Goal: Information Seeking & Learning: Learn about a topic

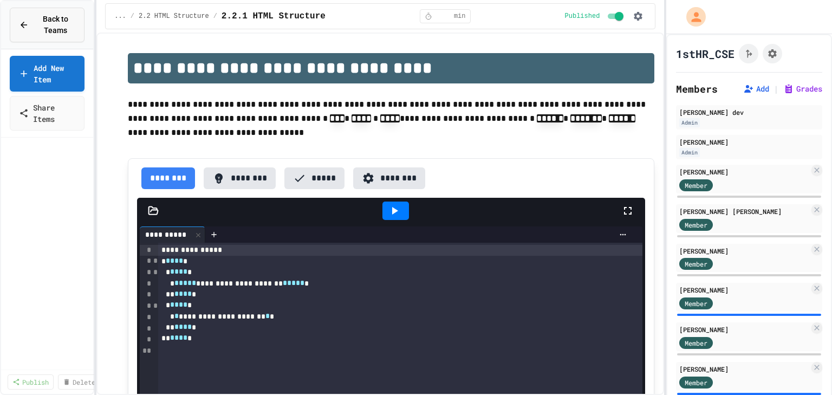
select select "***"
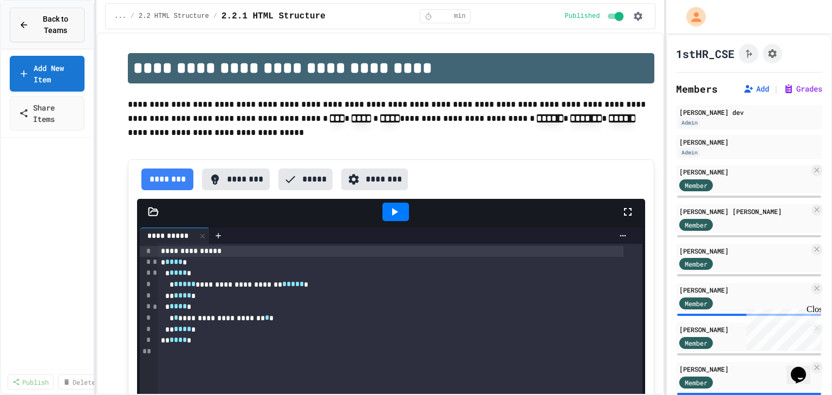
click at [41, 28] on span "Back to Teams" at bounding box center [55, 25] width 40 height 23
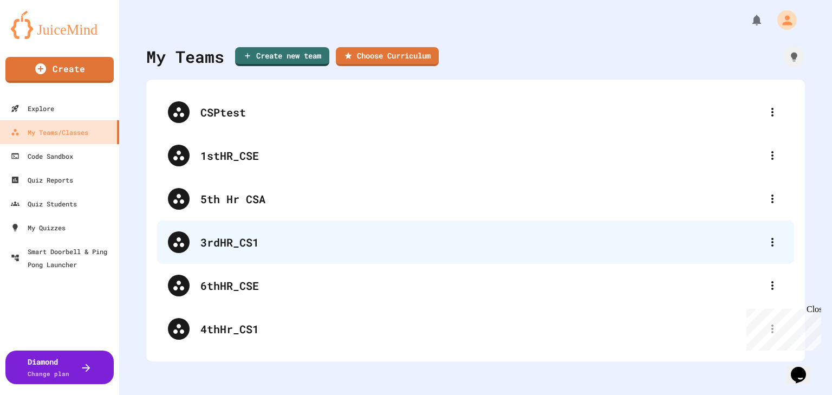
click at [269, 245] on div "3rdHR_CS1" at bounding box center [480, 242] width 561 height 16
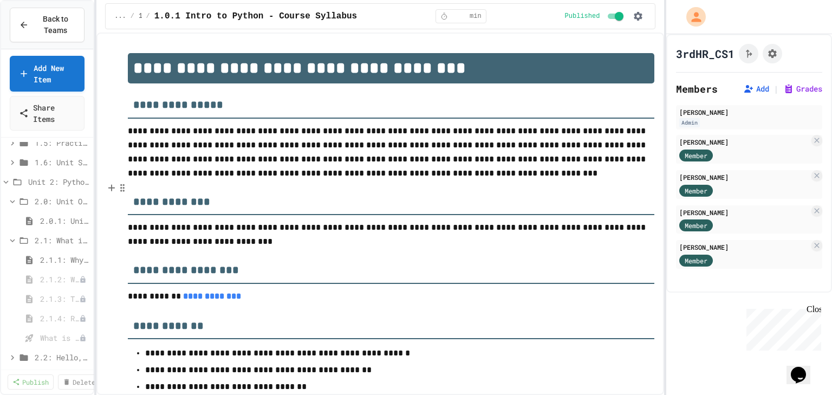
scroll to position [173, 0]
click at [51, 253] on span "2.1.1: Why Learn to Program?" at bounding box center [59, 253] width 38 height 11
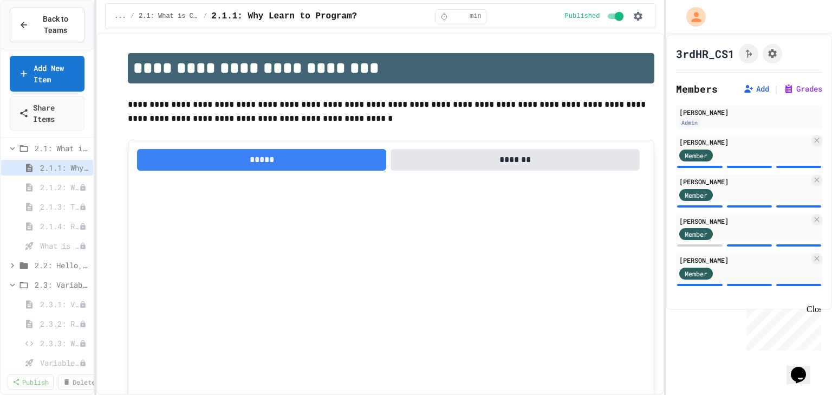
scroll to position [260, 0]
click at [52, 269] on span "2.2: Hello, World!" at bounding box center [56, 264] width 43 height 11
click at [61, 286] on span "2.2.1: Hello, World!" at bounding box center [59, 283] width 38 height 11
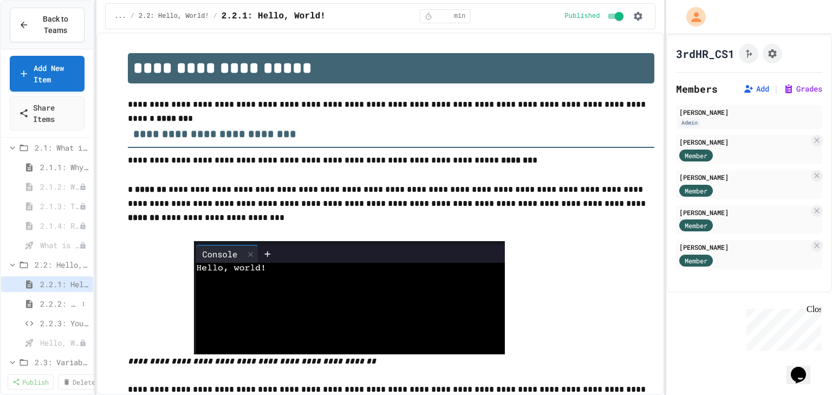
click at [59, 303] on span "2.2.2: Review - Hello, World!" at bounding box center [59, 303] width 38 height 11
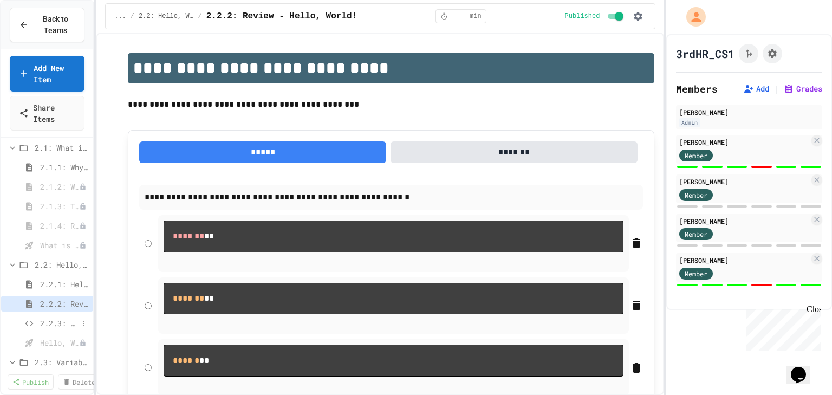
click at [55, 322] on span "2.2.3: Your Name and Favorite Movie" at bounding box center [59, 322] width 38 height 11
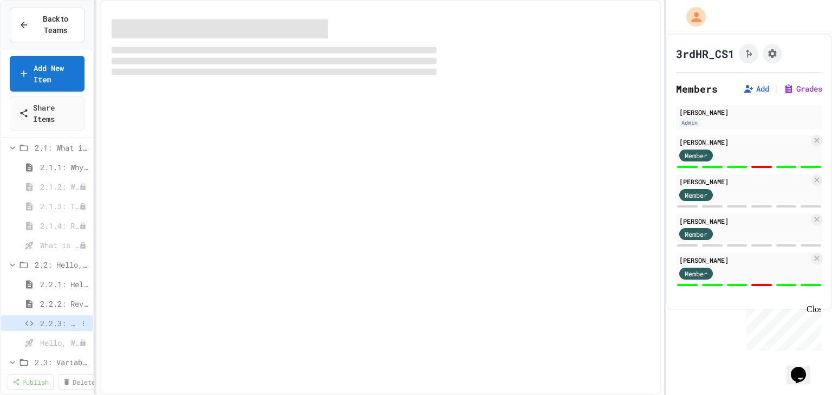
select select "*******"
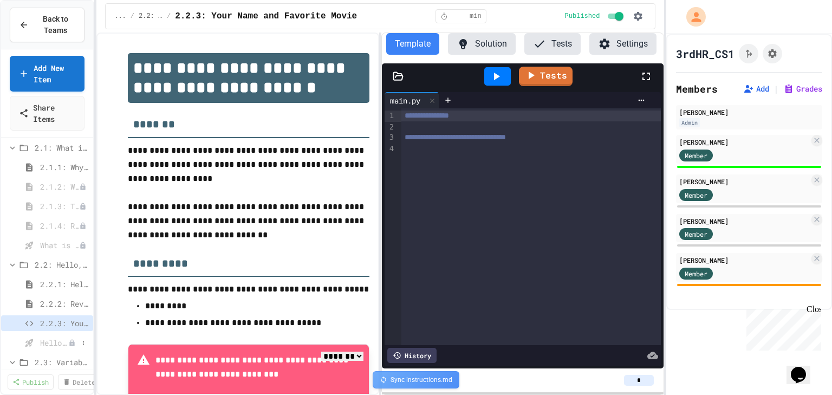
click at [51, 340] on span "Hello, World! - Quiz" at bounding box center [54, 342] width 28 height 11
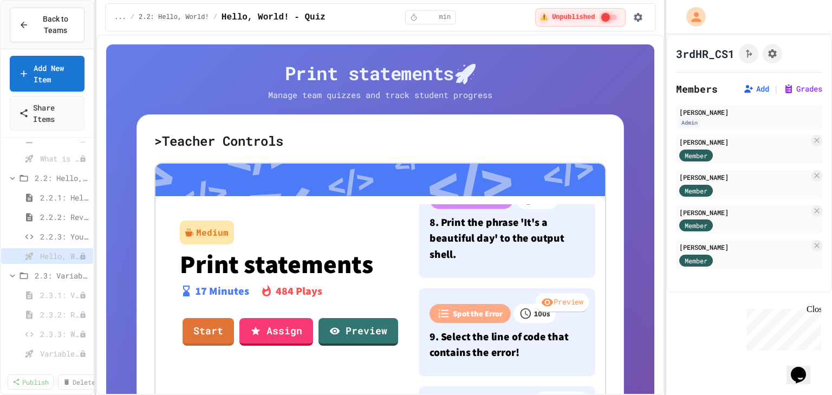
scroll to position [748, 0]
click at [54, 274] on span "2.3: Variables and Data Types" at bounding box center [56, 275] width 43 height 11
click at [54, 274] on span "2.3: Variables and Data Types" at bounding box center [62, 275] width 54 height 11
click at [58, 293] on span "2.3.1: Variables and Data Types" at bounding box center [54, 294] width 28 height 11
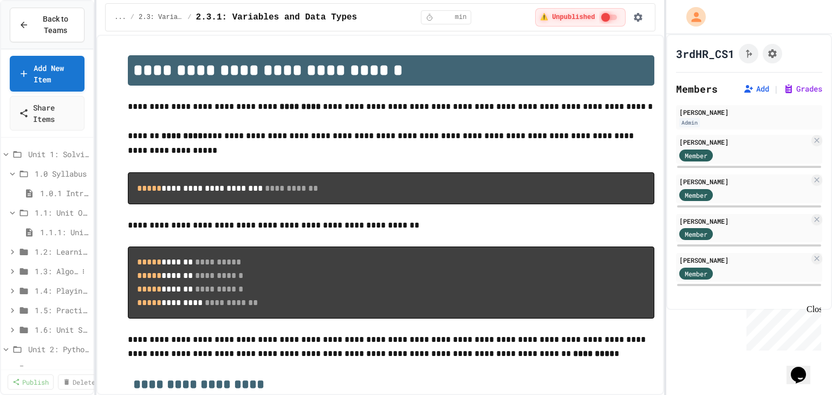
click at [48, 271] on span "1.3: Algorithms - from Pseudocode to Flowcharts" at bounding box center [56, 270] width 43 height 11
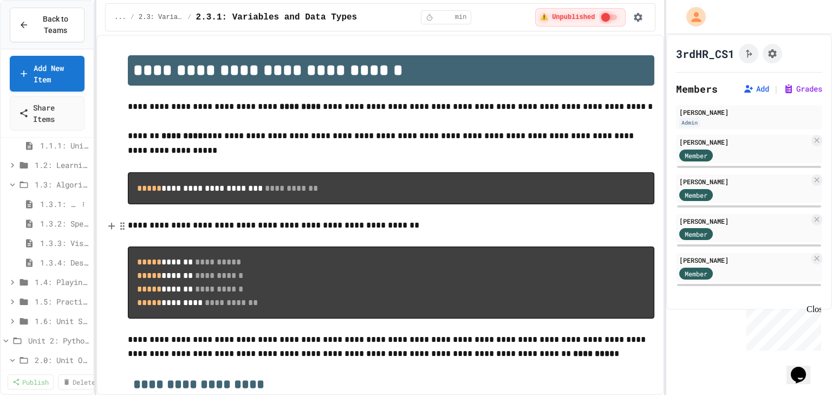
click at [59, 199] on span "1.3.1: The Power of Algorithms" at bounding box center [59, 203] width 38 height 11
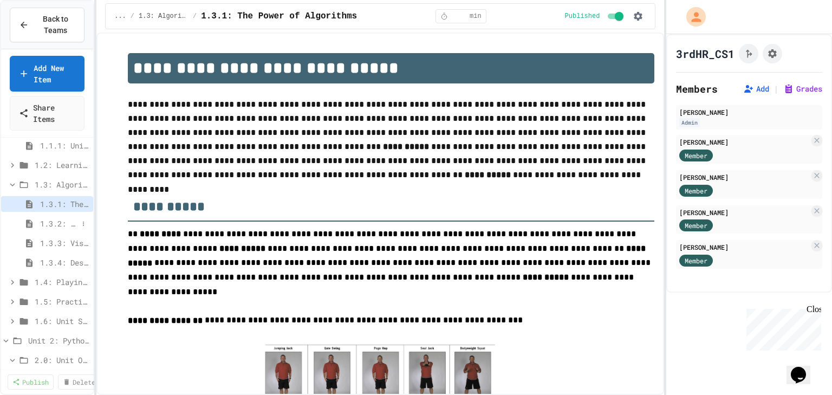
click at [58, 220] on span "1.3.2: Specifying Ideas with Pseudocode" at bounding box center [59, 223] width 38 height 11
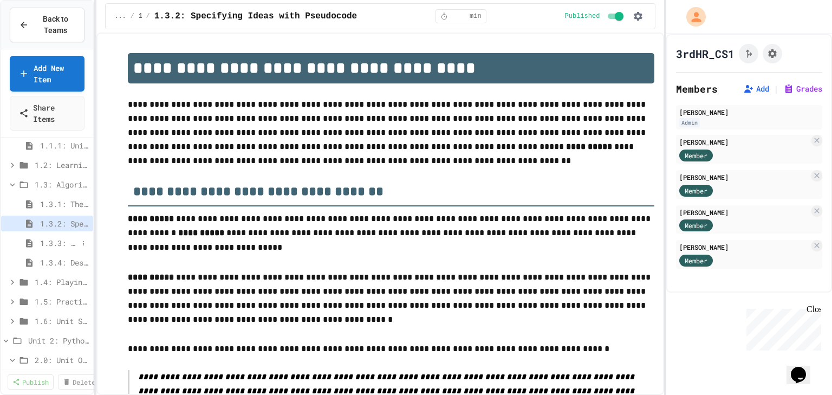
click at [57, 245] on span "1.3.3: Visualizing Logic with Flowcharts" at bounding box center [59, 242] width 38 height 11
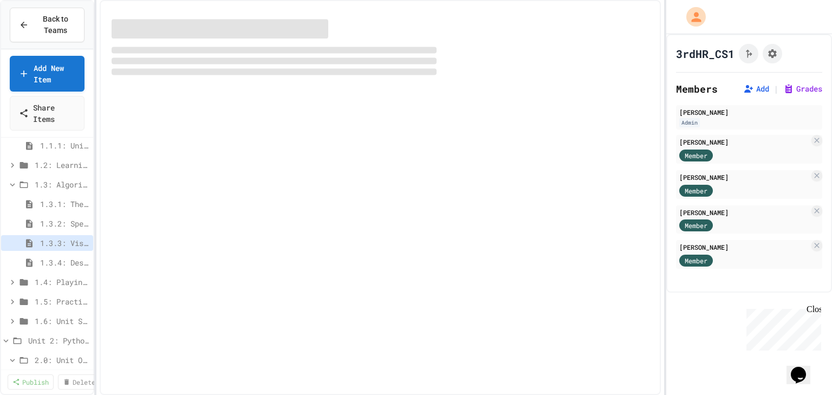
select select "***"
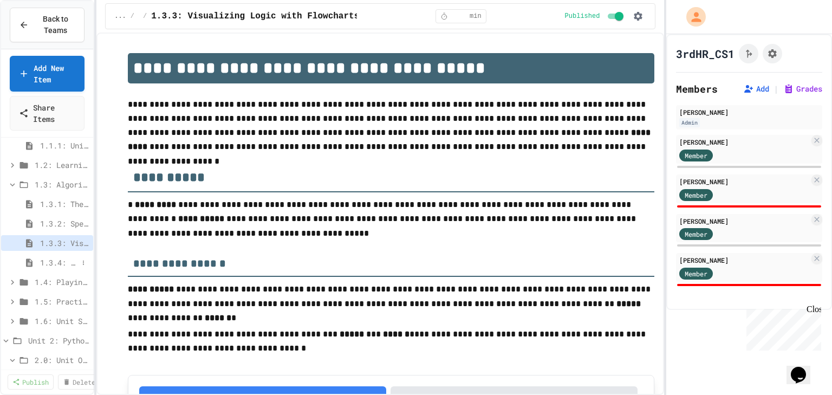
click at [58, 261] on span "1.3.4: Designing Flowcharts" at bounding box center [59, 262] width 38 height 11
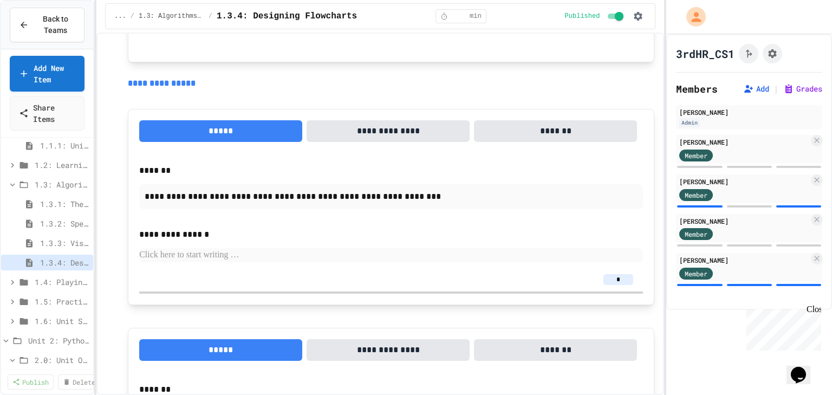
scroll to position [1256, 0]
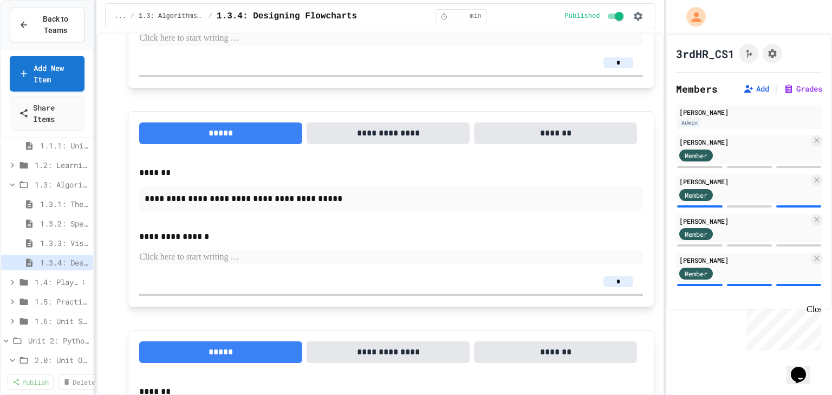
click at [56, 282] on span "1.4: Playing Games" at bounding box center [56, 281] width 43 height 11
click at [13, 282] on icon at bounding box center [13, 282] width 10 height 10
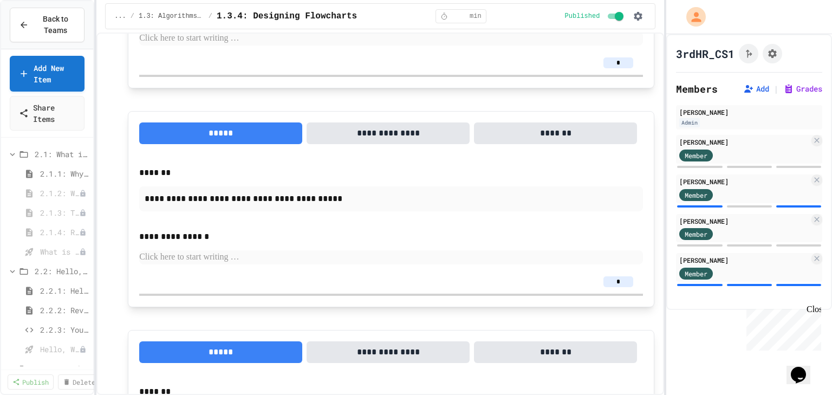
scroll to position [390, 0]
click at [63, 228] on span "2.2.1: Hello, World!" at bounding box center [59, 231] width 38 height 11
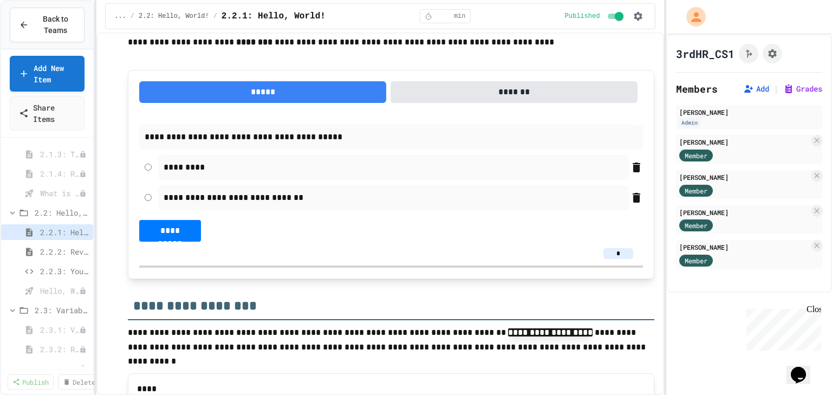
scroll to position [563, 0]
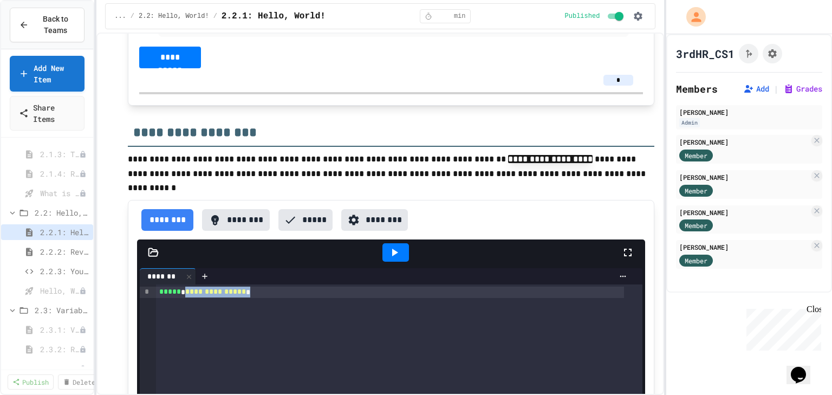
drag, startPoint x: 258, startPoint y: 293, endPoint x: 182, endPoint y: 291, distance: 75.8
click at [182, 291] on div "**********" at bounding box center [390, 291] width 468 height 11
click at [249, 295] on div "**********" at bounding box center [390, 291] width 468 height 11
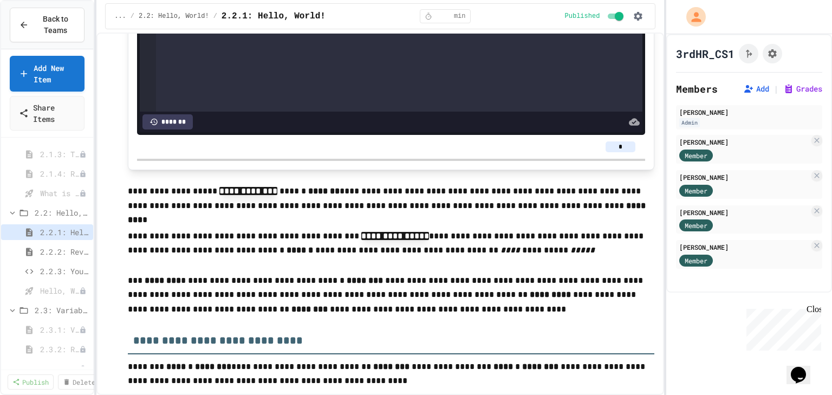
scroll to position [1083, 0]
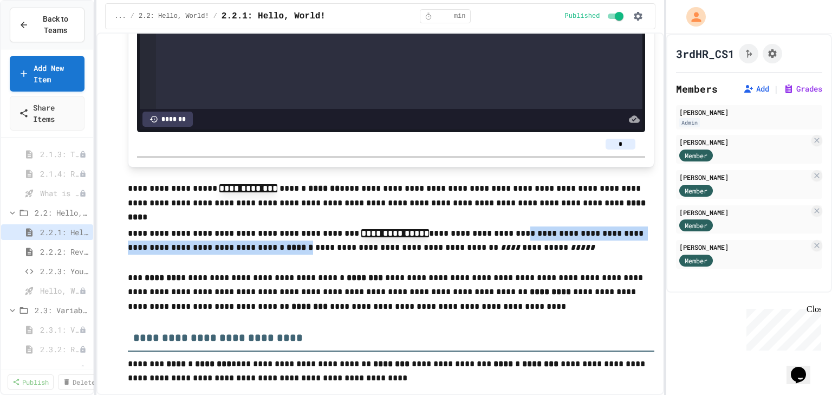
drag, startPoint x: 489, startPoint y: 231, endPoint x: 260, endPoint y: 255, distance: 230.8
click at [260, 255] on p "**********" at bounding box center [391, 241] width 526 height 30
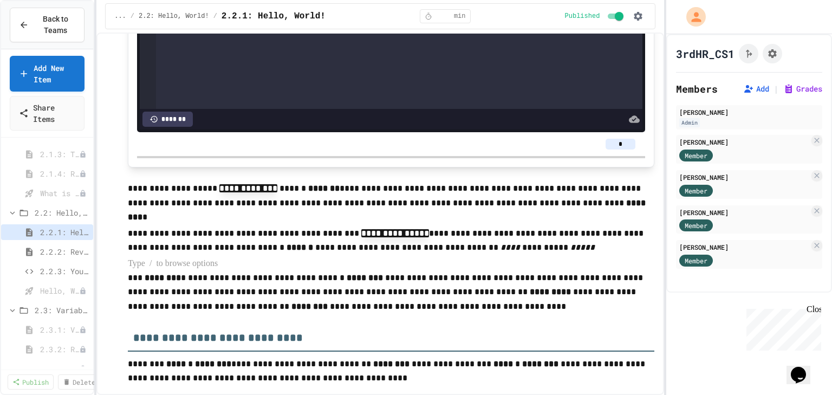
click at [583, 258] on p at bounding box center [391, 264] width 526 height 14
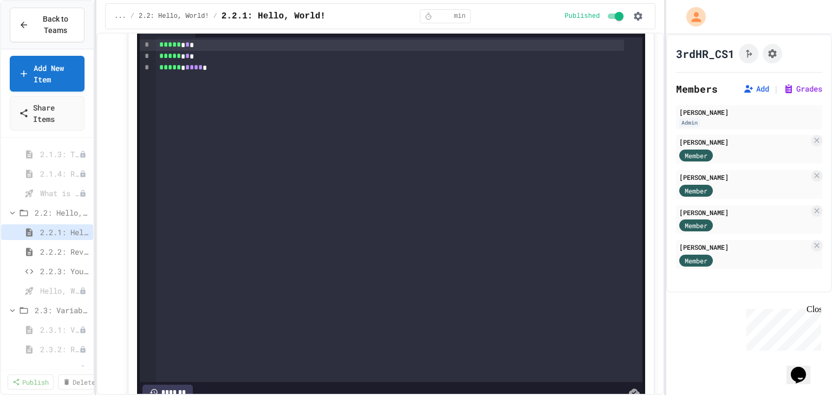
scroll to position [2642, 0]
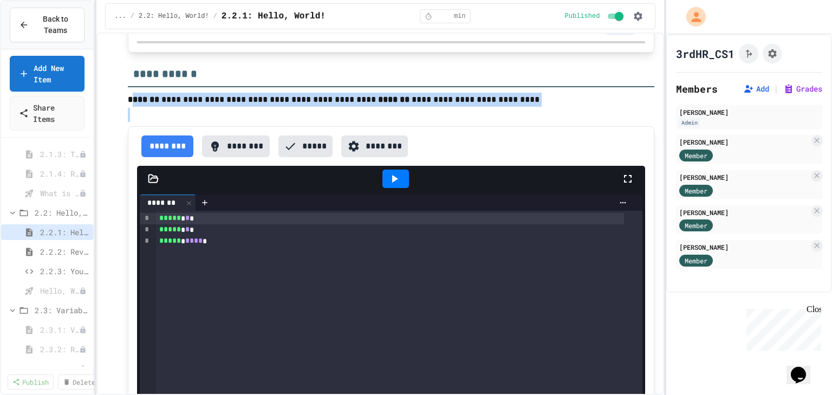
drag, startPoint x: 131, startPoint y: 102, endPoint x: 465, endPoint y: 110, distance: 334.1
click at [465, 110] on div "**********" at bounding box center [391, 371] width 526 height 5921
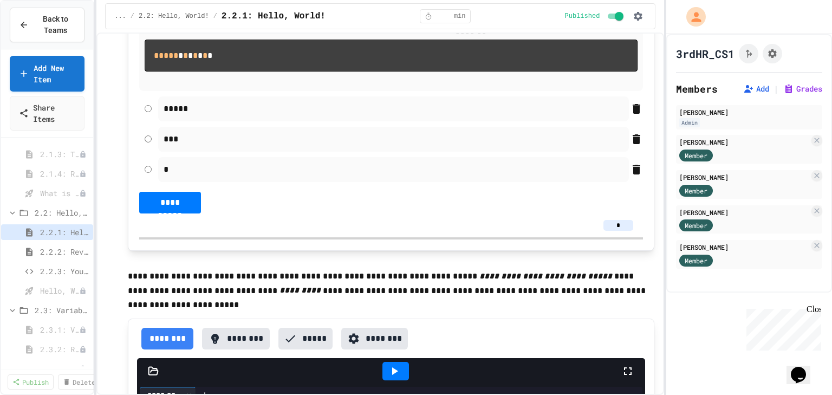
scroll to position [3248, 0]
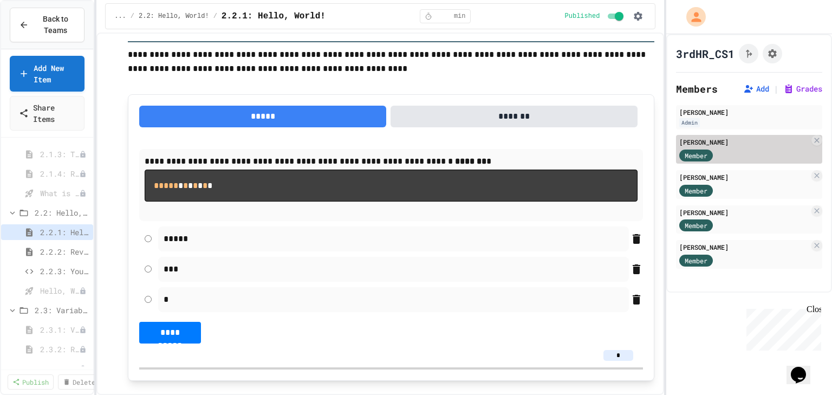
click at [712, 142] on div "[PERSON_NAME]" at bounding box center [744, 142] width 130 height 10
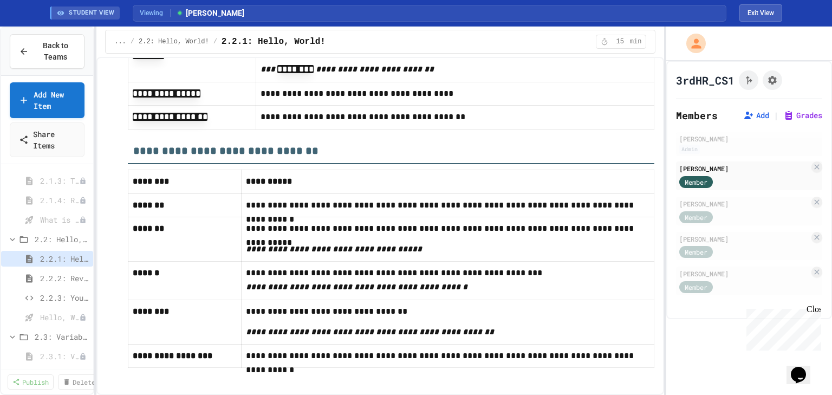
scroll to position [5513, 0]
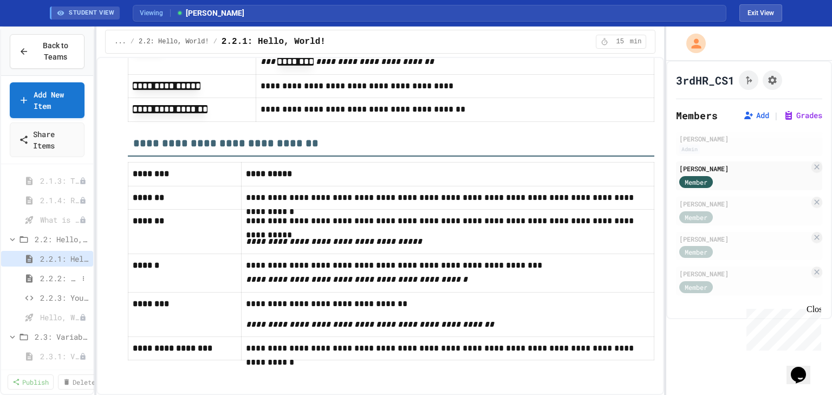
click at [56, 278] on span "2.2.2: Review - Hello, World!" at bounding box center [59, 277] width 38 height 11
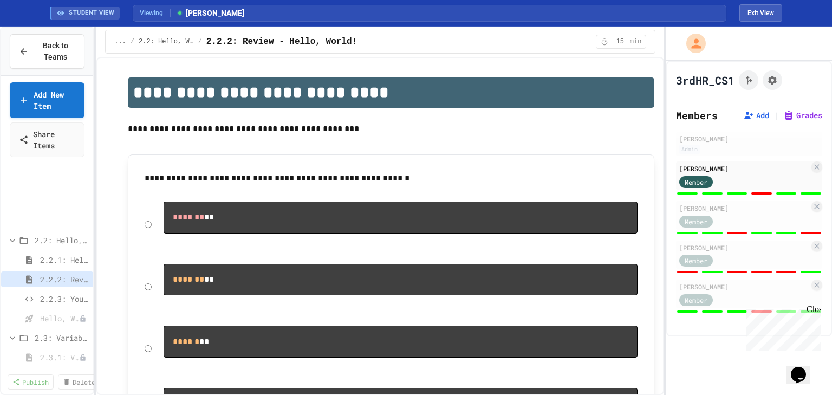
scroll to position [476, 0]
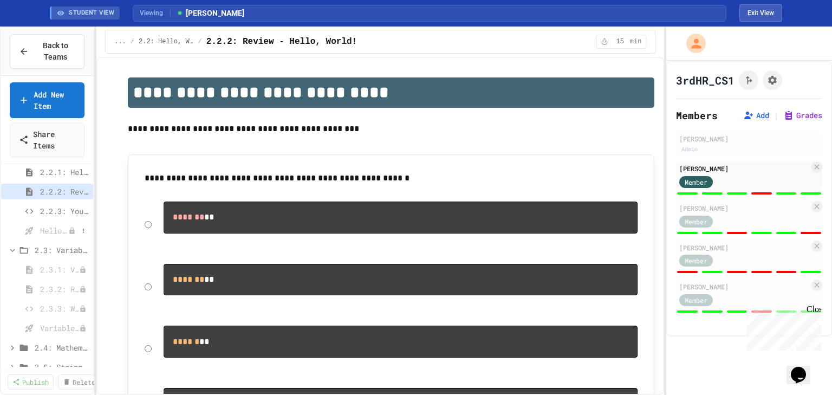
click at [49, 231] on span "Hello, World! - Quiz" at bounding box center [54, 230] width 28 height 11
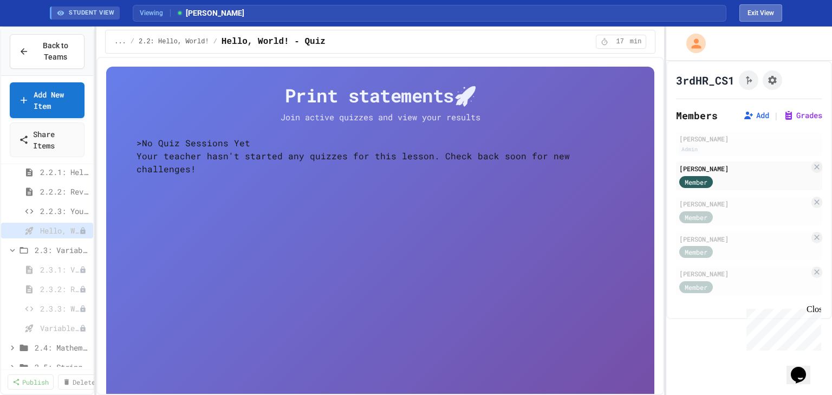
click at [771, 15] on button "Exit View" at bounding box center [760, 12] width 43 height 17
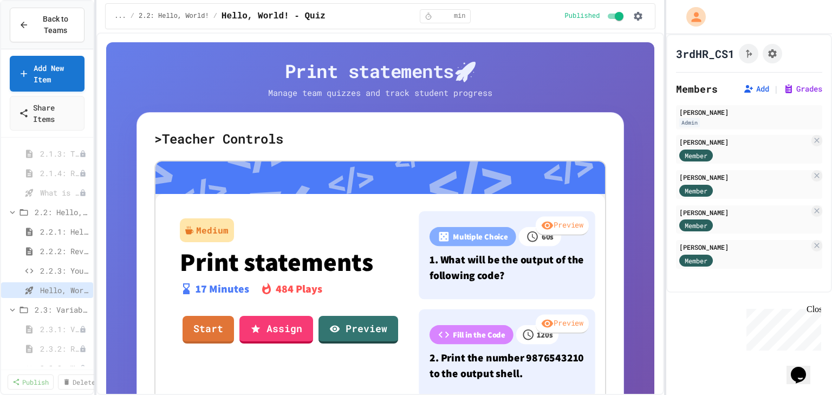
scroll to position [390, 0]
click at [64, 272] on span "2.2.3: Your Name and Favorite Movie" at bounding box center [59, 270] width 38 height 11
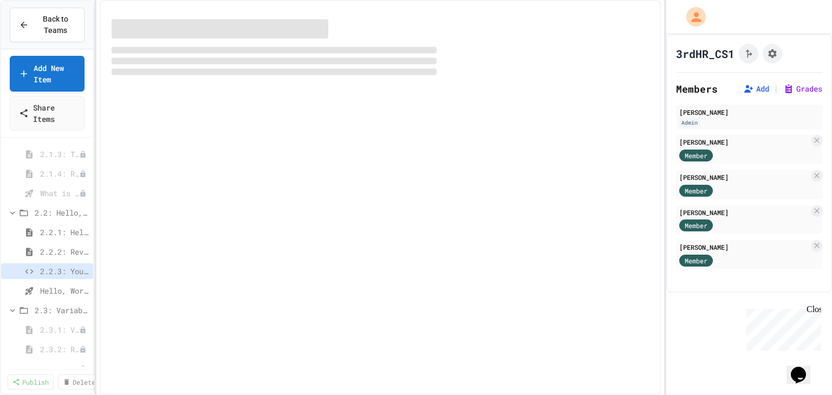
select select "*******"
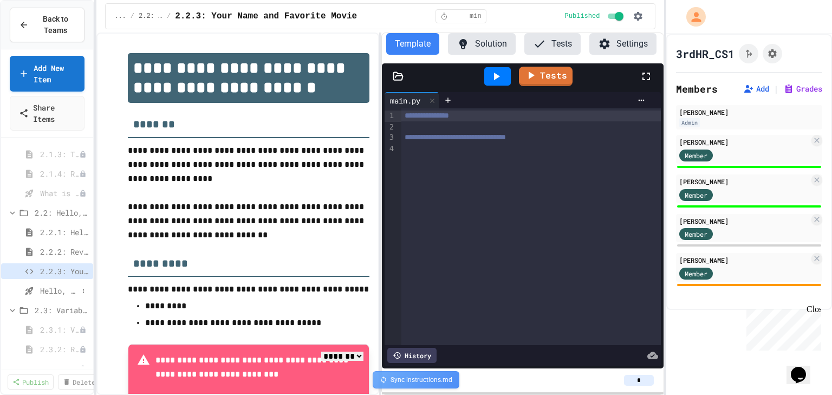
click at [56, 291] on span "Hello, World! - Quiz" at bounding box center [59, 290] width 38 height 11
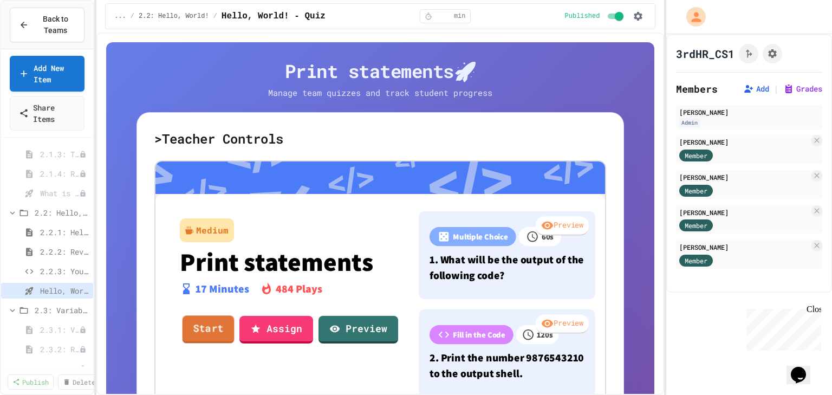
click at [195, 324] on link "Start" at bounding box center [208, 330] width 52 height 28
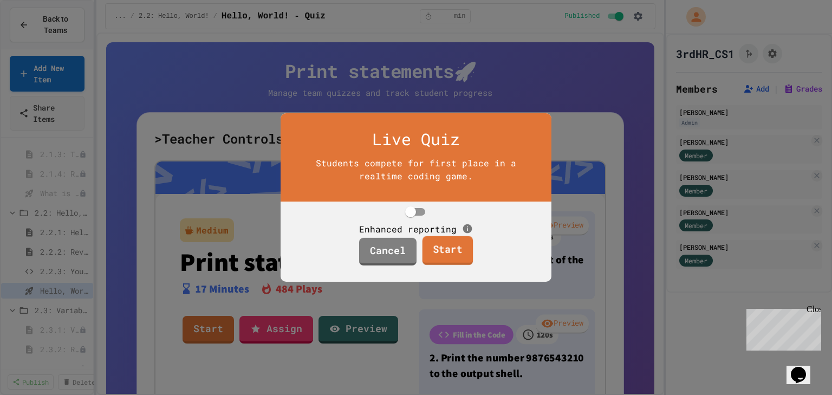
click at [447, 265] on link "Start" at bounding box center [447, 250] width 51 height 29
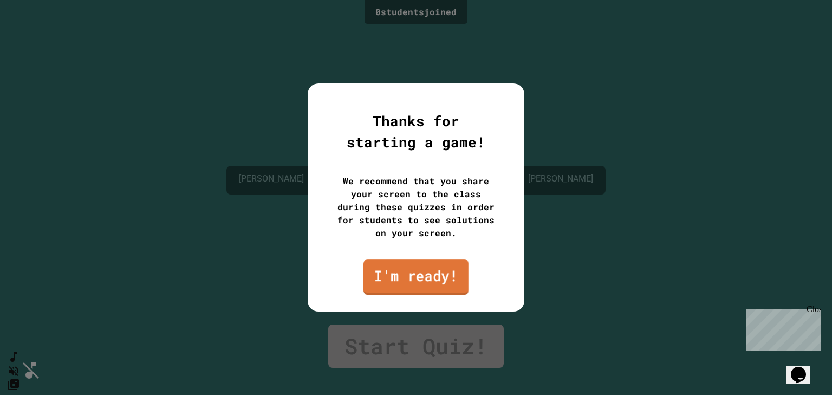
click at [433, 264] on link "I'm ready!" at bounding box center [415, 277] width 105 height 36
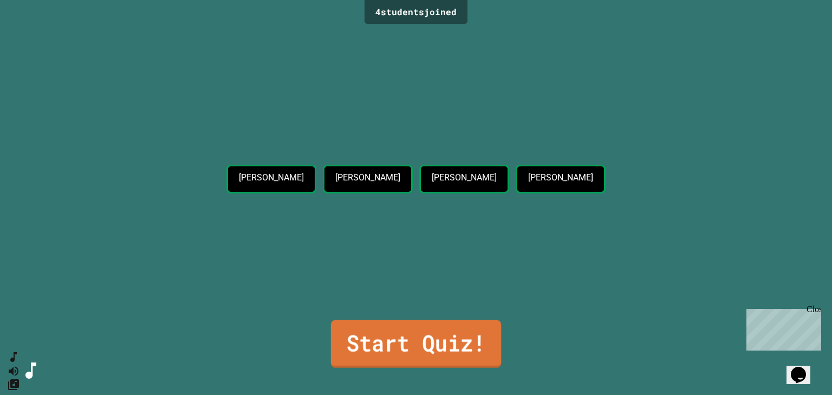
click at [466, 338] on link "Start Quiz!" at bounding box center [416, 344] width 170 height 48
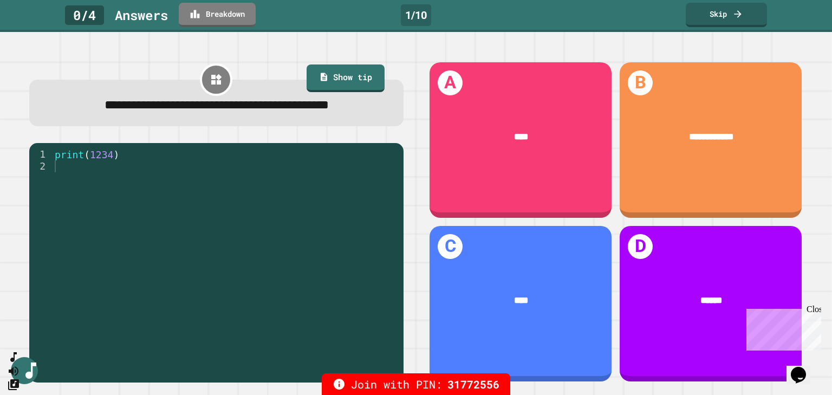
click at [790, 69] on div "**********" at bounding box center [711, 139] width 190 height 163
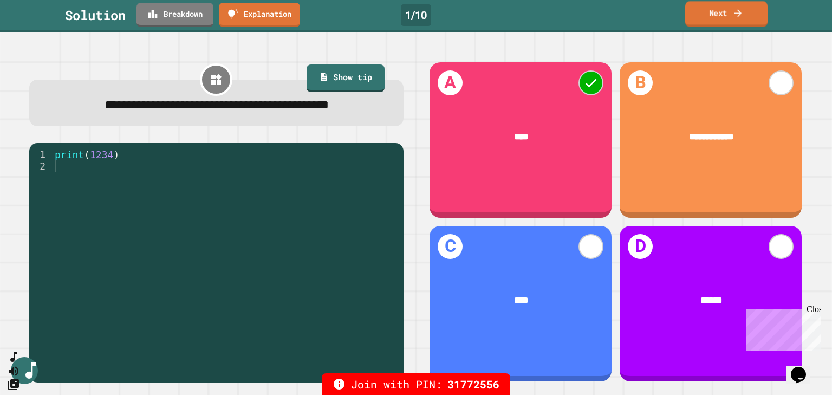
click at [740, 23] on link "Next" at bounding box center [726, 13] width 82 height 25
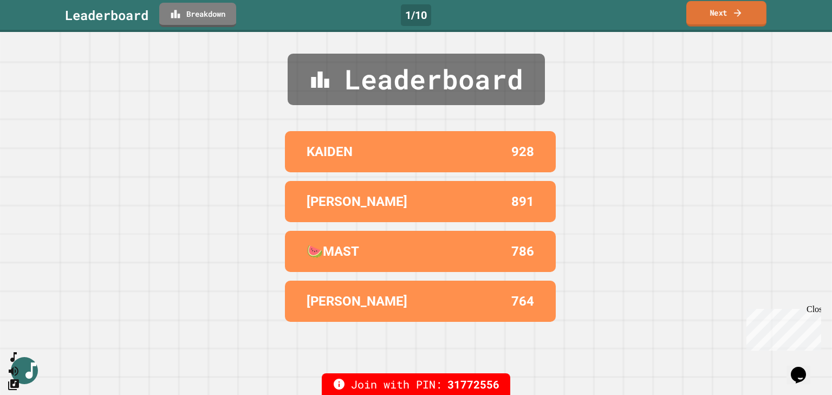
click at [740, 23] on link "Next" at bounding box center [726, 13] width 80 height 25
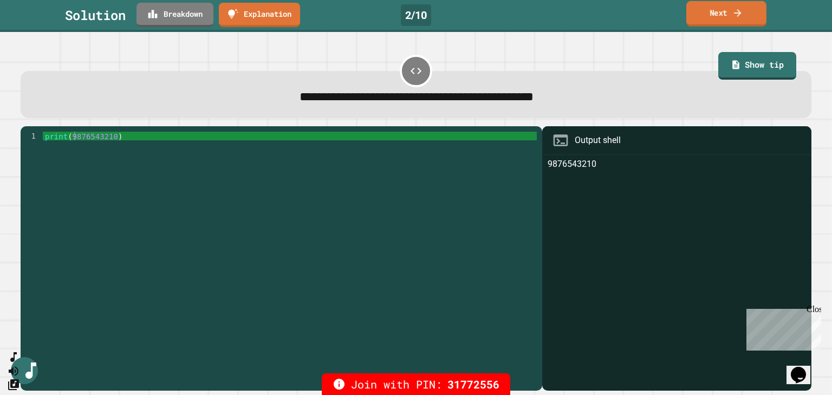
click at [740, 23] on link "Next" at bounding box center [726, 13] width 80 height 25
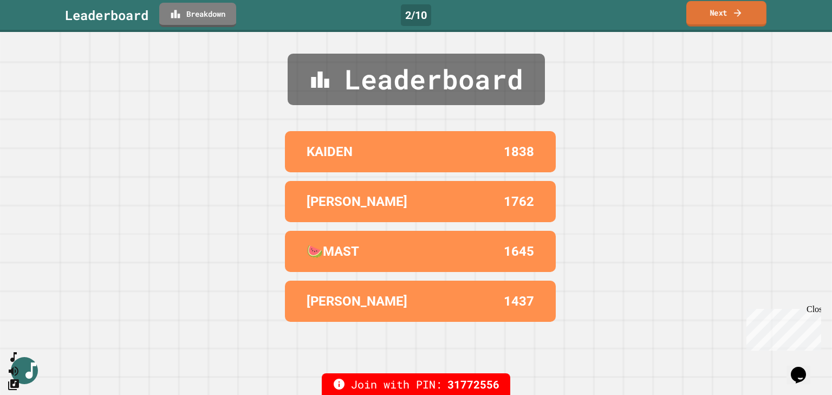
click at [740, 23] on link "Next" at bounding box center [726, 13] width 80 height 25
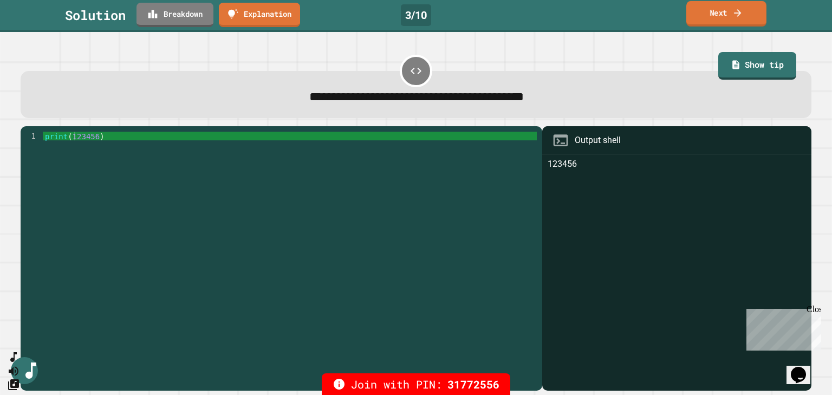
click at [740, 23] on link "Next" at bounding box center [726, 13] width 80 height 25
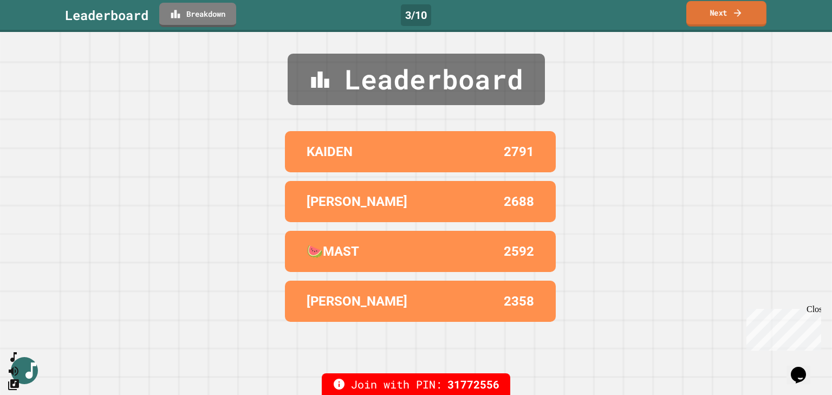
click at [740, 23] on link "Next" at bounding box center [726, 13] width 80 height 25
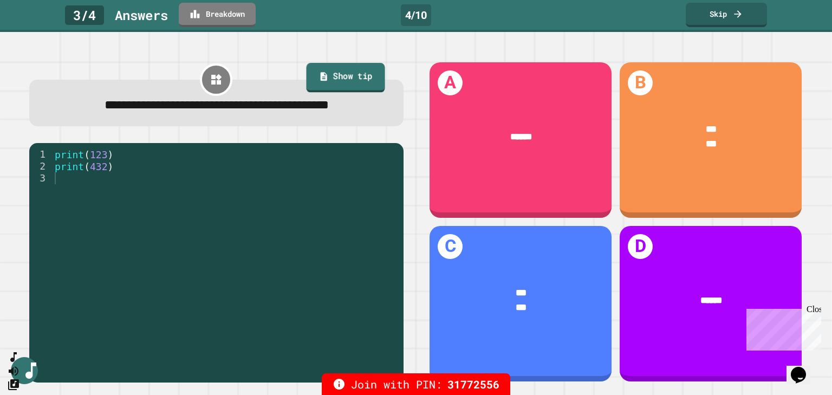
click at [366, 82] on link "Show tip" at bounding box center [345, 77] width 78 height 29
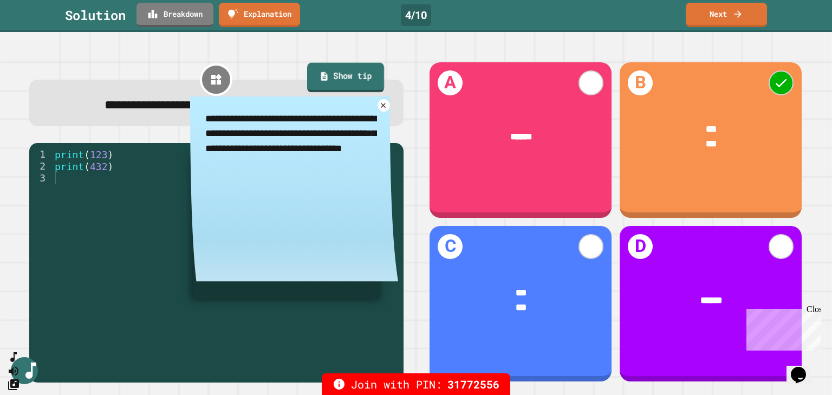
type textarea "*"
click at [721, 25] on link "Next" at bounding box center [726, 14] width 82 height 25
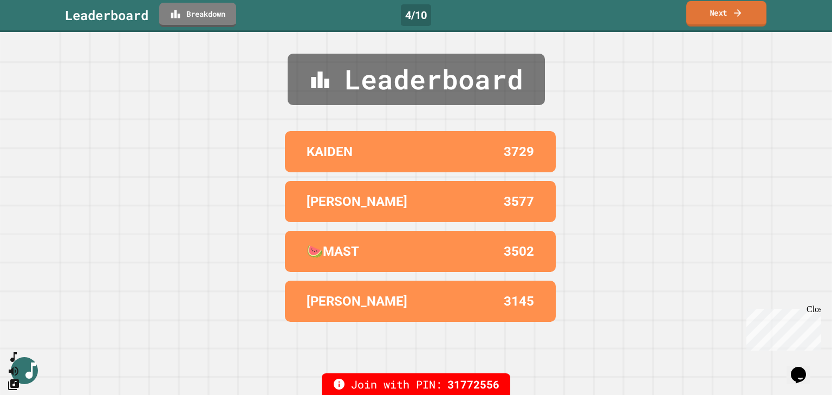
click at [737, 19] on link "Next" at bounding box center [726, 13] width 80 height 25
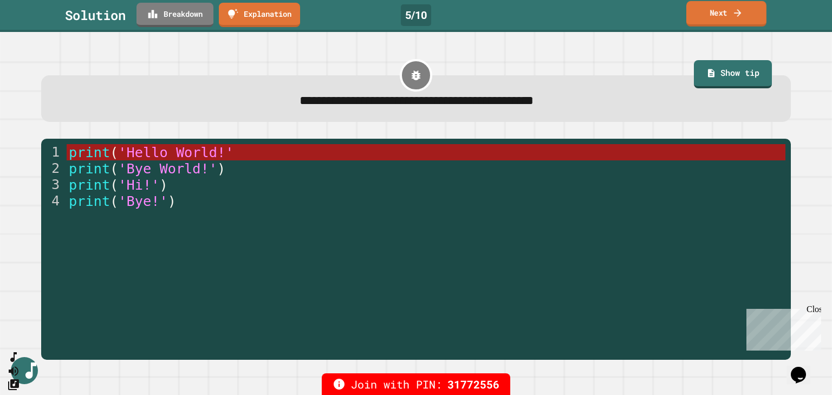
click at [721, 14] on link "Next" at bounding box center [726, 13] width 80 height 25
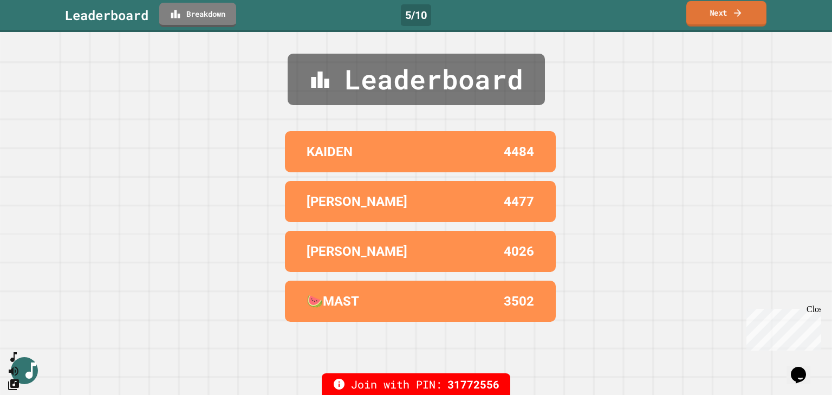
click at [736, 12] on icon at bounding box center [737, 13] width 7 height 8
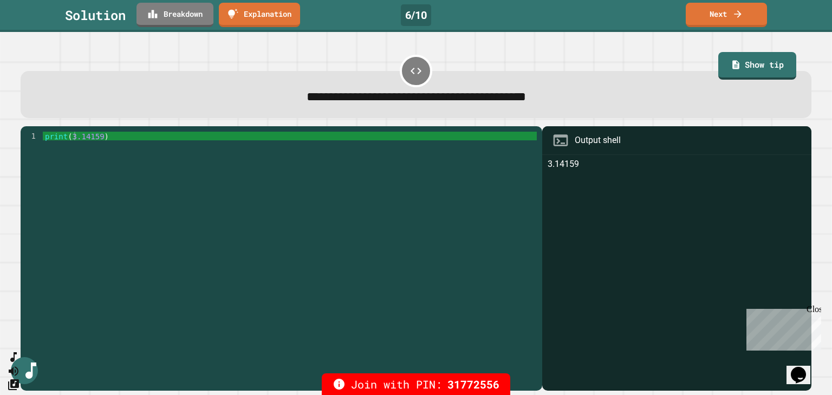
type textarea "**********"
drag, startPoint x: 69, startPoint y: 135, endPoint x: 98, endPoint y: 140, distance: 29.6
click at [98, 140] on div "print ( 3.14159 )" at bounding box center [290, 257] width 494 height 251
click at [732, 20] on link "Next" at bounding box center [726, 13] width 80 height 25
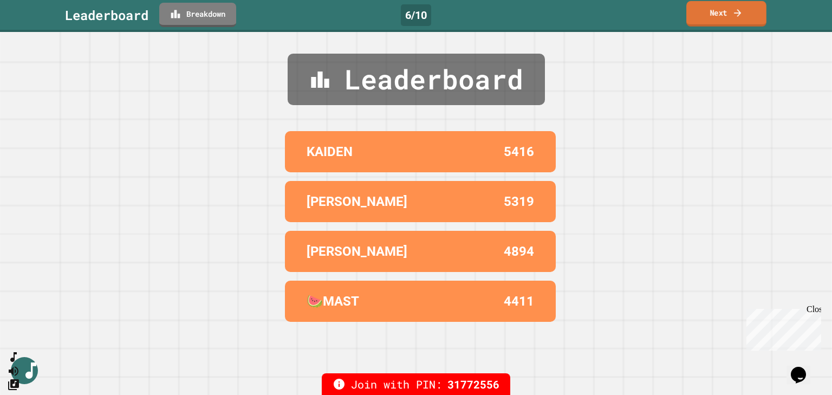
click at [737, 9] on icon at bounding box center [737, 12] width 11 height 11
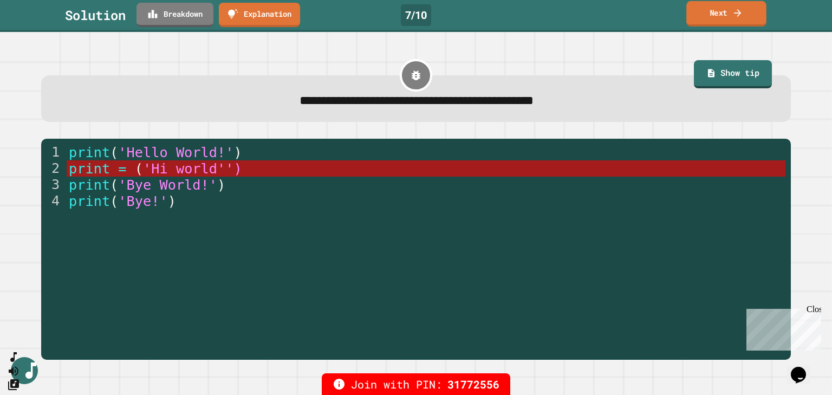
click at [729, 17] on link "Next" at bounding box center [726, 13] width 80 height 25
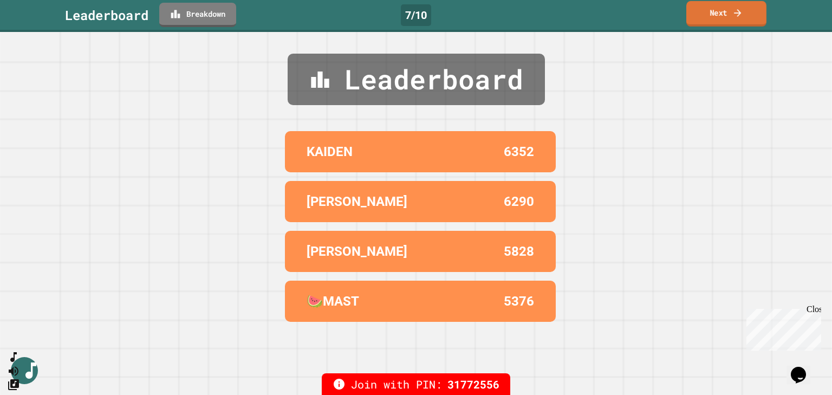
click at [729, 17] on link "Next" at bounding box center [726, 13] width 80 height 25
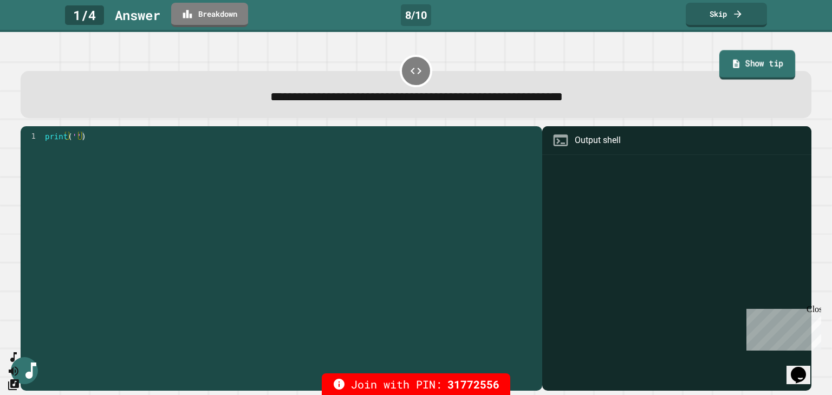
click at [719, 68] on link "Show tip" at bounding box center [757, 64] width 76 height 29
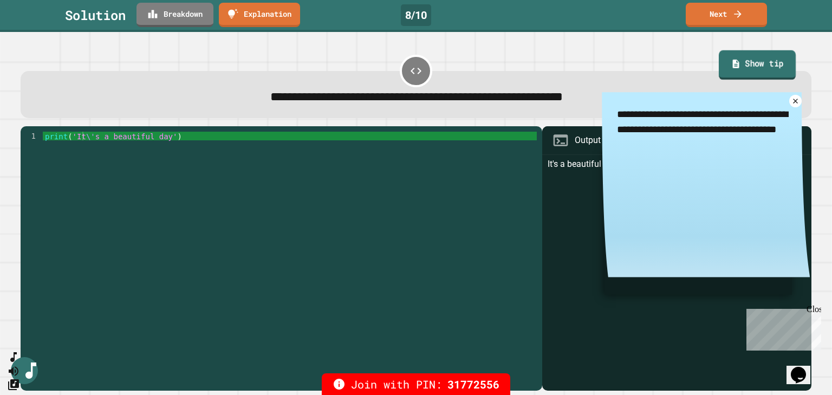
type textarea "*"
type textarea "**********"
click at [234, 198] on div "print ( 'It \' s a beautiful day' )" at bounding box center [290, 257] width 494 height 251
click at [724, 16] on link "Next" at bounding box center [726, 13] width 80 height 25
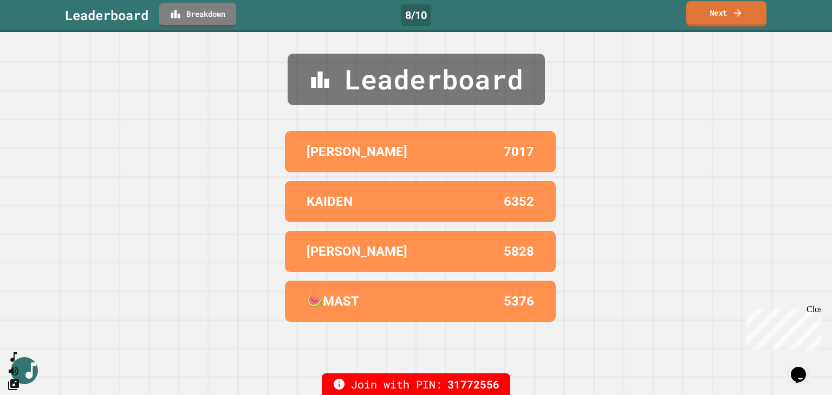
click at [703, 41] on div "Leaderboard [PERSON_NAME] 7017 KAIDEN 6352 EZRA 5828 🍉MAST 5376" at bounding box center [416, 213] width 832 height 363
click at [710, 21] on link "Next" at bounding box center [726, 13] width 80 height 25
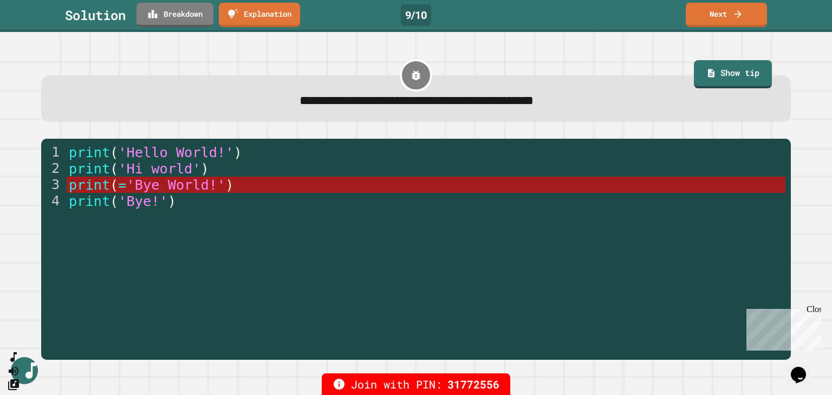
click at [682, 9] on div "Solution Breakdown Explanation 9 / 10 Next" at bounding box center [416, 15] width 832 height 24
click at [698, 16] on link "Next" at bounding box center [726, 13] width 77 height 25
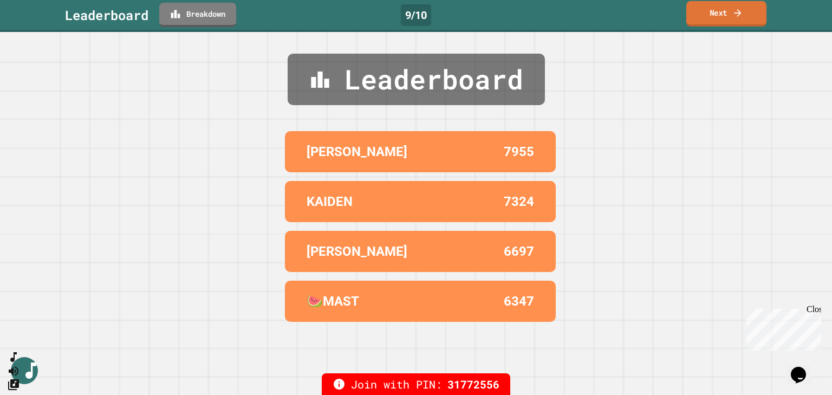
click at [747, 9] on link "Next" at bounding box center [726, 13] width 80 height 25
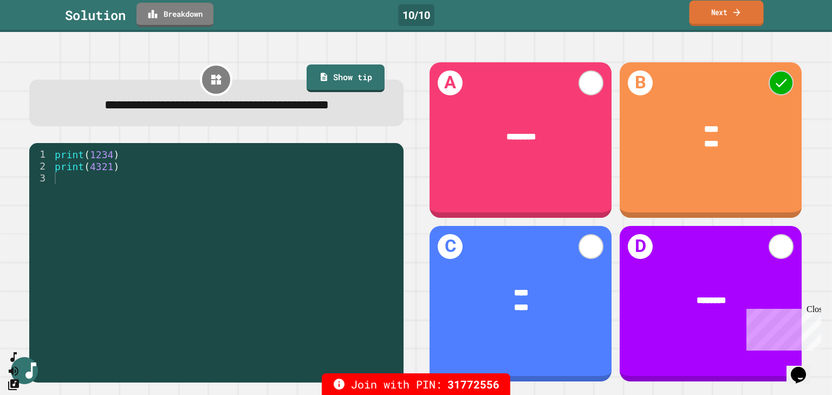
click at [727, 11] on link "Next" at bounding box center [726, 13] width 74 height 25
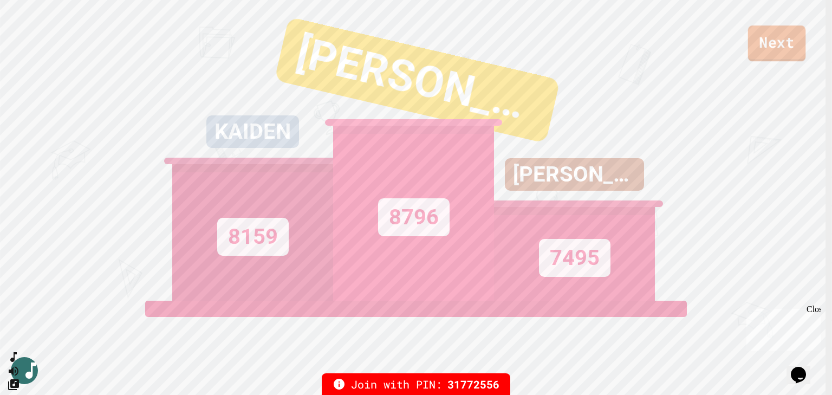
click at [777, 43] on link "Next" at bounding box center [776, 43] width 57 height 36
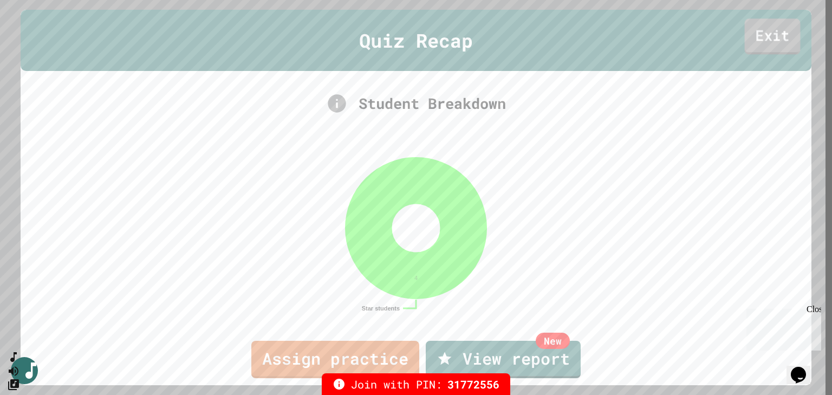
click at [764, 42] on link "Exit" at bounding box center [772, 37] width 56 height 36
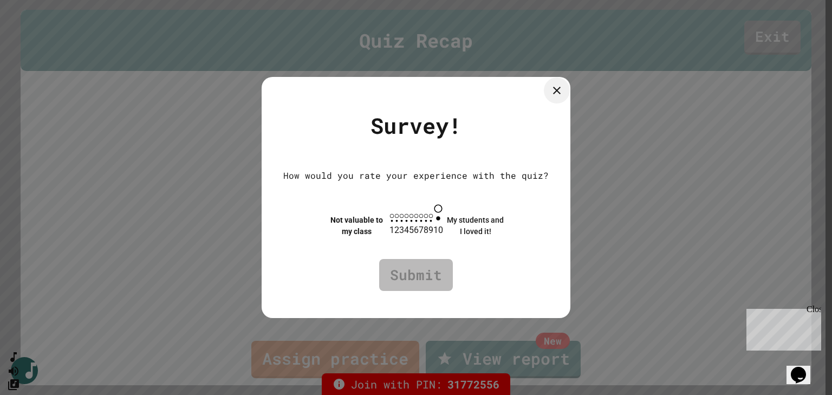
click at [563, 87] on icon at bounding box center [556, 90] width 13 height 13
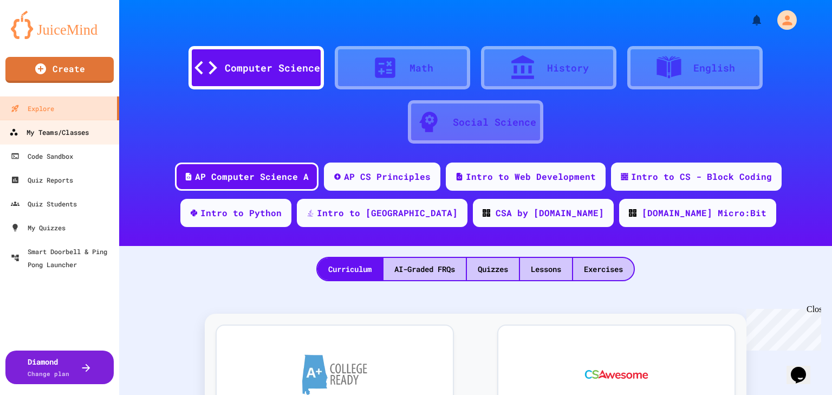
click at [70, 128] on div "My Teams/Classes" at bounding box center [49, 133] width 80 height 14
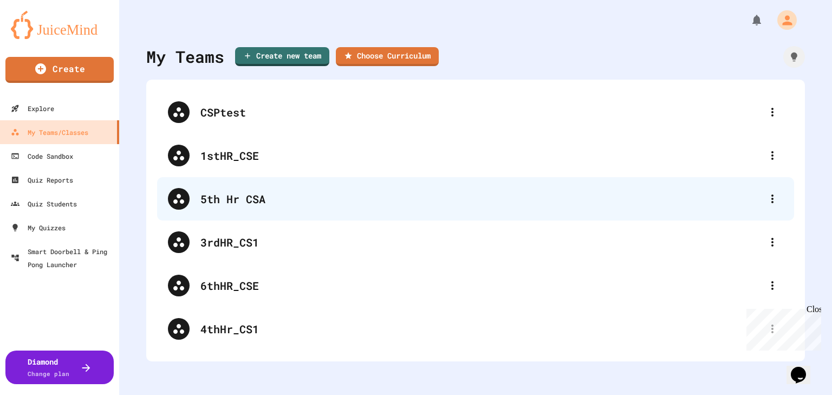
click at [286, 201] on div "5th Hr CSA" at bounding box center [480, 199] width 561 height 16
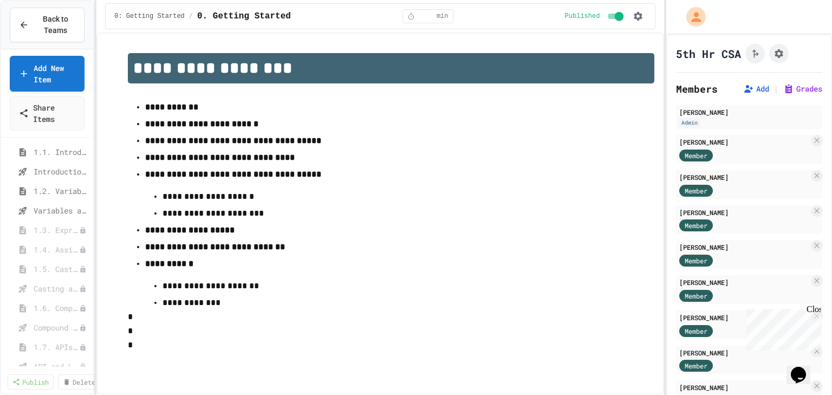
scroll to position [43, 0]
click at [55, 15] on span "Back to Teams" at bounding box center [55, 25] width 40 height 23
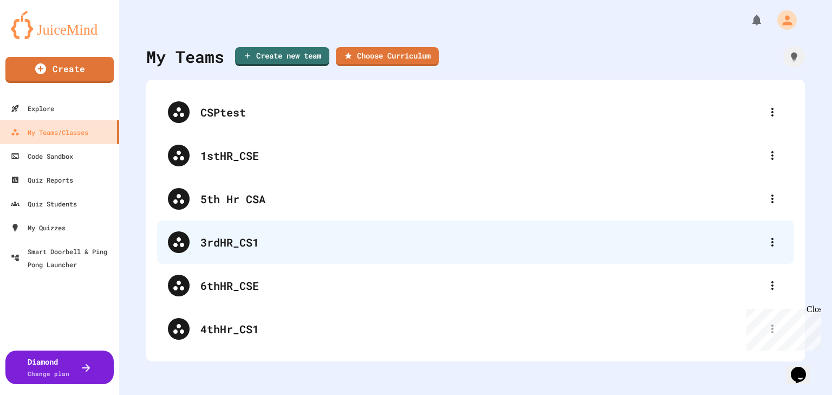
click at [249, 240] on div "3rdHR_CS1" at bounding box center [480, 242] width 561 height 16
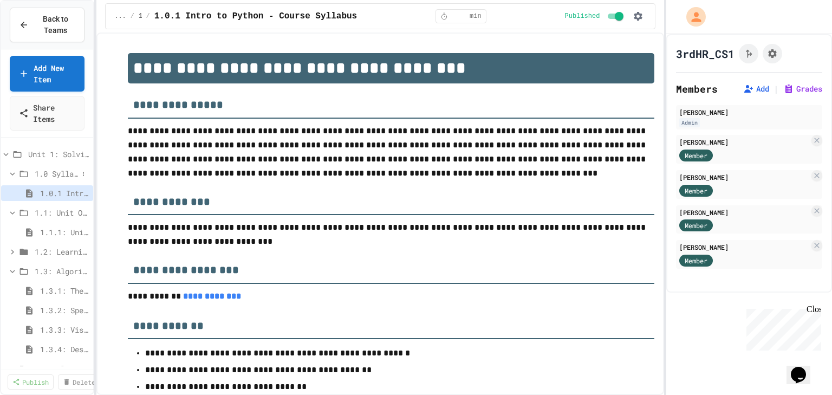
click at [12, 172] on icon at bounding box center [13, 174] width 10 height 10
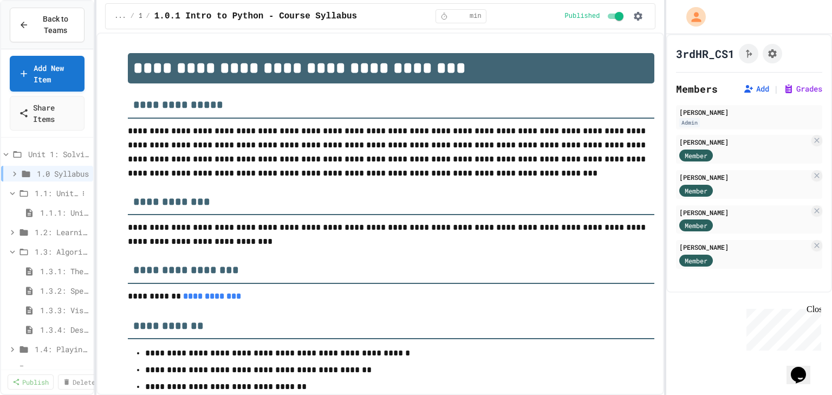
click at [13, 191] on icon at bounding box center [13, 193] width 10 height 10
click at [10, 230] on icon at bounding box center [13, 232] width 10 height 10
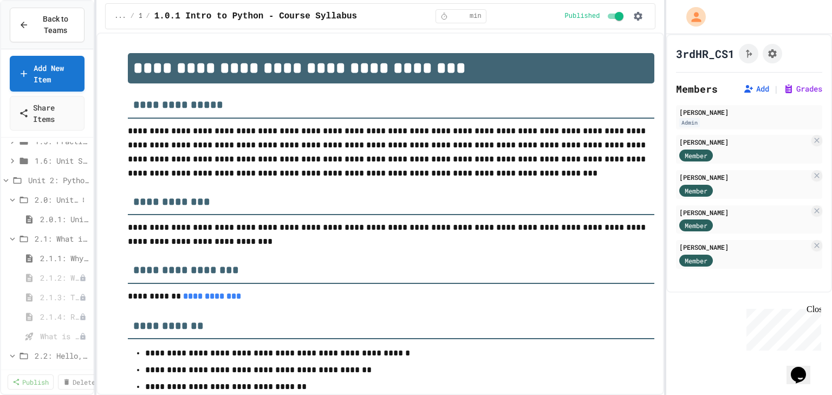
click at [12, 198] on icon at bounding box center [13, 200] width 10 height 10
click at [14, 205] on icon at bounding box center [13, 206] width 10 height 10
click at [58, 223] on span "2.3: Variables and Data Types" at bounding box center [56, 225] width 43 height 11
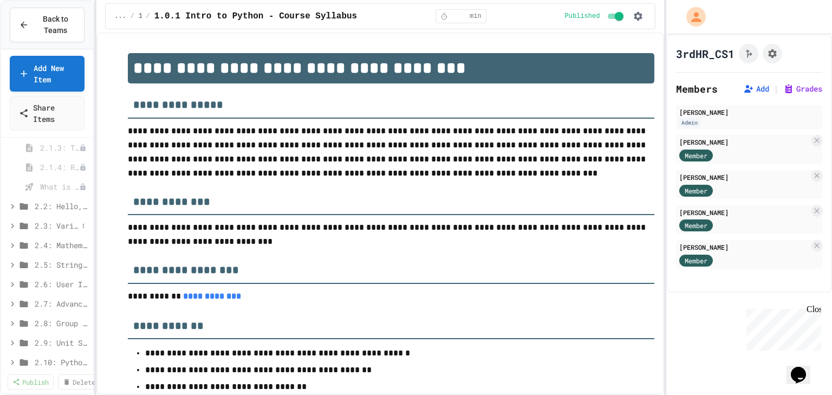
click at [13, 223] on icon at bounding box center [13, 226] width 10 height 10
click at [44, 240] on span "2.3.1: Variables and Data Types" at bounding box center [54, 244] width 28 height 11
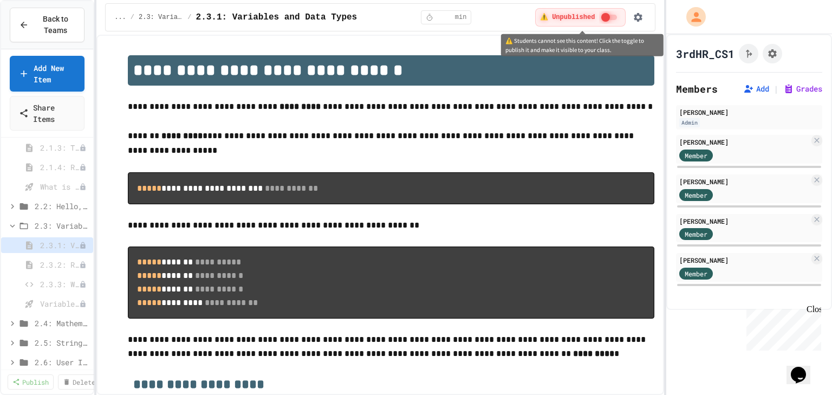
click at [596, 15] on div "⚠️ Unpublished" at bounding box center [580, 17] width 90 height 18
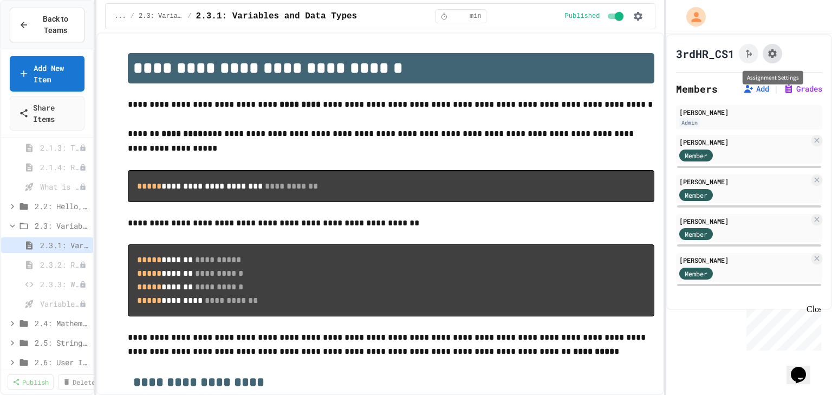
click at [770, 54] on icon "Assignment Settings" at bounding box center [772, 53] width 9 height 9
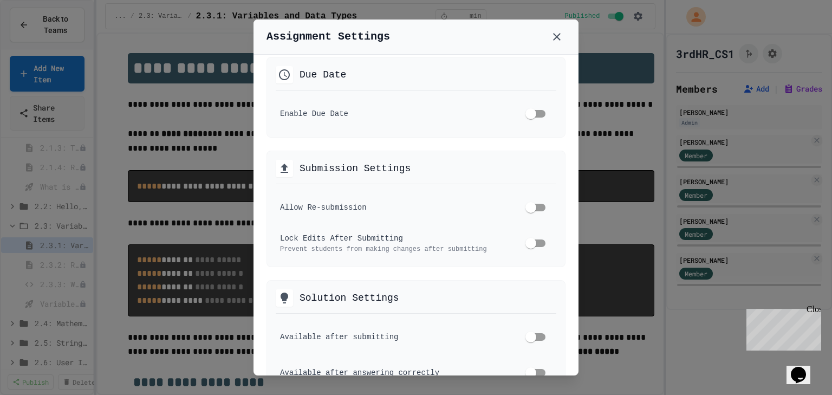
scroll to position [260, 0]
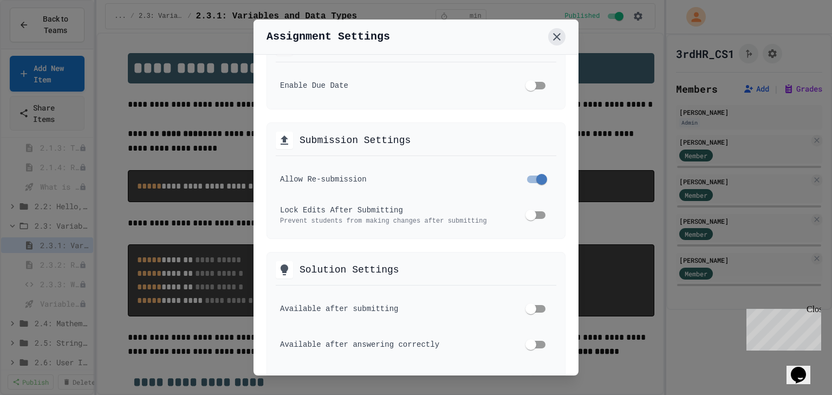
click at [557, 40] on icon at bounding box center [556, 36] width 13 height 13
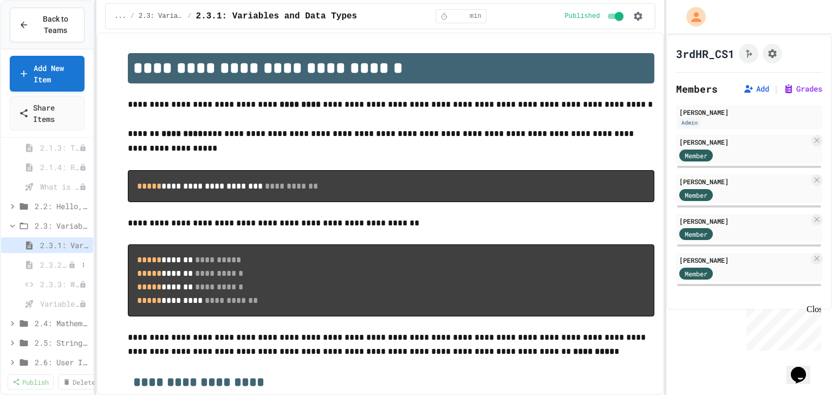
click at [54, 261] on span "2.3.2: Review - Variables and Data Types" at bounding box center [54, 264] width 28 height 11
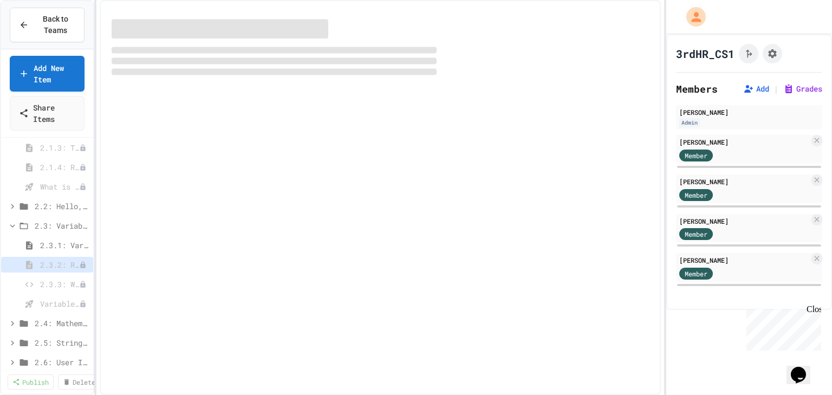
select select "***"
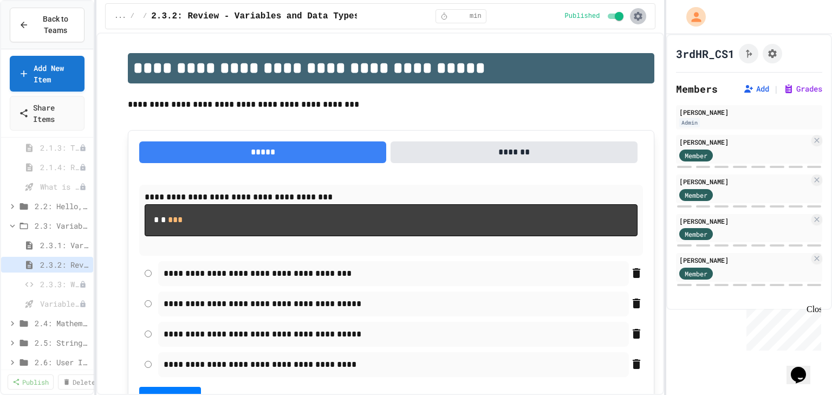
click at [639, 17] on icon "button" at bounding box center [637, 16] width 11 height 11
click at [776, 52] on div at bounding box center [416, 197] width 832 height 395
click at [775, 53] on icon "Assignment Settings" at bounding box center [772, 53] width 9 height 9
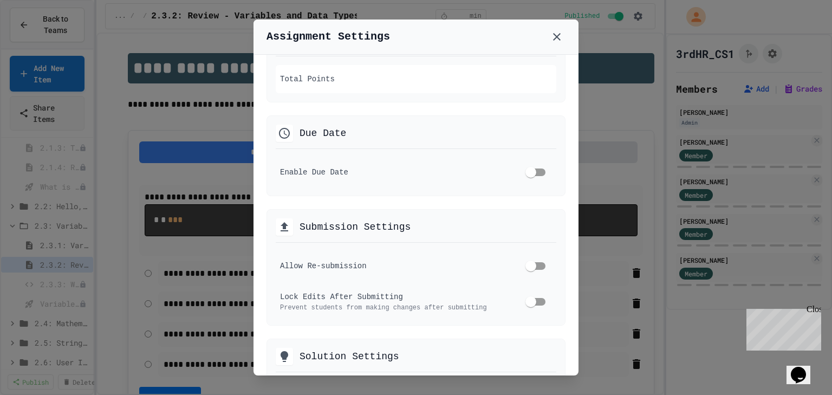
scroll to position [303, 0]
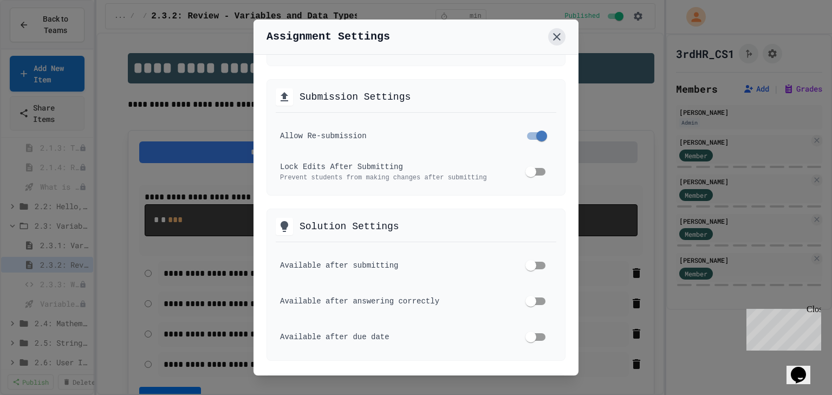
click at [558, 37] on icon at bounding box center [556, 36] width 13 height 13
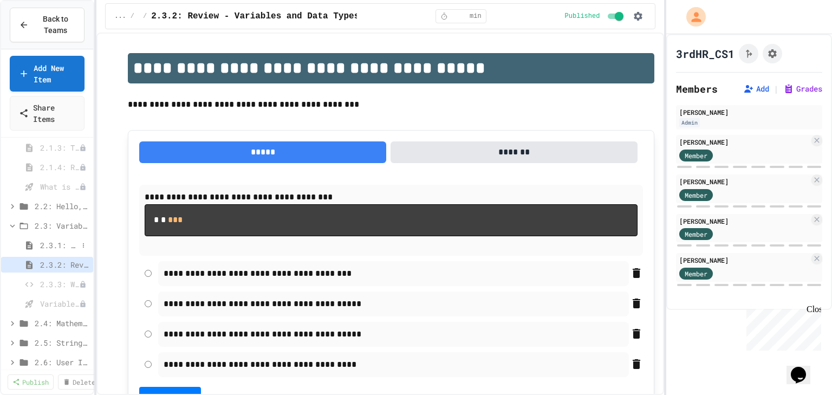
click at [54, 248] on span "2.3.1: Variables and Data Types" at bounding box center [59, 244] width 38 height 11
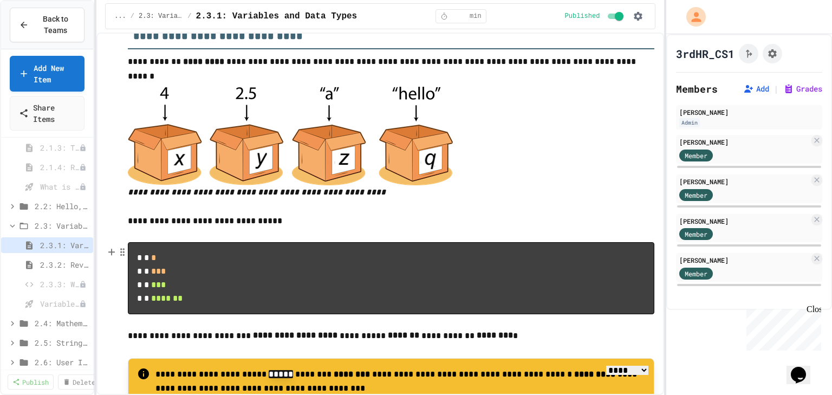
scroll to position [433, 0]
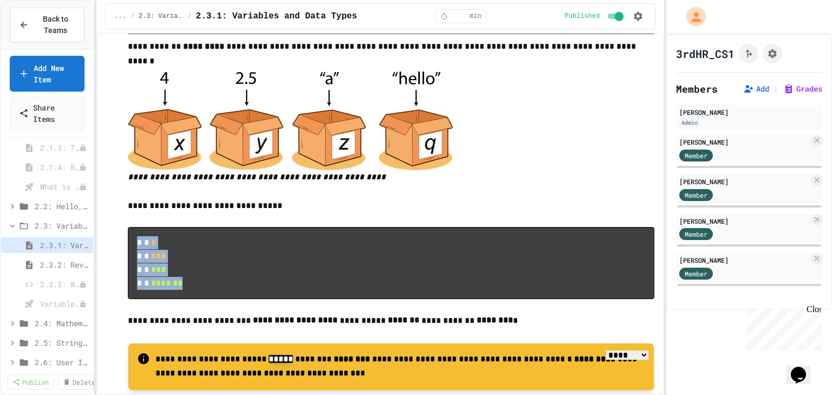
drag, startPoint x: 137, startPoint y: 246, endPoint x: 191, endPoint y: 286, distance: 67.3
click at [191, 286] on pre "* * * * * *** * * *** * * *******" at bounding box center [391, 263] width 526 height 72
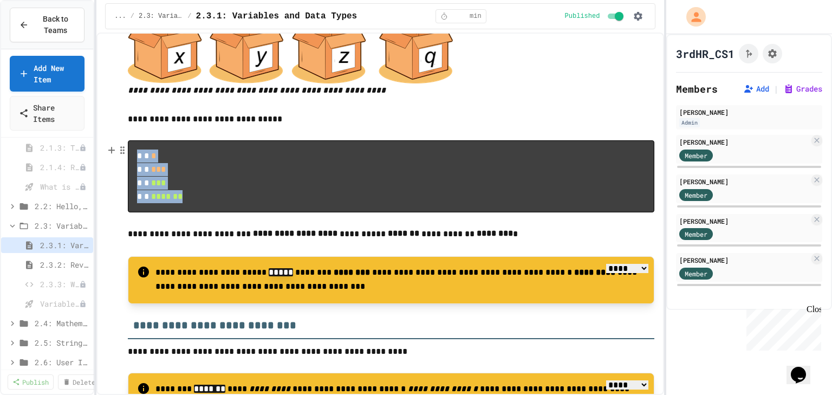
scroll to position [520, 0]
click at [169, 147] on pre "* * * * * *** * * *** * * *******" at bounding box center [391, 176] width 526 height 72
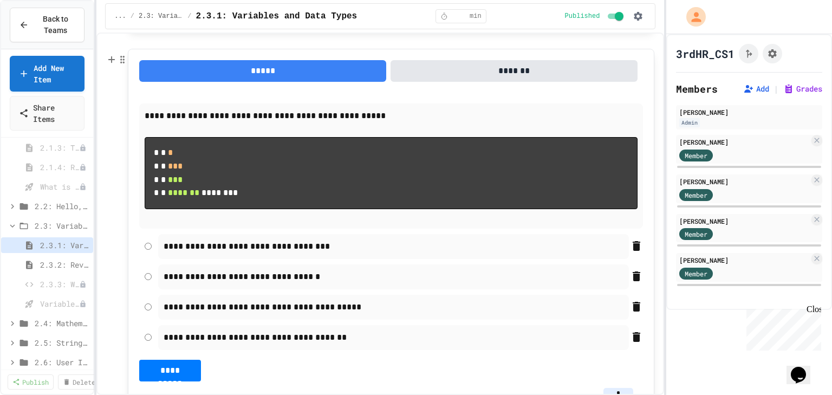
scroll to position [866, 0]
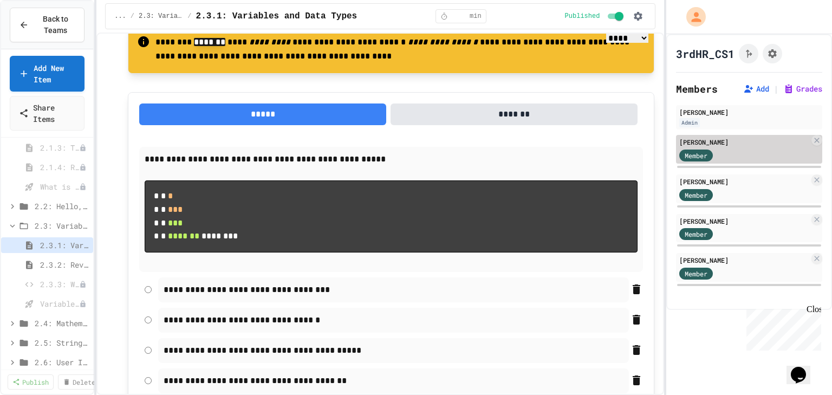
click at [730, 156] on div "Member" at bounding box center [706, 155] width 54 height 14
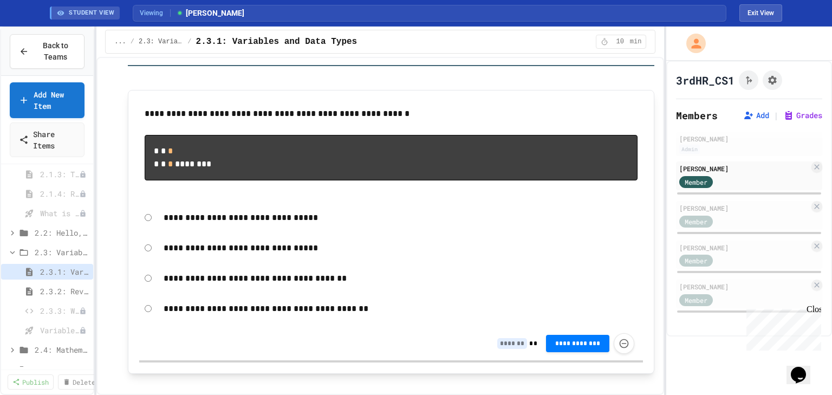
scroll to position [1343, 0]
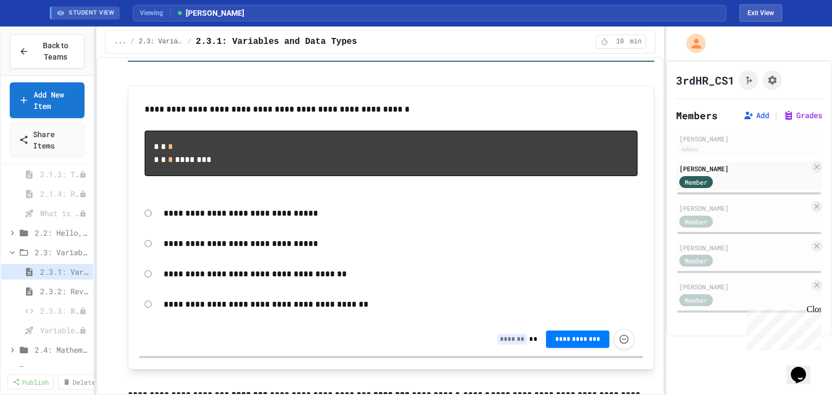
type input "*"
click at [762, 10] on button "Exit View" at bounding box center [760, 12] width 43 height 17
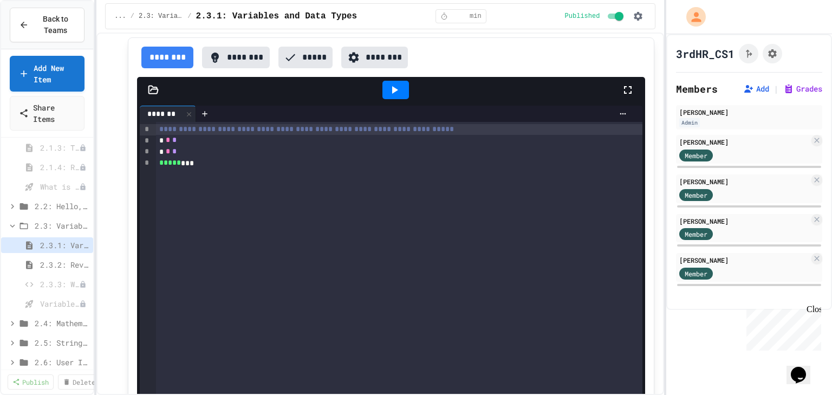
scroll to position [1835, 0]
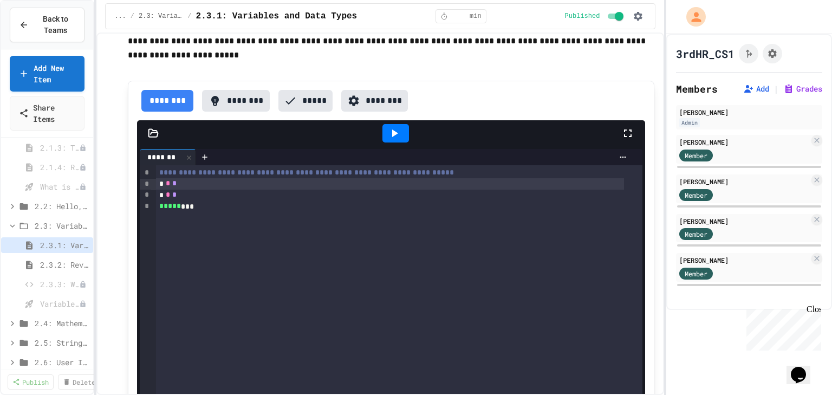
click at [199, 189] on div "* * *" at bounding box center [390, 183] width 468 height 11
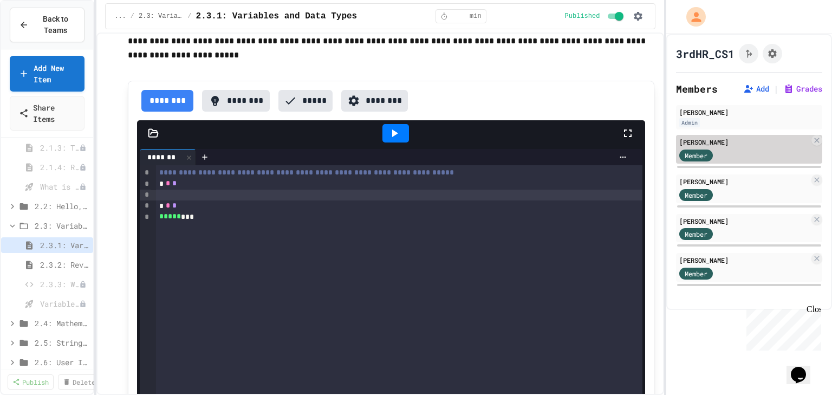
click at [734, 145] on div "[PERSON_NAME]" at bounding box center [744, 142] width 130 height 10
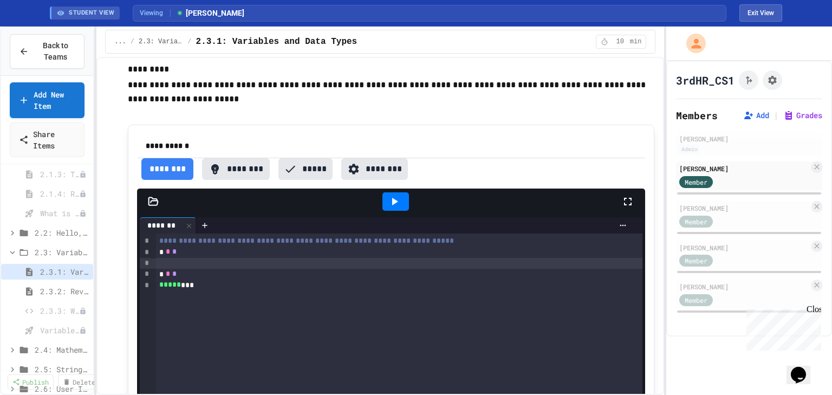
scroll to position [1716, 0]
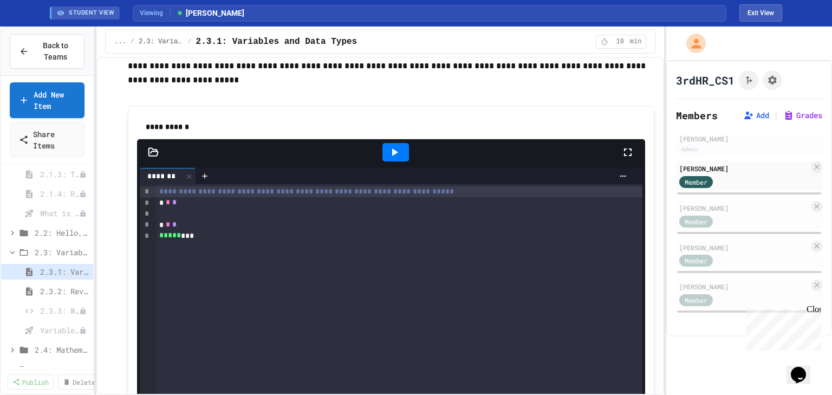
click at [171, 219] on div at bounding box center [399, 213] width 486 height 11
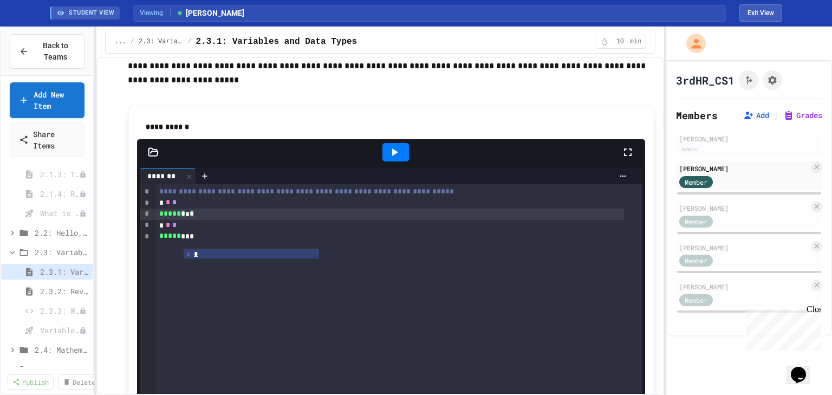
click at [396, 159] on icon at bounding box center [394, 152] width 13 height 13
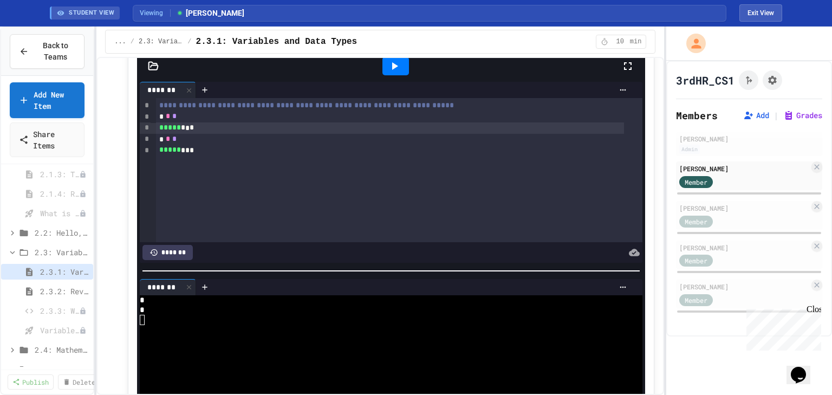
scroll to position [1802, 0]
type input "*"
drag, startPoint x: 192, startPoint y: 158, endPoint x: 146, endPoint y: 154, distance: 46.2
click at [146, 154] on div "**********" at bounding box center [391, 169] width 502 height 144
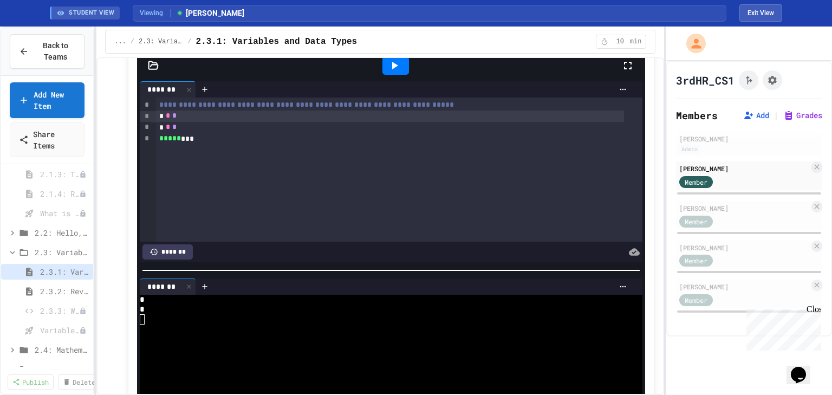
click at [391, 72] on icon at bounding box center [394, 65] width 13 height 13
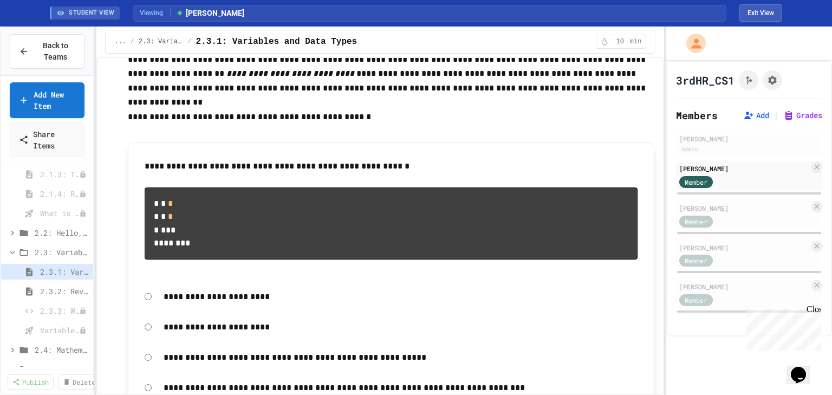
scroll to position [2192, 0]
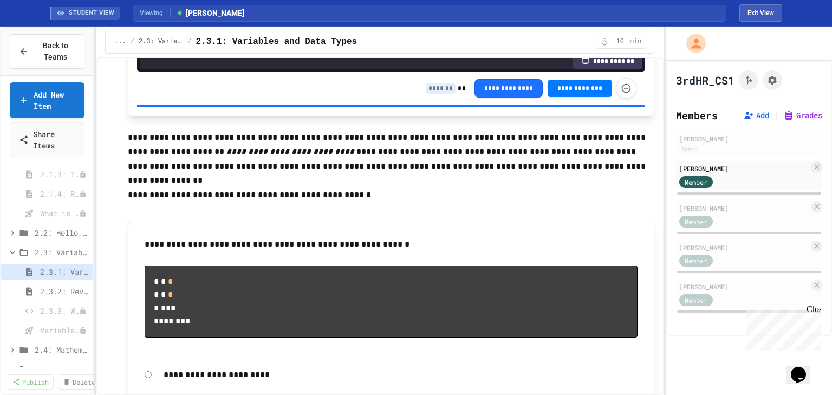
type input "*"
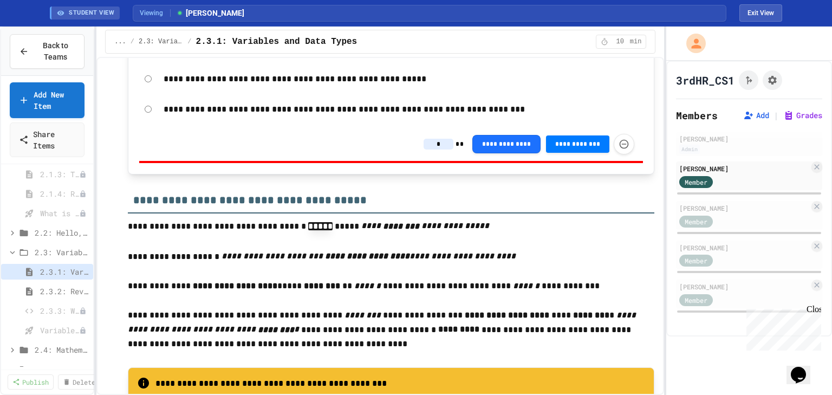
scroll to position [2452, 0]
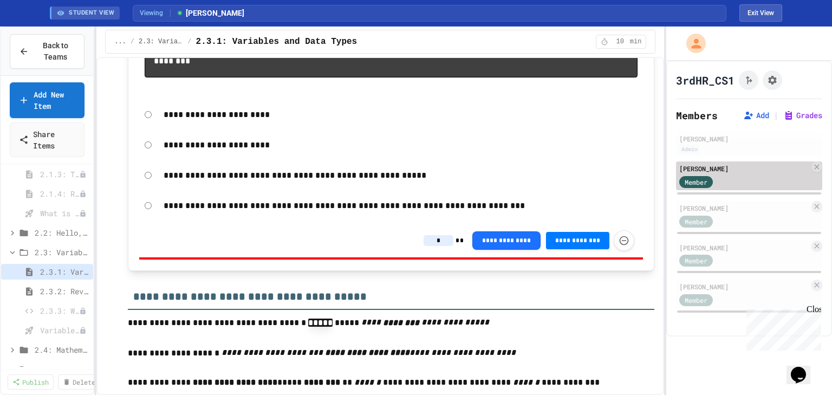
click at [768, 176] on div "Member" at bounding box center [744, 181] width 130 height 14
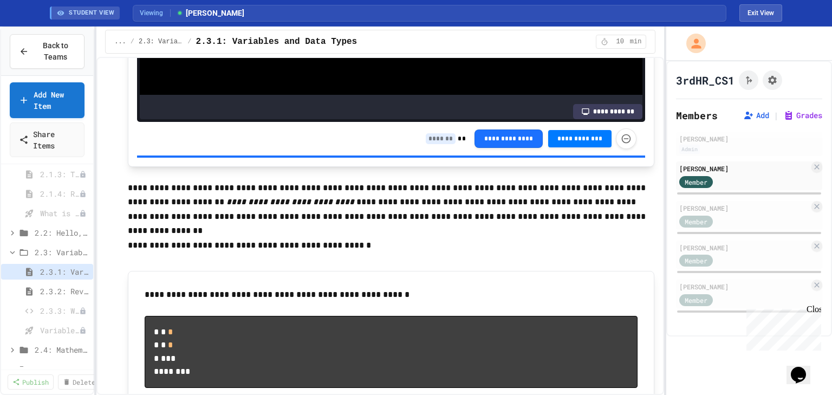
scroll to position [2062, 0]
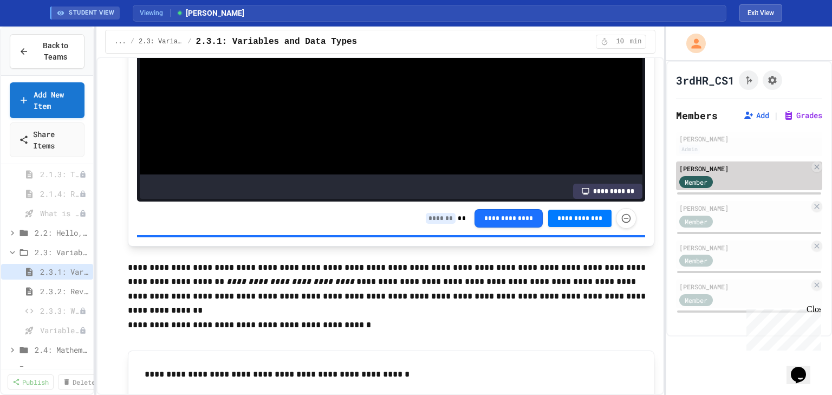
click at [741, 180] on div "Member" at bounding box center [744, 181] width 130 height 14
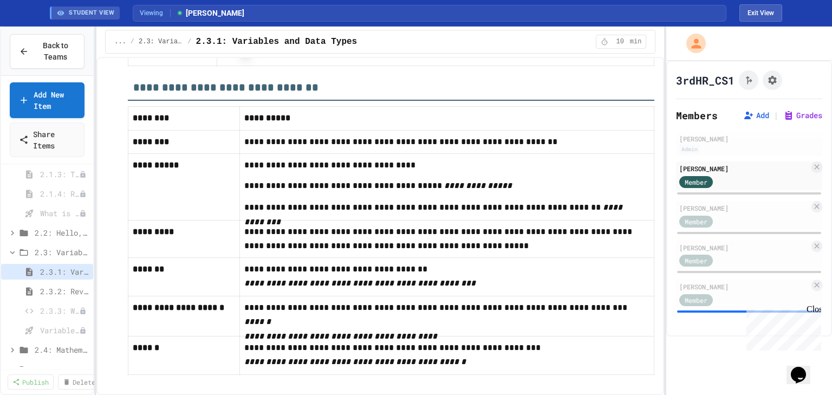
scroll to position [5611, 0]
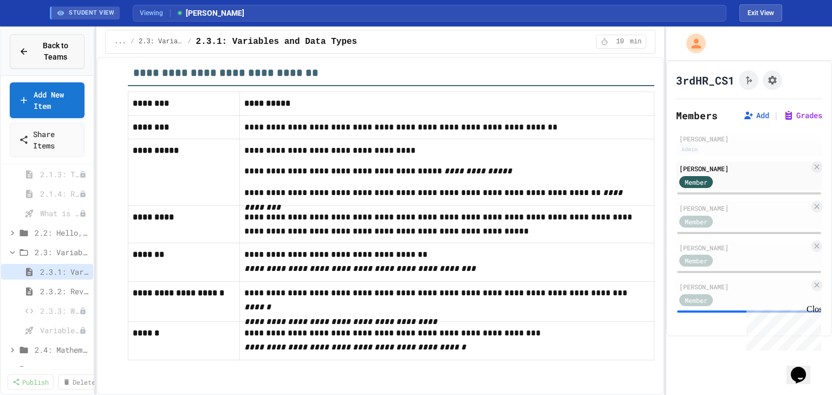
click at [61, 48] on span "Back to Teams" at bounding box center [55, 51] width 40 height 23
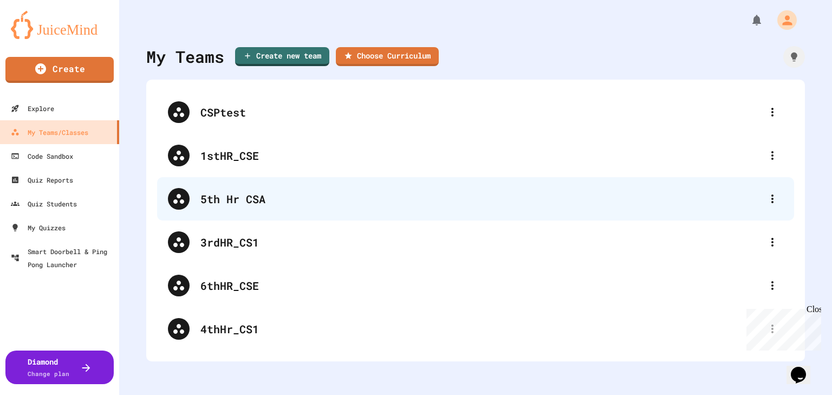
click at [229, 186] on div "5th Hr CSA" at bounding box center [475, 198] width 637 height 43
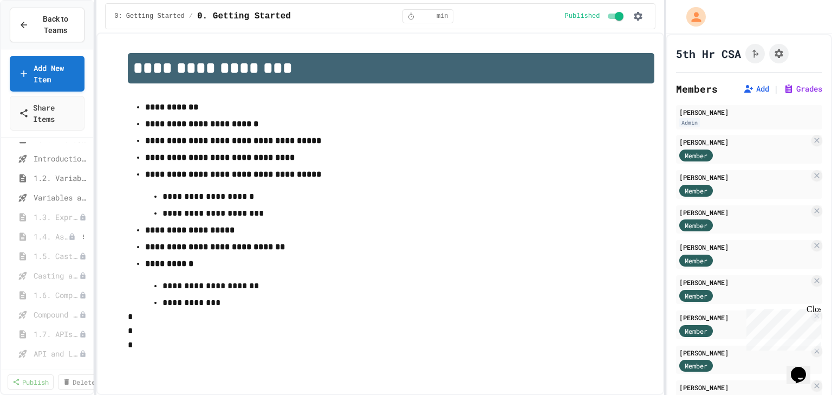
scroll to position [230, 0]
click at [54, 196] on span "Variables and Data Types - Quiz" at bounding box center [56, 196] width 44 height 11
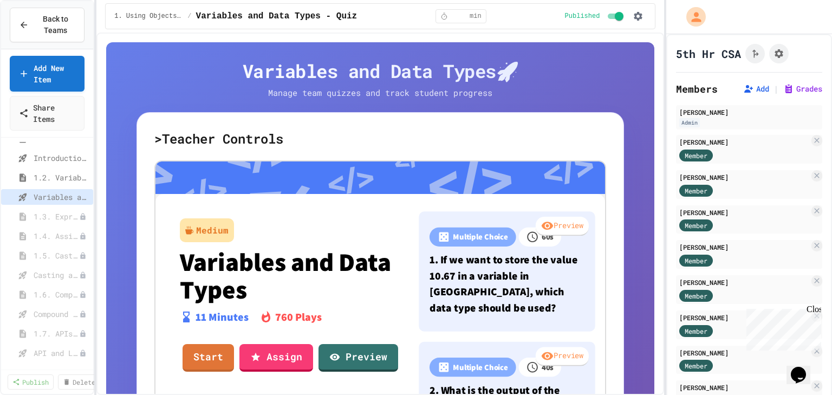
scroll to position [143, 0]
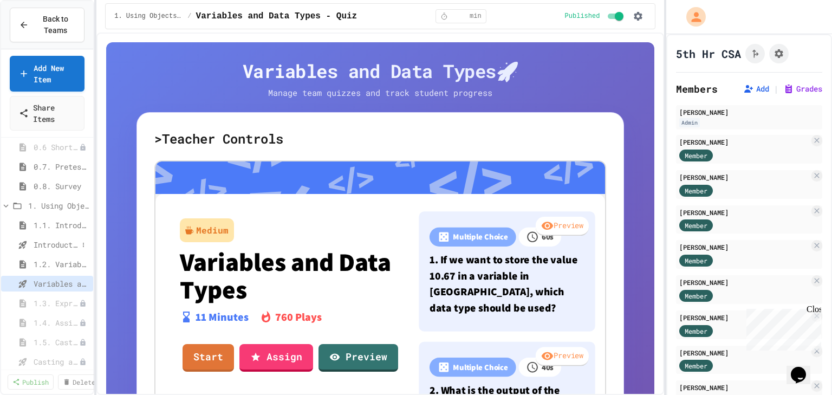
click at [52, 241] on span "Introduction to Algorithms, Programming, and Compilers" at bounding box center [56, 244] width 44 height 11
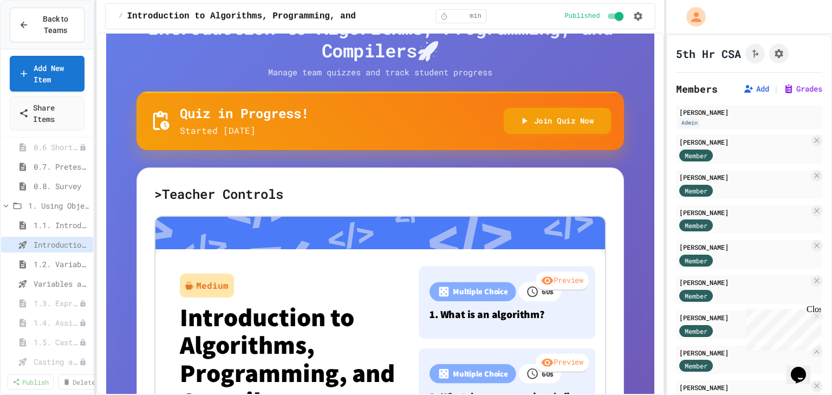
scroll to position [217, 0]
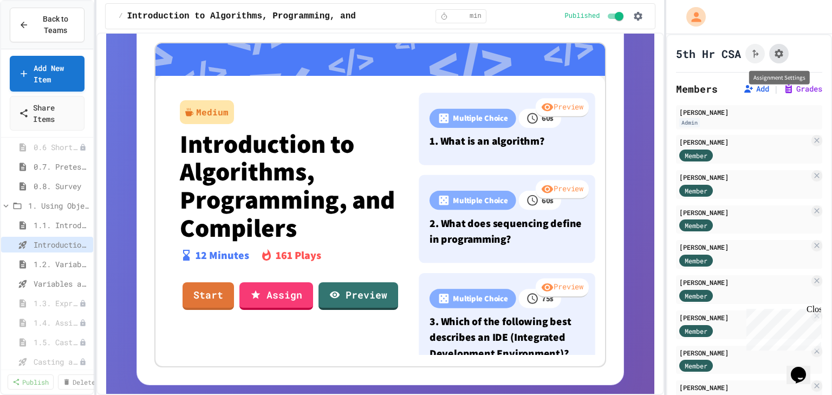
click at [784, 58] on icon "Assignment Settings" at bounding box center [778, 53] width 11 height 11
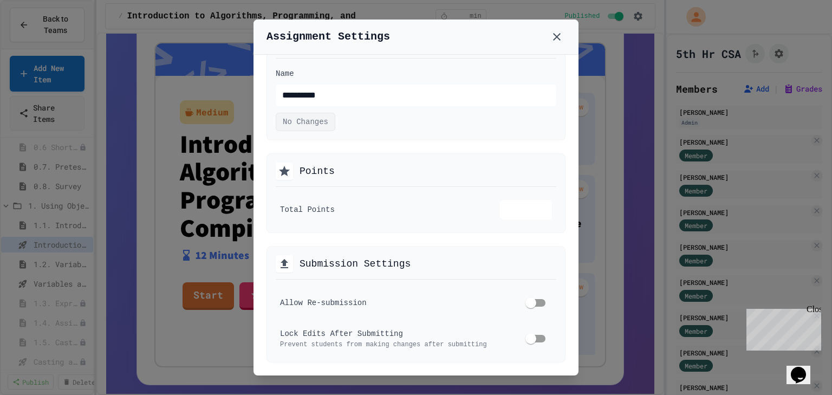
scroll to position [0, 0]
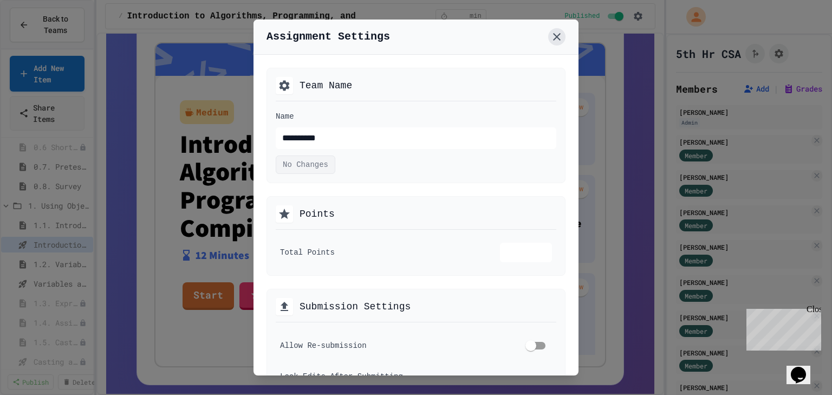
click at [555, 41] on icon at bounding box center [556, 36] width 13 height 13
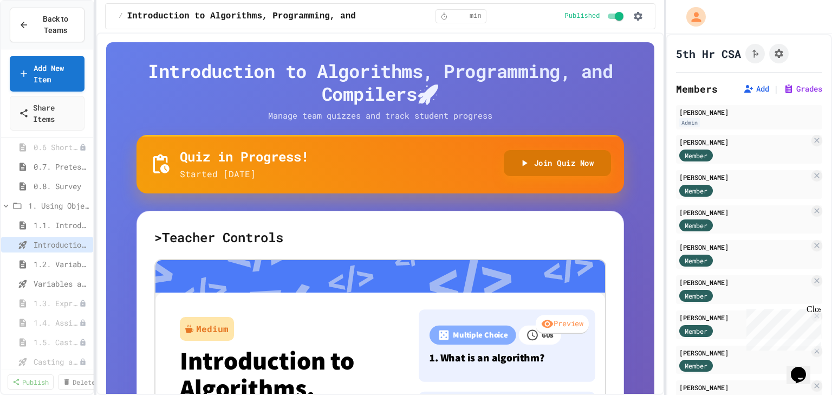
click at [534, 162] on button "Join Quiz Now" at bounding box center [557, 163] width 108 height 27
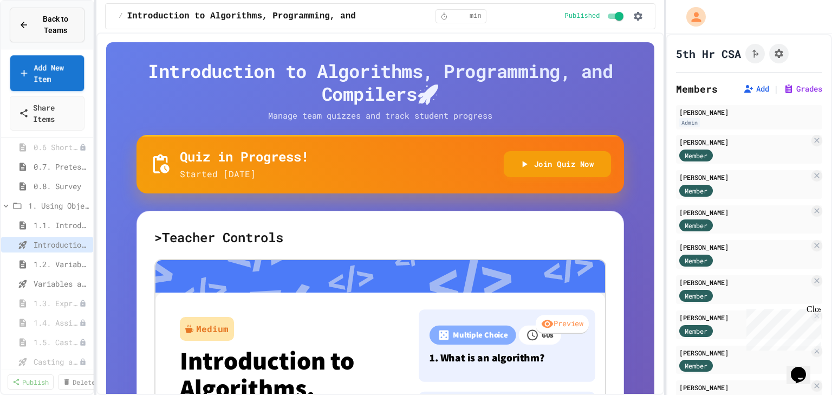
click at [43, 22] on span "Back to Teams" at bounding box center [55, 25] width 40 height 23
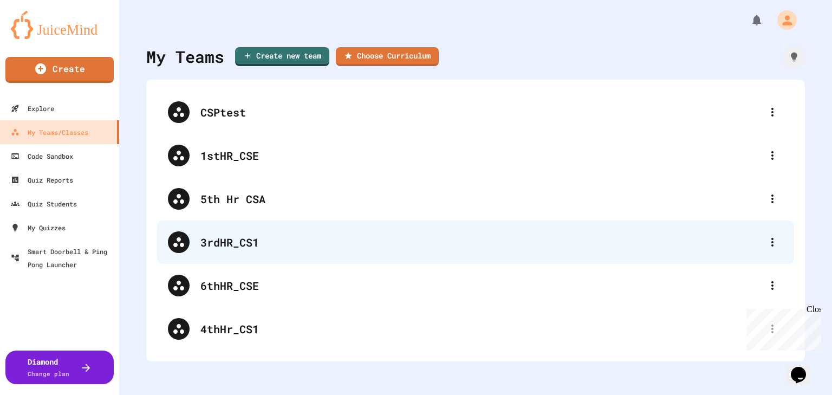
click at [234, 252] on div "3rdHR_CS1" at bounding box center [475, 241] width 637 height 43
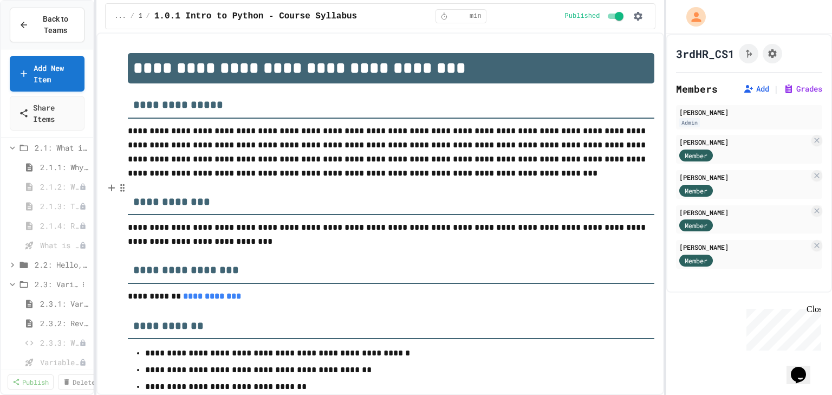
scroll to position [217, 0]
click at [52, 344] on span "Variables and Data types - Quiz" at bounding box center [54, 346] width 28 height 11
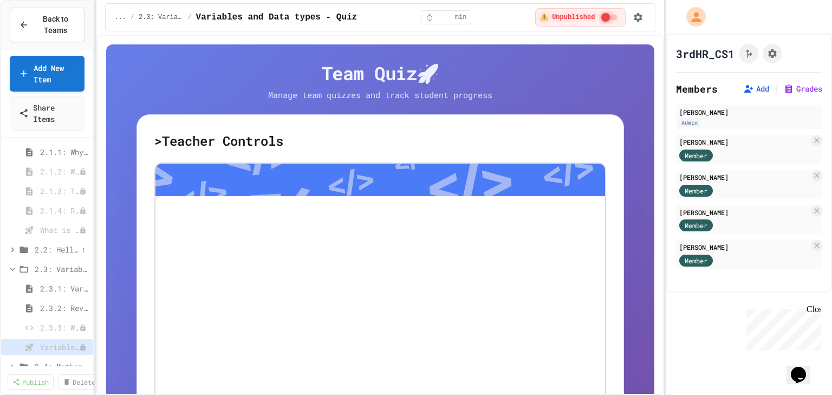
click at [48, 246] on span "2.2: Hello, World!" at bounding box center [56, 249] width 43 height 11
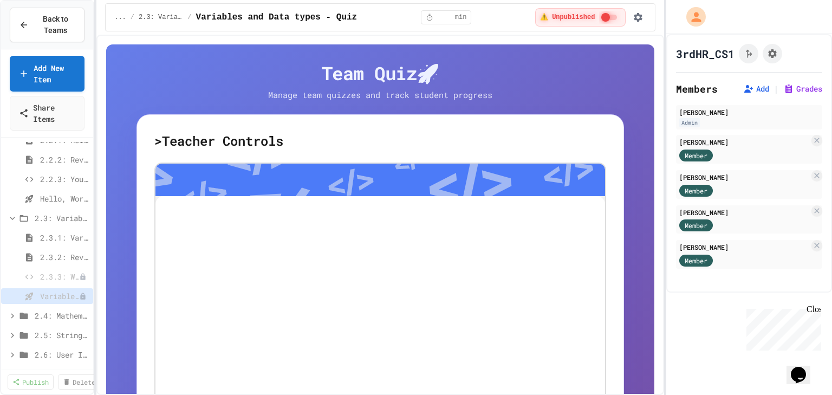
scroll to position [346, 0]
click at [56, 193] on span "Hello, World! - Quiz" at bounding box center [59, 197] width 38 height 11
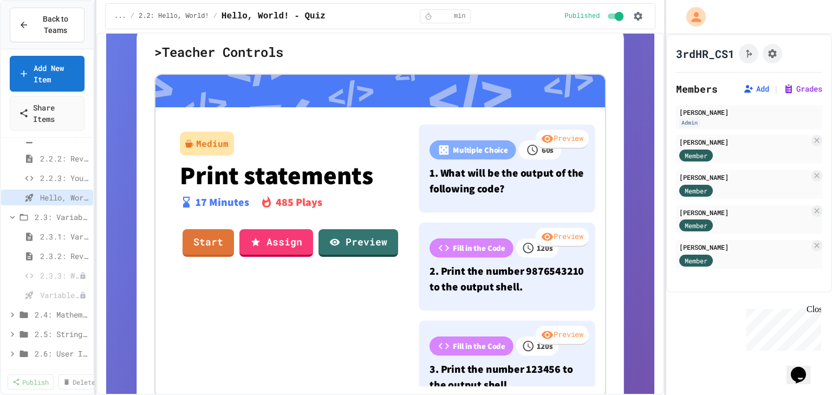
scroll to position [260, 0]
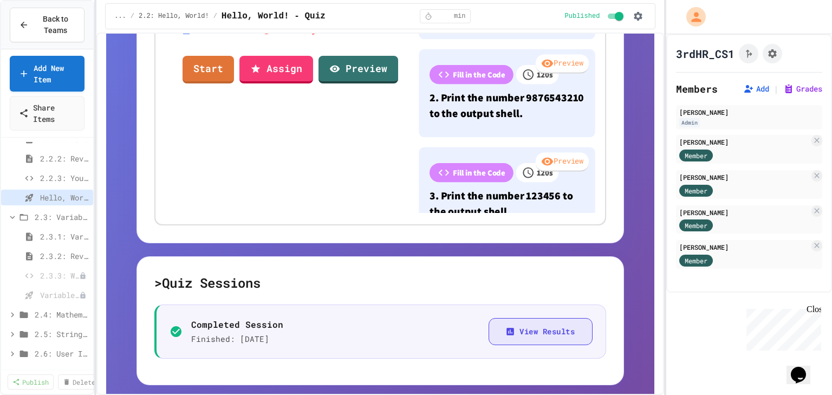
click at [533, 332] on button "View Results" at bounding box center [540, 332] width 104 height 28
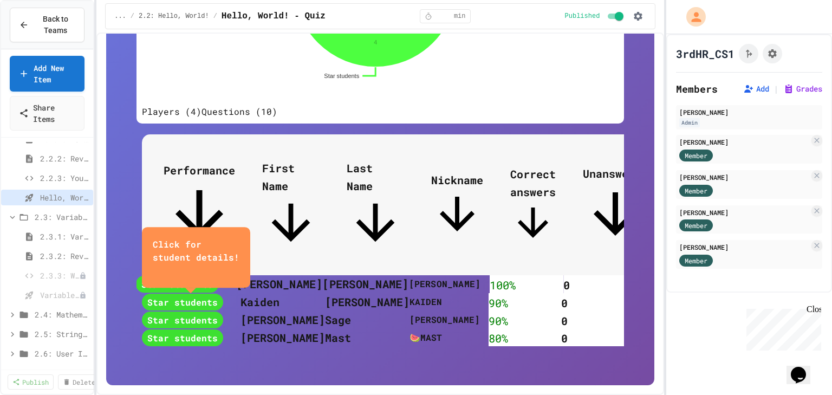
scroll to position [173, 0]
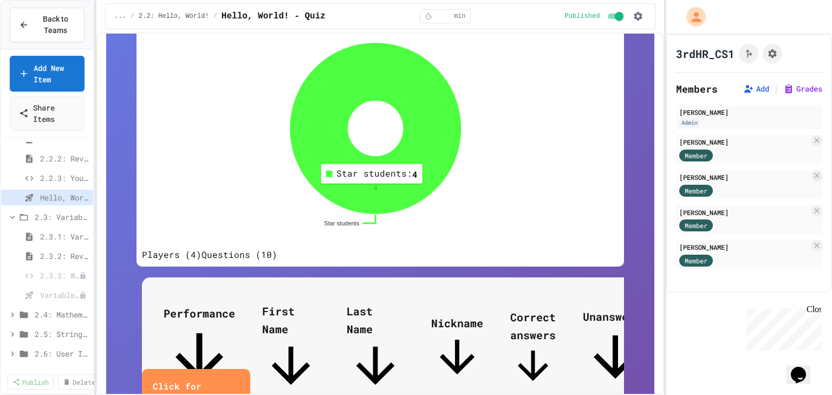
click at [371, 213] on icon at bounding box center [375, 128] width 170 height 170
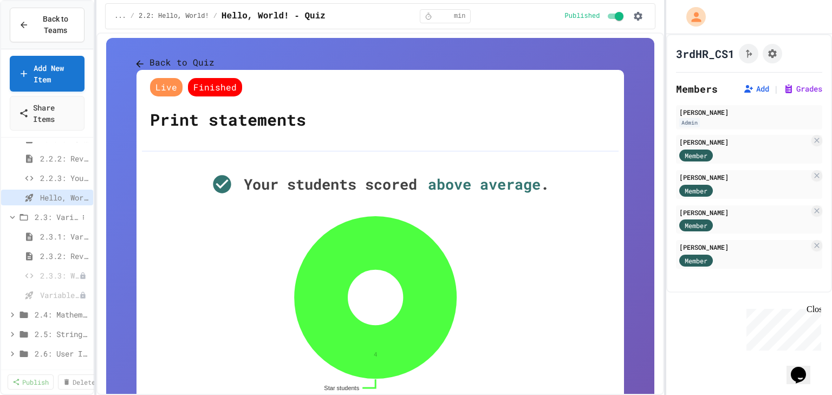
scroll to position [217, 0]
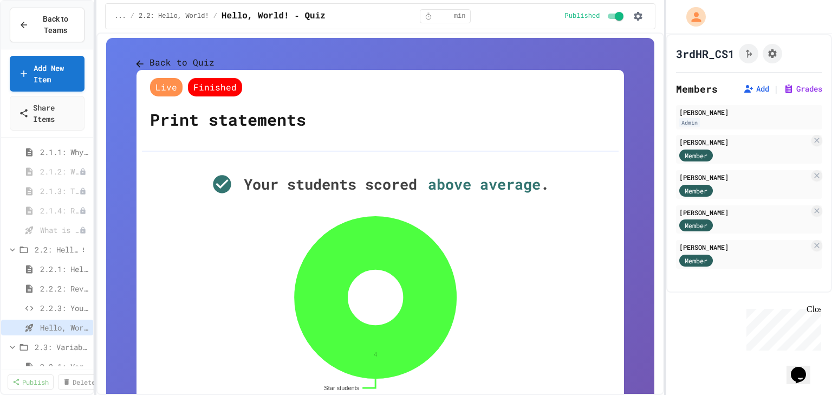
click at [67, 249] on span "2.2: Hello, World!" at bounding box center [56, 249] width 43 height 11
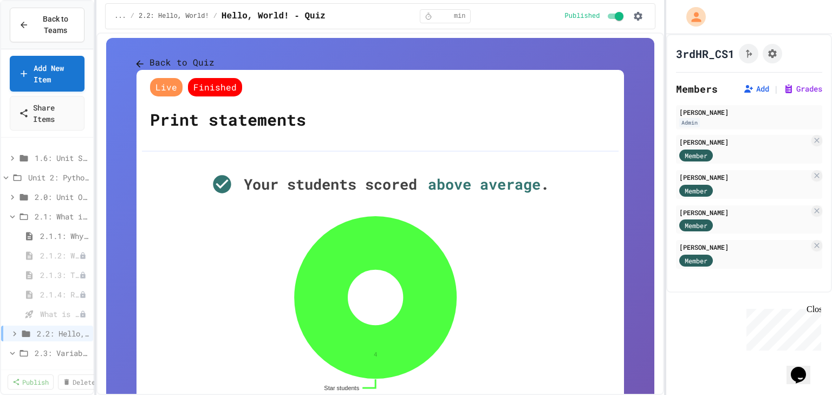
scroll to position [130, 0]
click at [52, 24] on span "Back to Teams" at bounding box center [55, 25] width 40 height 23
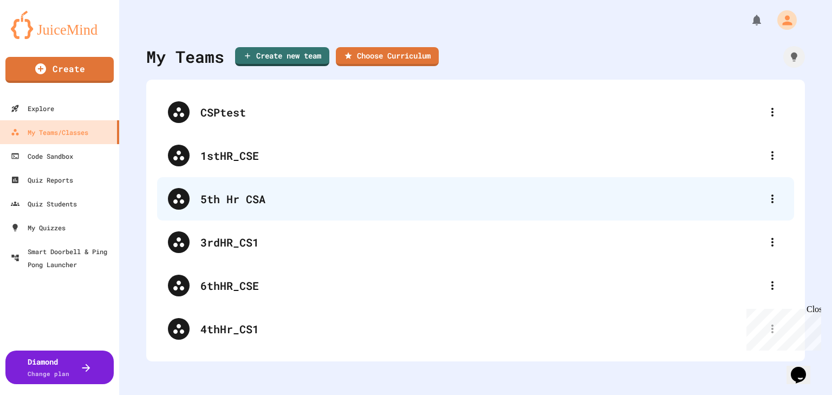
click at [261, 195] on div "5th Hr CSA" at bounding box center [480, 199] width 561 height 16
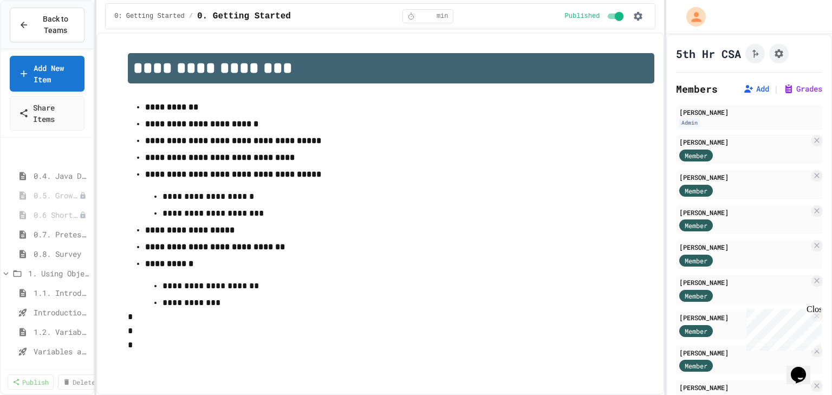
scroll to position [130, 0]
click at [47, 297] on span "Variables and Data Types - Quiz" at bounding box center [56, 296] width 44 height 11
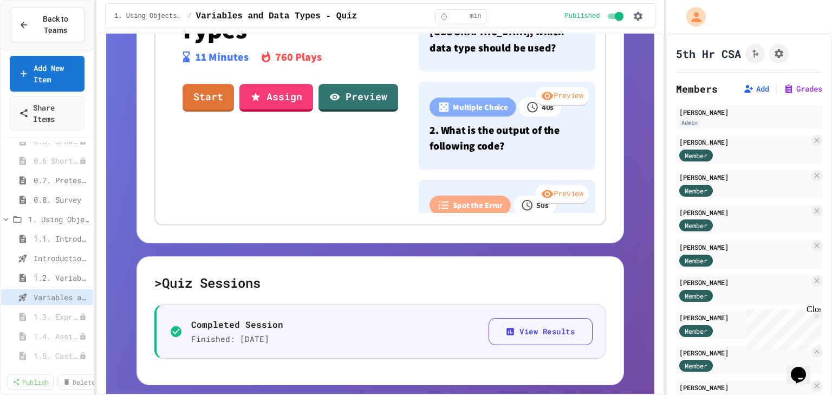
scroll to position [289, 0]
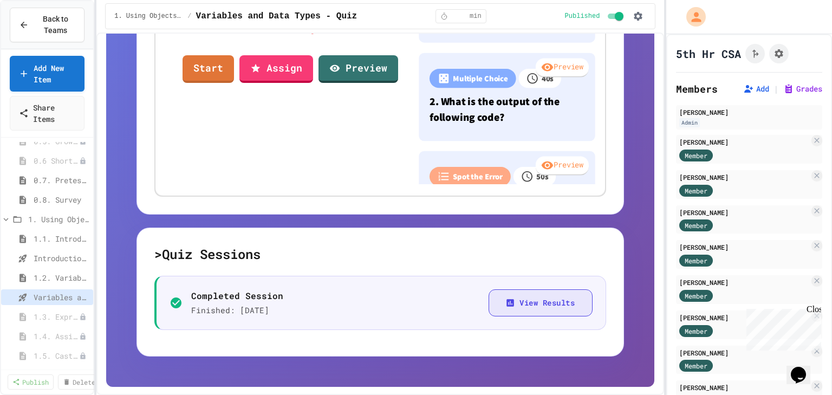
click at [528, 303] on button "View Results" at bounding box center [540, 303] width 104 height 28
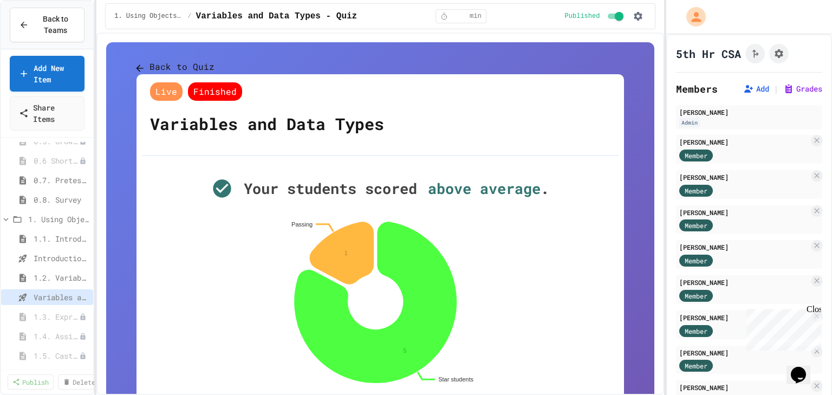
click at [194, 63] on button "Back to Quiz" at bounding box center [175, 67] width 78 height 14
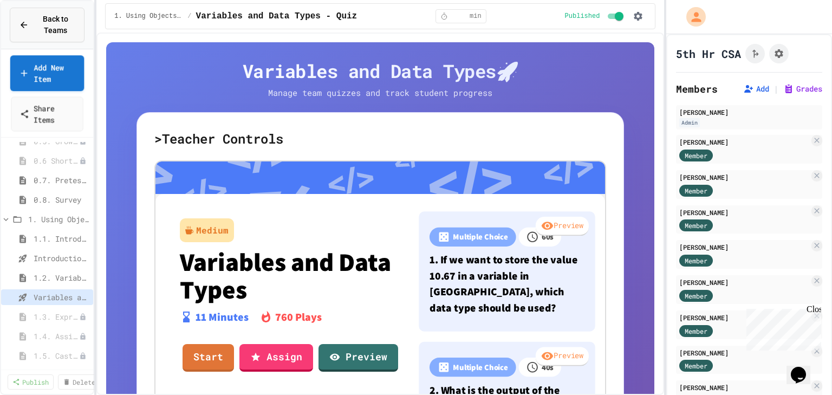
click at [46, 17] on span "Back to Teams" at bounding box center [55, 25] width 40 height 23
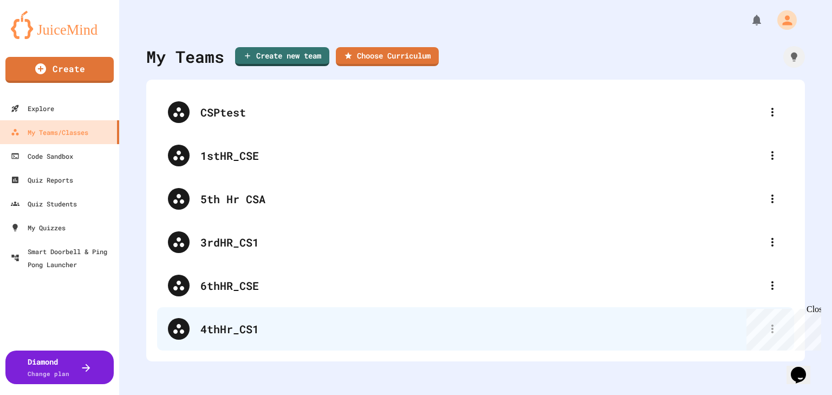
click at [257, 332] on div "4thHr_CS1" at bounding box center [480, 328] width 561 height 16
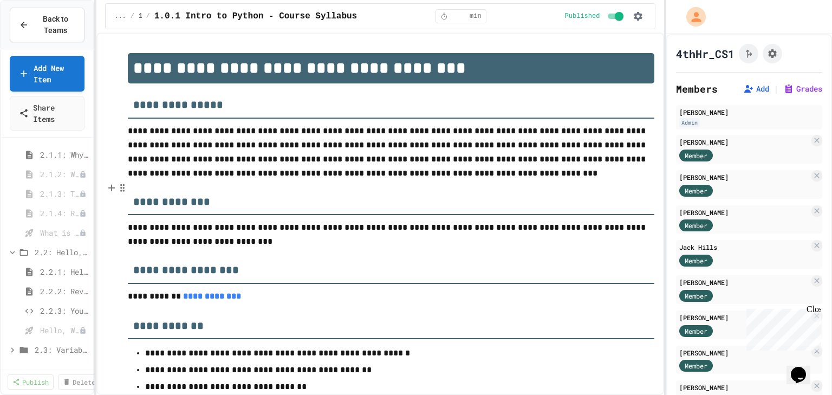
scroll to position [346, 0]
click at [55, 257] on span "2.2.1: Hello, World!" at bounding box center [59, 255] width 38 height 11
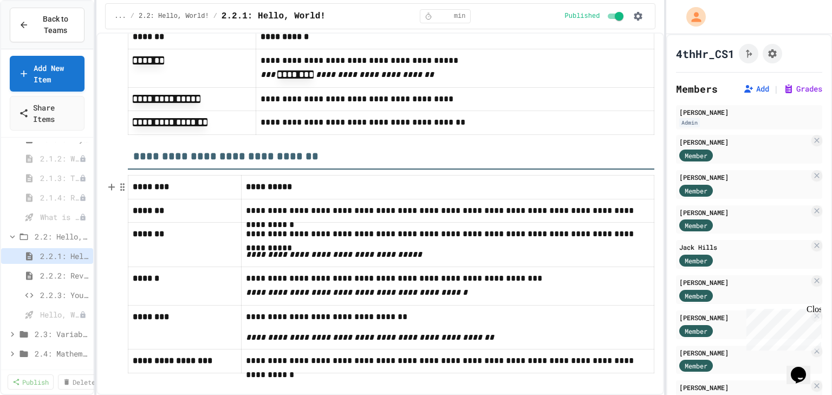
scroll to position [5607, 0]
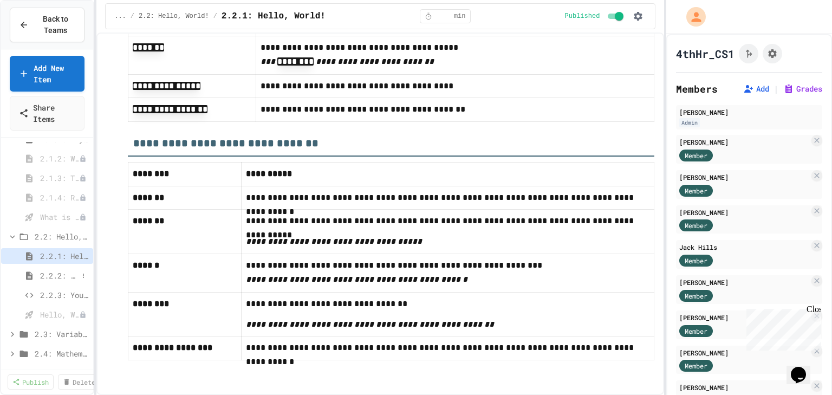
click at [57, 275] on span "2.2.2: Review - Hello, World!" at bounding box center [59, 275] width 38 height 11
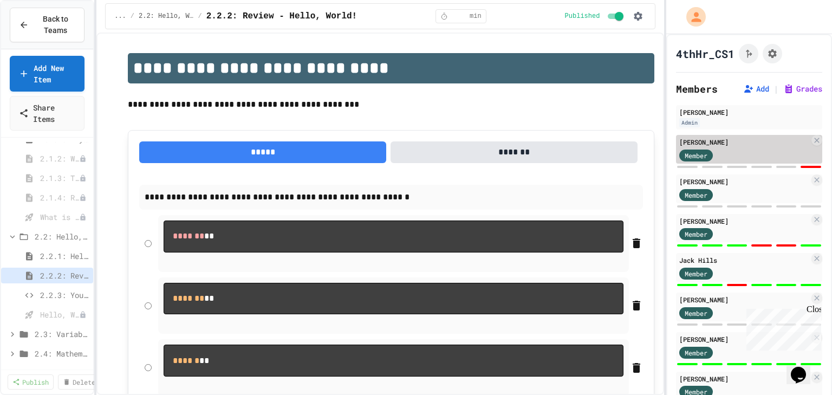
click at [756, 148] on div "Member" at bounding box center [744, 155] width 130 height 14
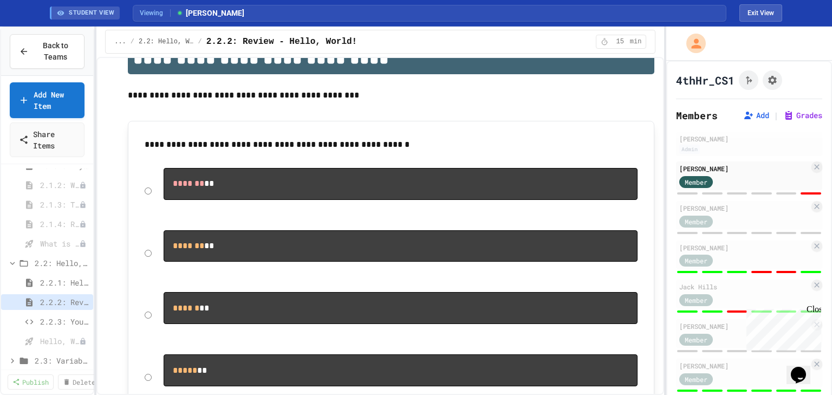
scroll to position [87, 0]
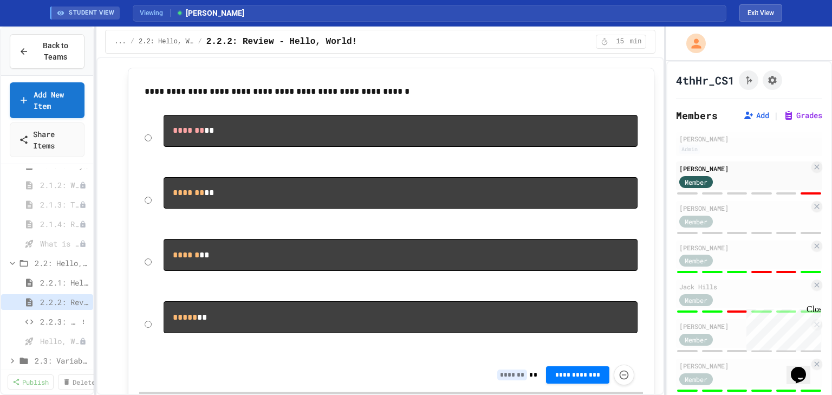
click at [53, 319] on span "2.2.3: Your Name and Favorite Movie" at bounding box center [59, 321] width 38 height 11
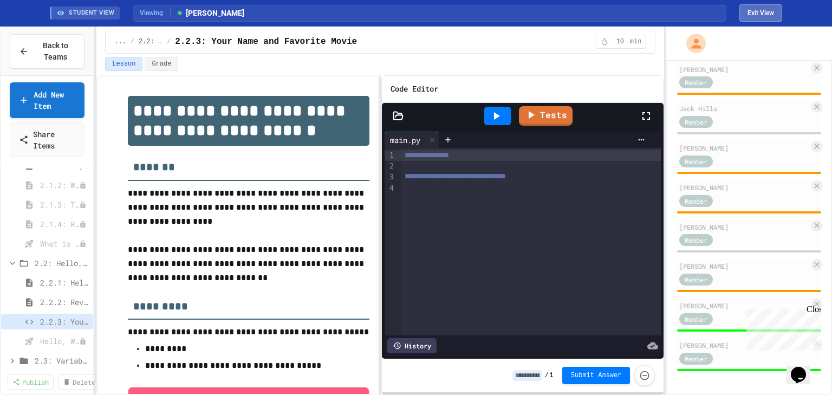
click at [759, 17] on button "Exit View" at bounding box center [760, 12] width 43 height 17
select select "*******"
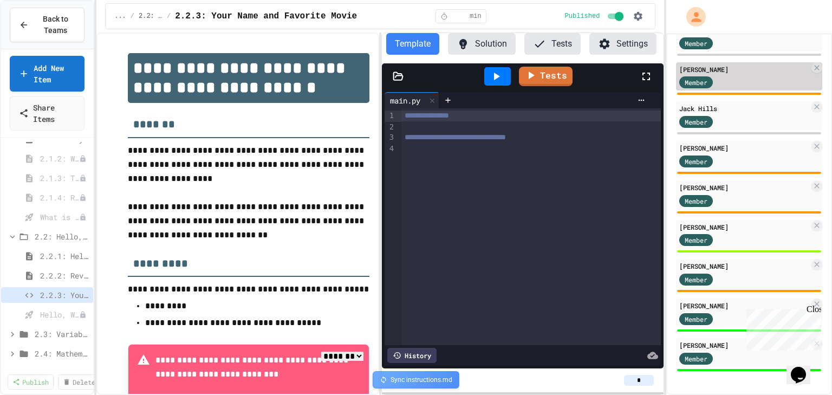
click at [747, 83] on div "Member" at bounding box center [744, 82] width 130 height 14
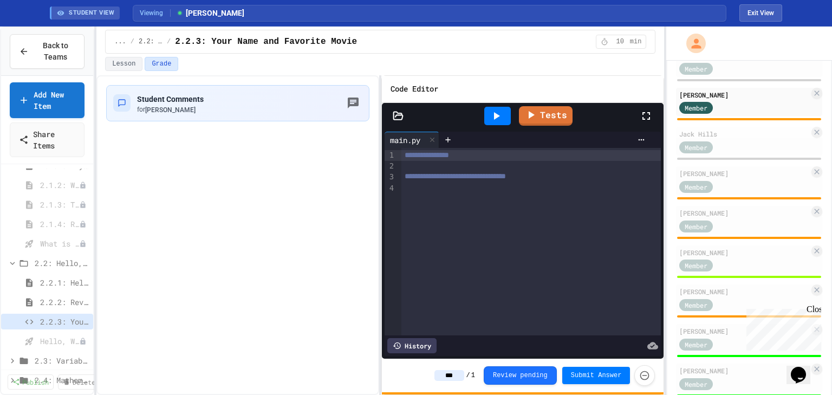
scroll to position [179, 0]
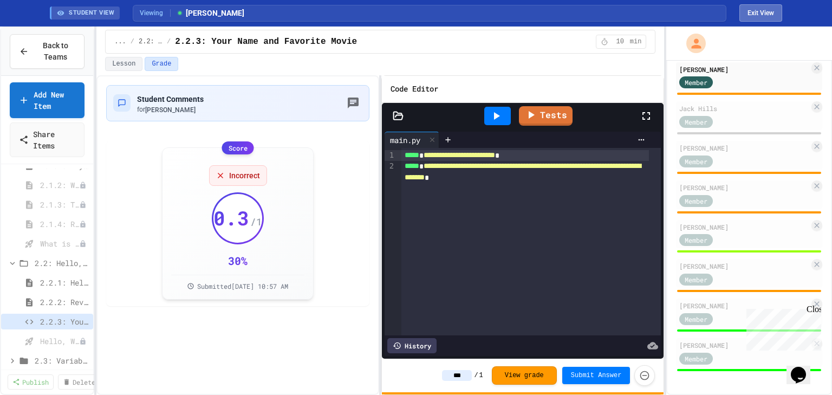
click at [759, 17] on button "Exit View" at bounding box center [760, 12] width 43 height 17
select select "*******"
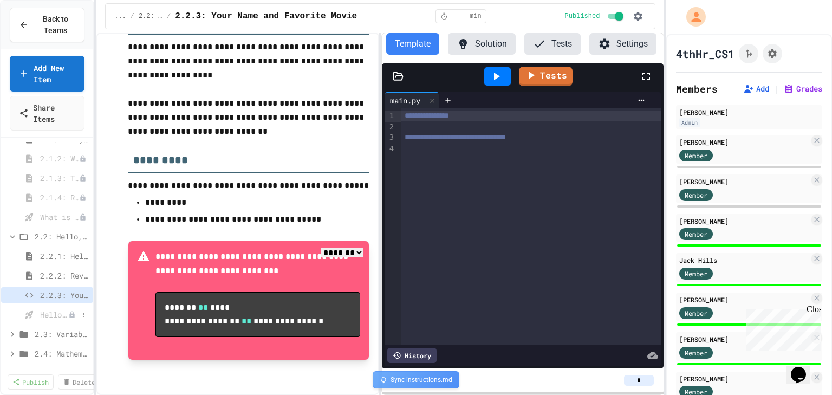
click at [52, 315] on span "Hello, World! - Quiz" at bounding box center [54, 314] width 28 height 11
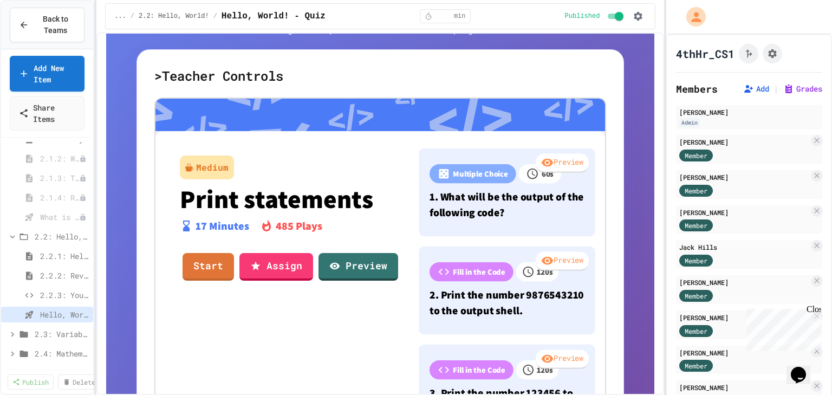
scroll to position [43, 0]
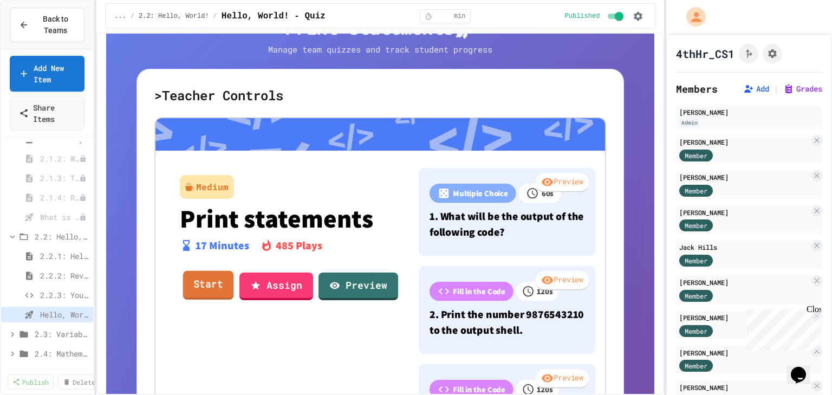
click at [199, 286] on link "Start" at bounding box center [208, 285] width 51 height 29
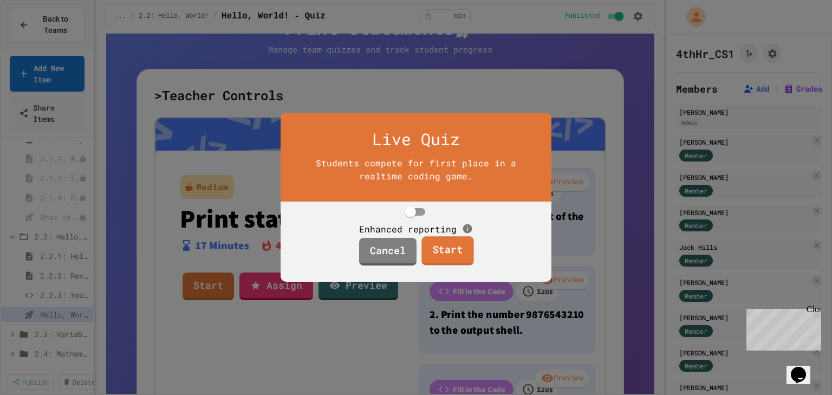
click at [450, 262] on link "Start" at bounding box center [447, 251] width 52 height 29
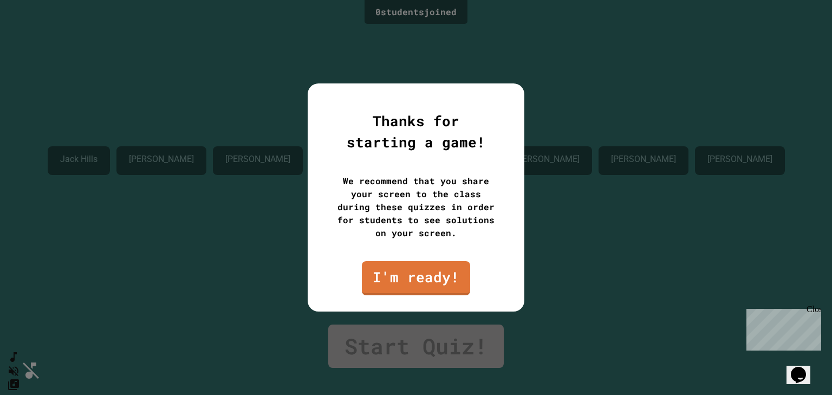
click at [423, 272] on link "I'm ready!" at bounding box center [416, 278] width 108 height 34
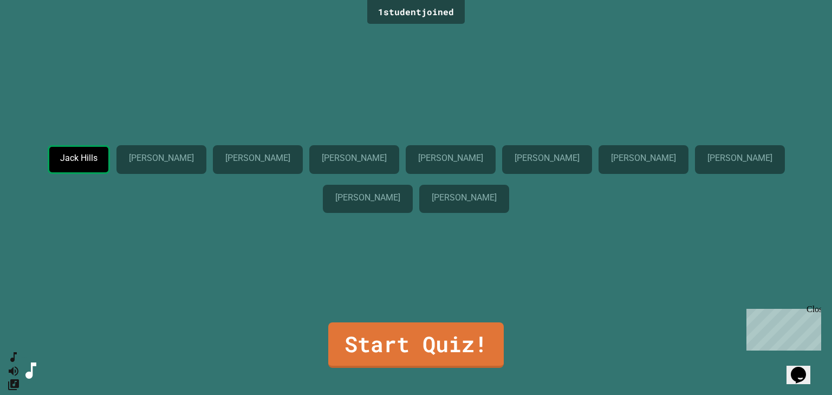
click at [591, 289] on div "[PERSON_NAME] [PERSON_NAME] [PERSON_NAME] [PERSON_NAME] [PERSON_NAME] [PERSON_N…" at bounding box center [415, 174] width 777 height 295
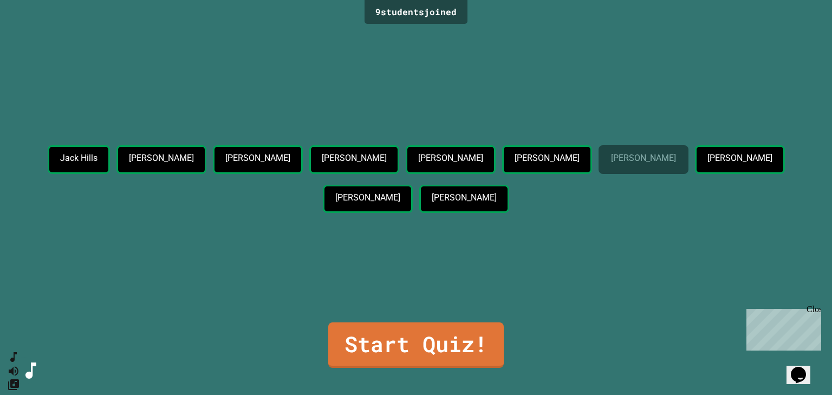
click at [647, 309] on div "[PERSON_NAME] [PERSON_NAME] [PERSON_NAME] [PERSON_NAME] [PERSON_NAME] [PERSON_N…" at bounding box center [415, 174] width 777 height 295
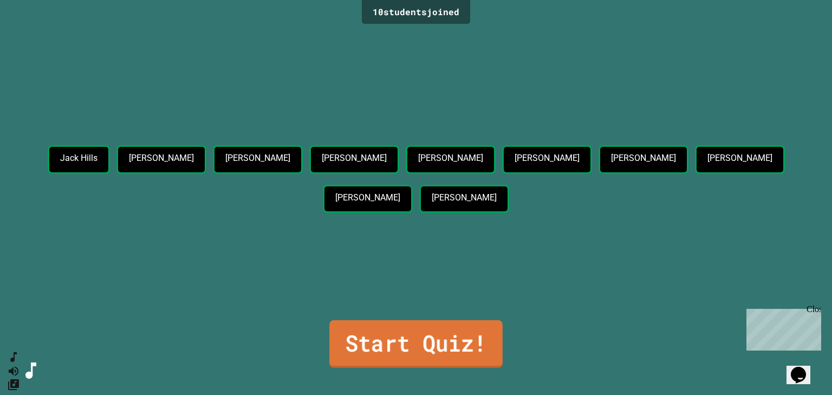
click at [418, 340] on link "Start Quiz!" at bounding box center [415, 344] width 173 height 48
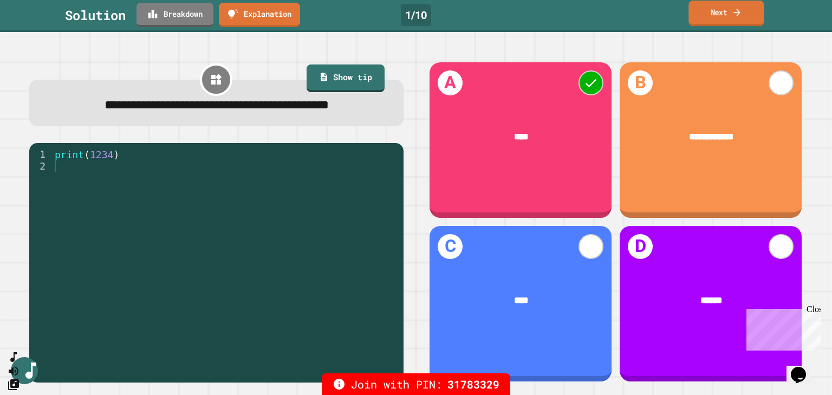
click at [728, 21] on link "Next" at bounding box center [725, 13] width 75 height 25
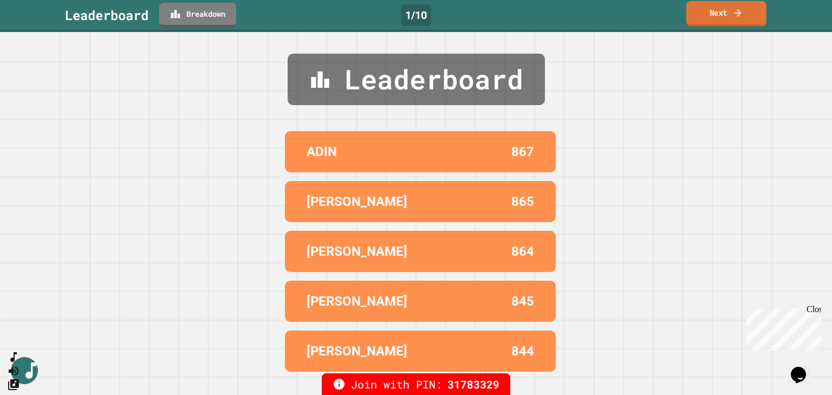
click at [728, 21] on link "Next" at bounding box center [726, 13] width 80 height 25
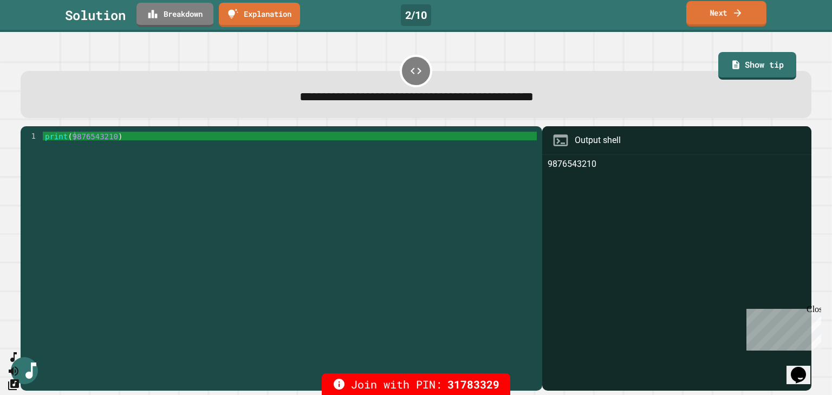
click at [728, 21] on link "Next" at bounding box center [726, 13] width 80 height 25
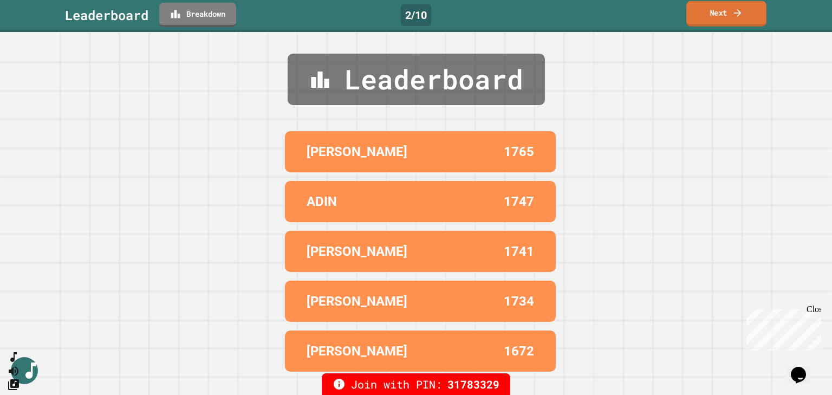
click at [728, 21] on link "Next" at bounding box center [726, 13] width 80 height 25
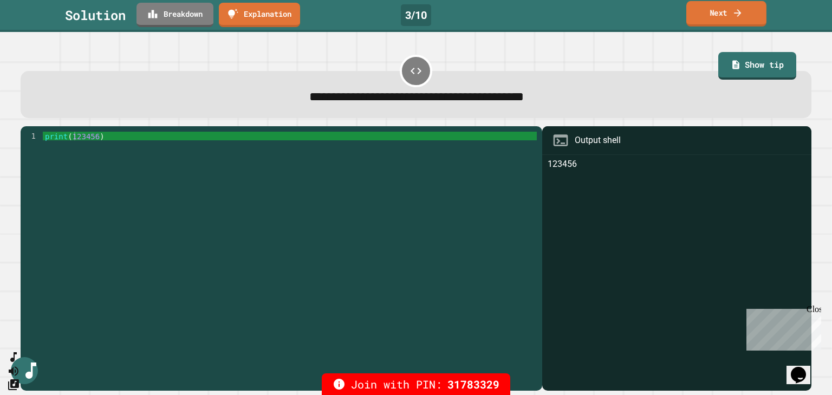
click at [728, 21] on link "Next" at bounding box center [726, 13] width 80 height 25
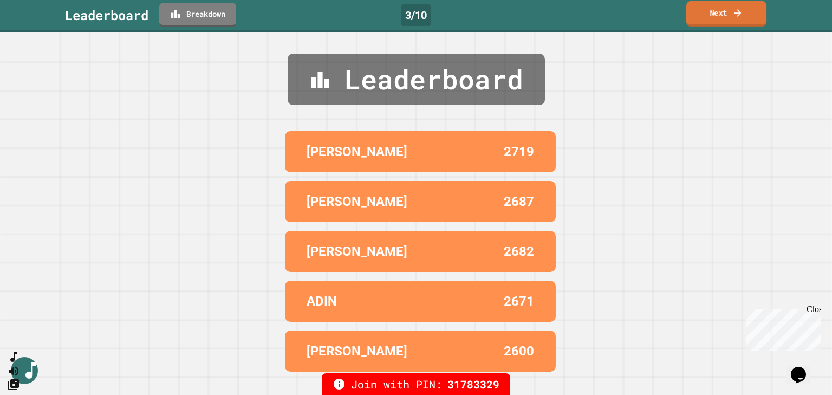
click at [728, 21] on link "Next" at bounding box center [726, 13] width 80 height 25
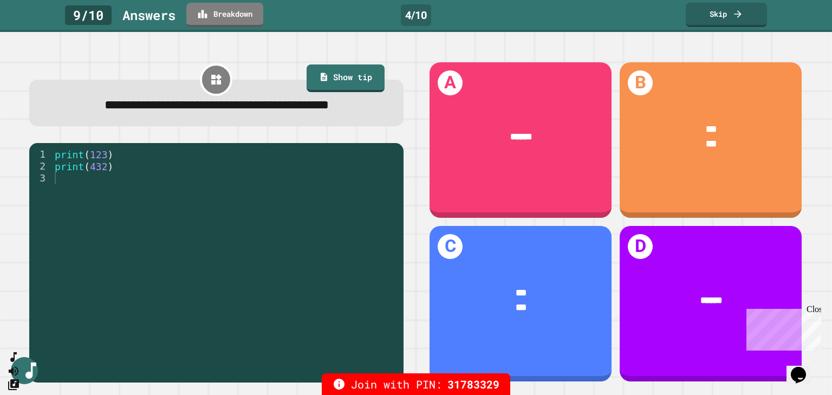
click at [0, 32] on span at bounding box center [0, 32] width 0 height 0
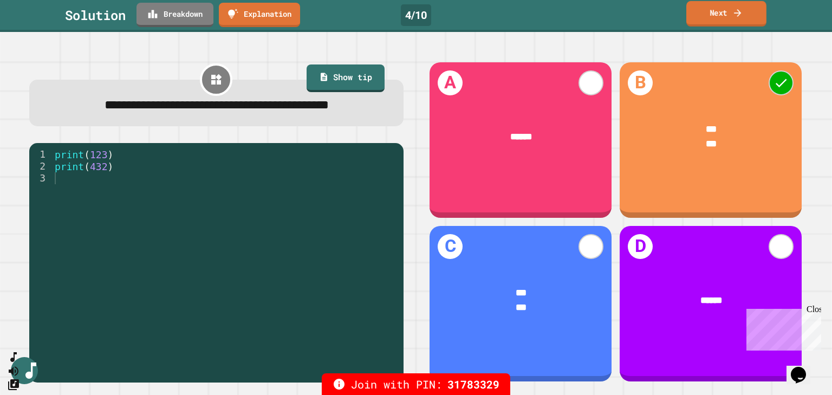
click at [745, 16] on link "Next" at bounding box center [726, 13] width 80 height 25
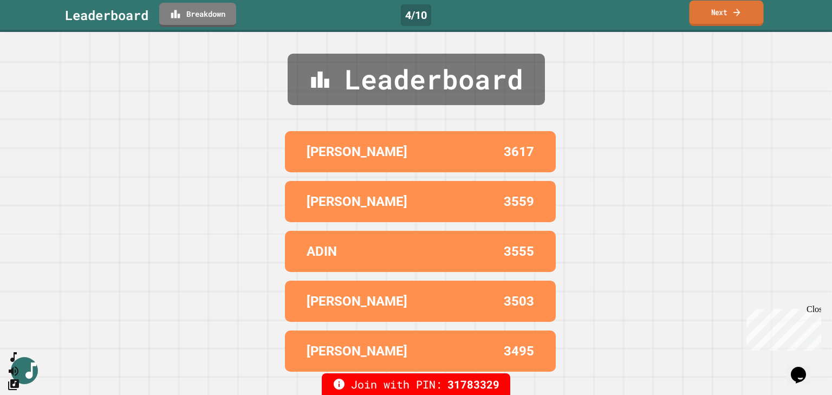
click at [738, 16] on icon at bounding box center [736, 12] width 6 height 8
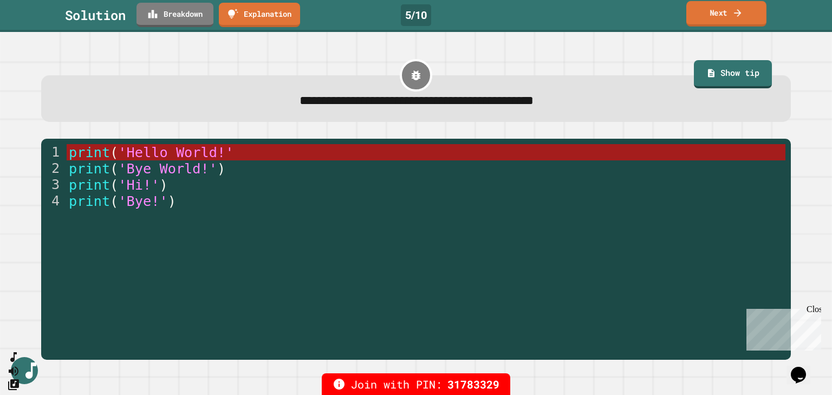
click at [731, 18] on link "Next" at bounding box center [726, 13] width 80 height 25
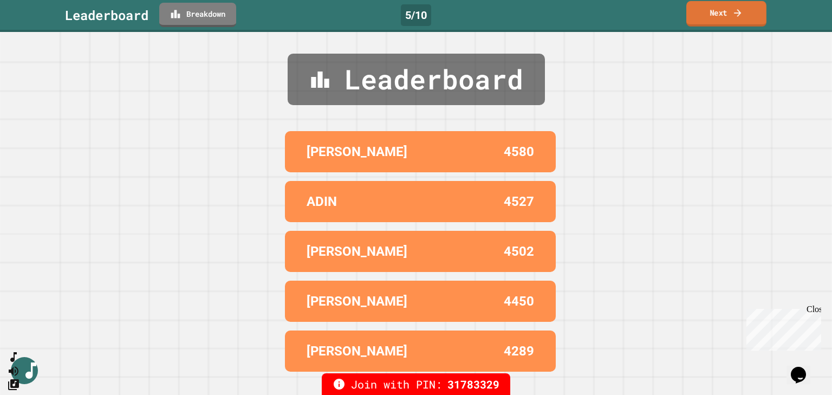
click at [728, 24] on link "Next" at bounding box center [726, 13] width 80 height 25
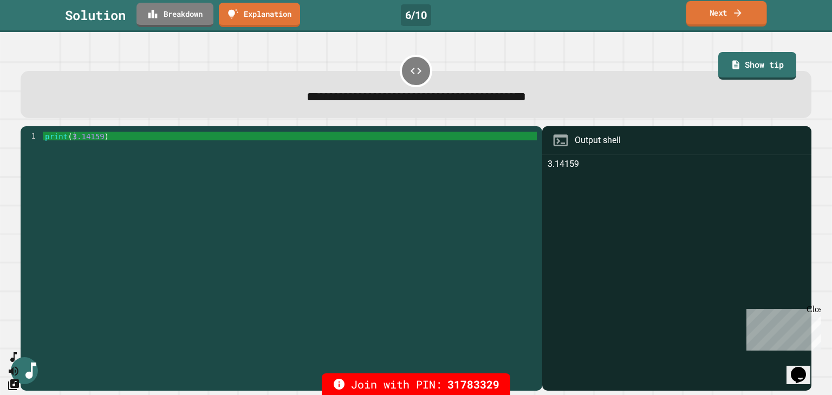
click at [745, 16] on link "Next" at bounding box center [725, 13] width 81 height 25
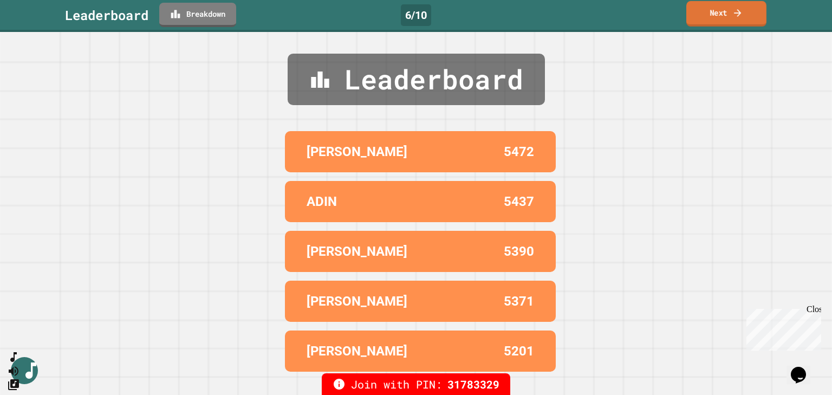
click at [736, 16] on icon at bounding box center [737, 12] width 11 height 11
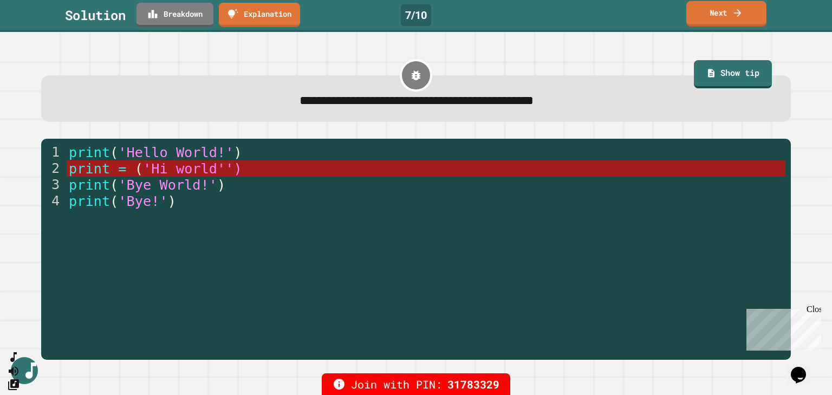
click at [718, 17] on link "Next" at bounding box center [726, 13] width 80 height 25
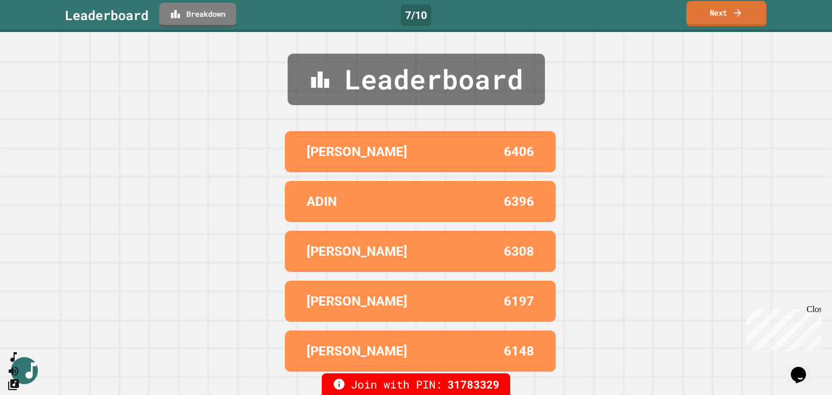
click at [718, 17] on link "Next" at bounding box center [726, 13] width 80 height 25
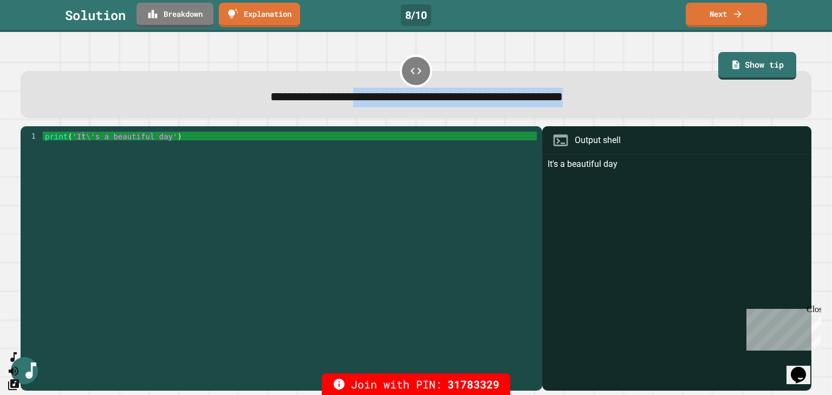
drag, startPoint x: 315, startPoint y: 96, endPoint x: 639, endPoint y: 104, distance: 323.8
click at [639, 104] on div "**********" at bounding box center [416, 97] width 756 height 19
type textarea "**********"
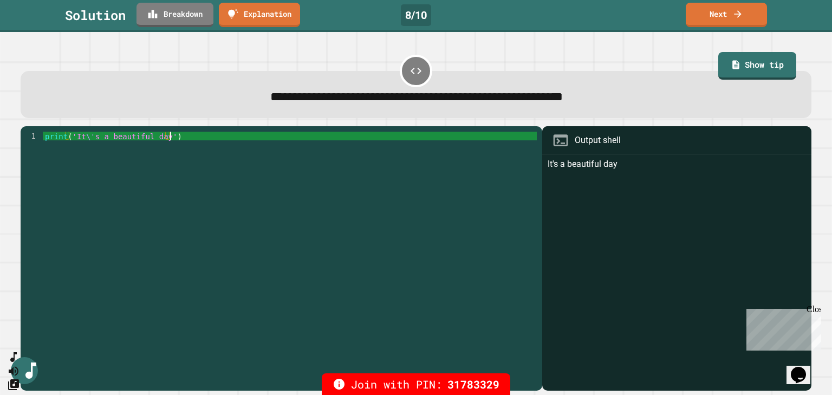
click at [439, 184] on div "print ( 'It \' s a beautiful day' )" at bounding box center [290, 257] width 494 height 251
click at [316, 95] on span "**********" at bounding box center [416, 96] width 292 height 12
drag, startPoint x: 315, startPoint y: 95, endPoint x: 475, endPoint y: 107, distance: 161.2
click at [475, 107] on div "**********" at bounding box center [416, 97] width 756 height 19
click at [729, 10] on link "Next" at bounding box center [726, 13] width 82 height 25
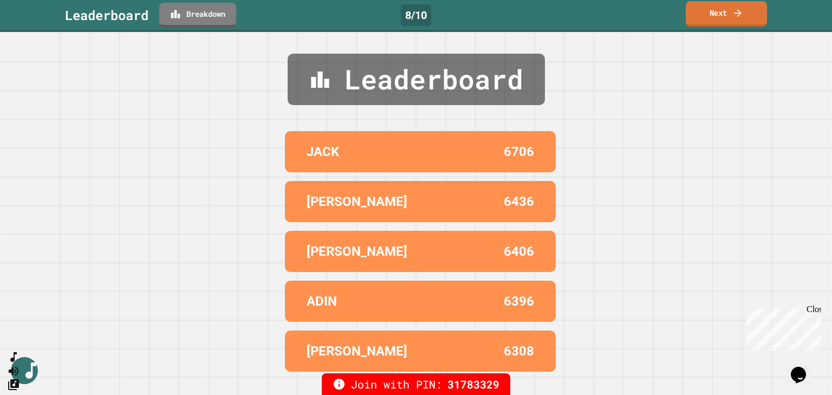
click at [729, 15] on link "Next" at bounding box center [725, 13] width 81 height 25
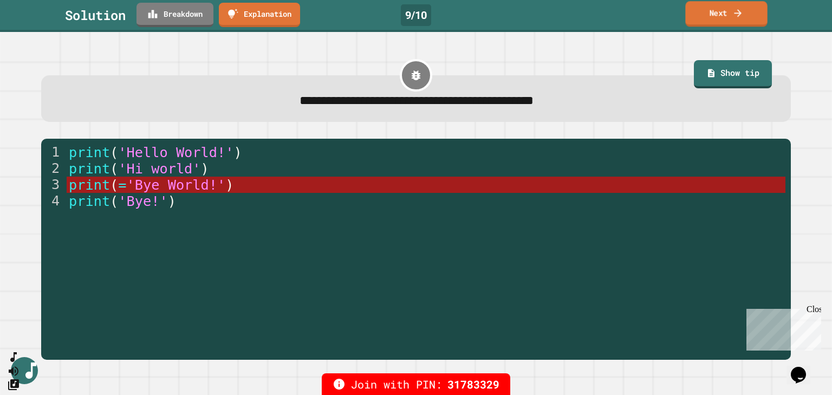
click at [735, 16] on icon at bounding box center [737, 12] width 11 height 11
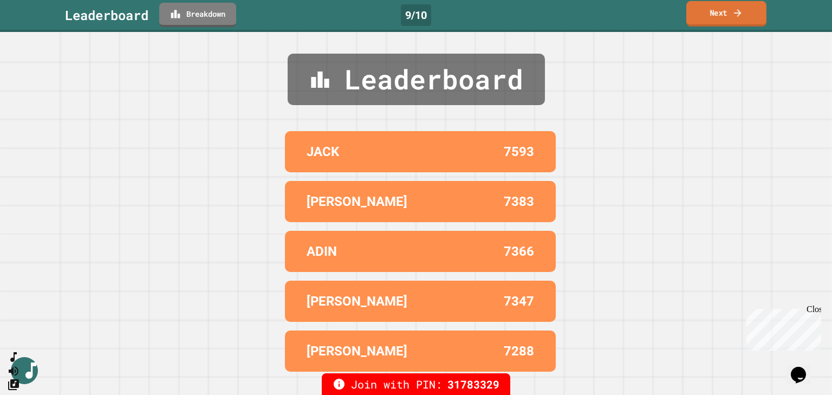
click at [735, 16] on icon at bounding box center [737, 12] width 11 height 11
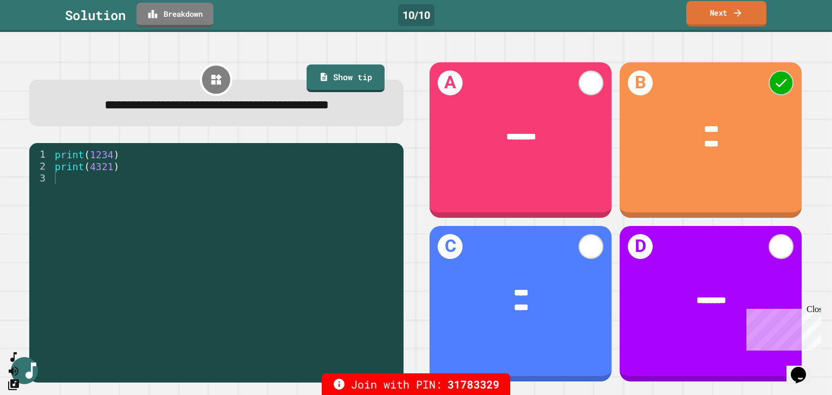
click at [735, 16] on icon at bounding box center [737, 12] width 11 height 11
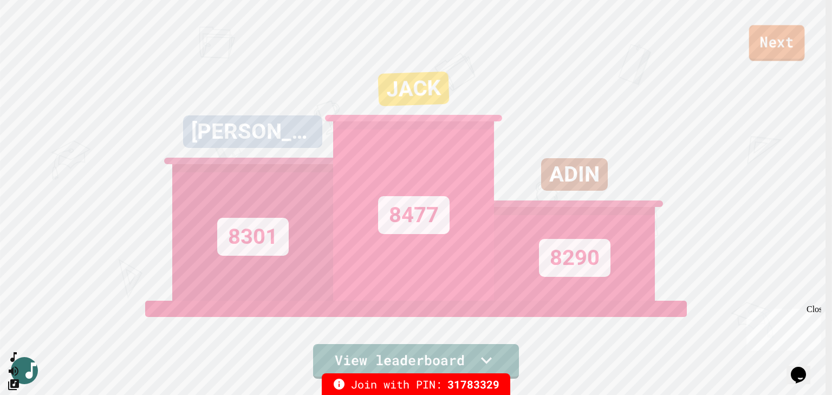
click at [792, 41] on link "Next" at bounding box center [777, 43] width 56 height 36
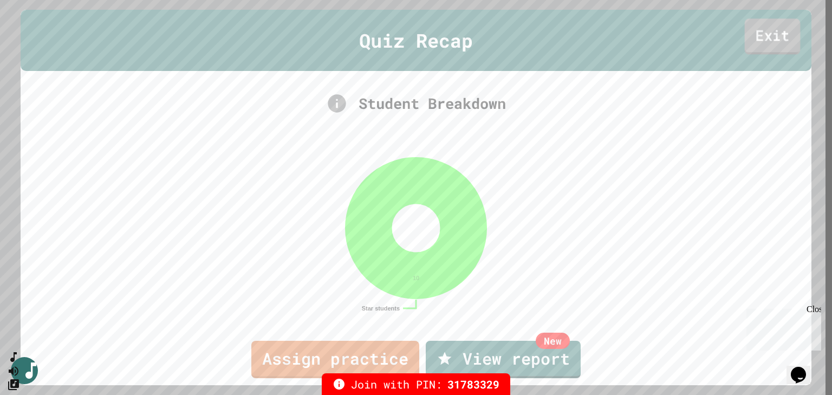
click at [763, 42] on link "Exit" at bounding box center [772, 37] width 56 height 36
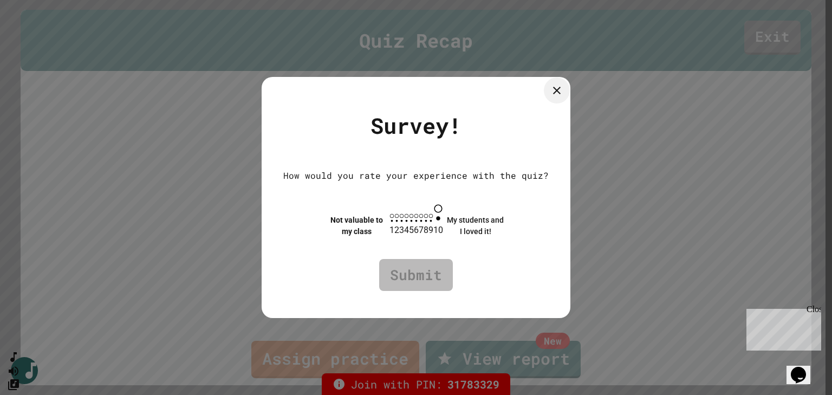
click at [563, 88] on icon at bounding box center [556, 90] width 13 height 13
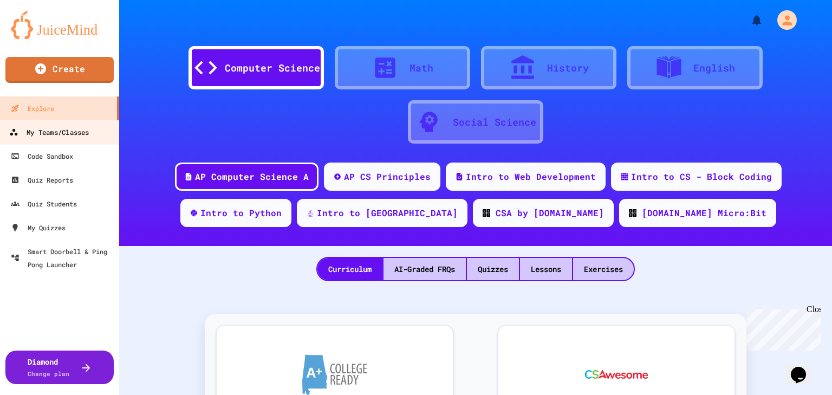
click at [74, 133] on div "My Teams/Classes" at bounding box center [49, 133] width 80 height 14
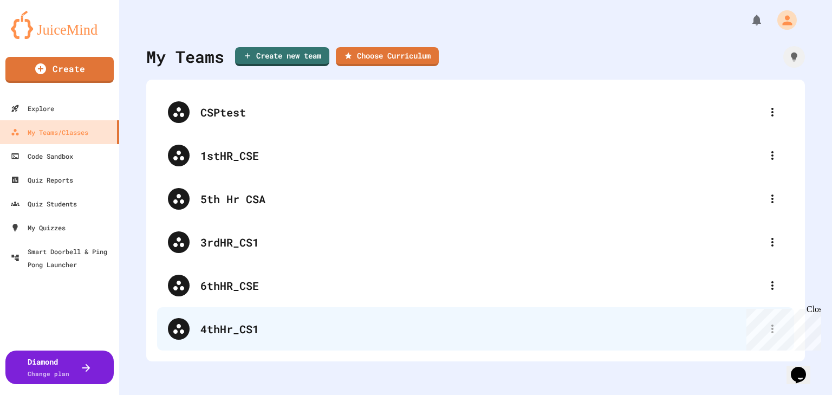
click at [257, 333] on div "4thHr_CS1" at bounding box center [480, 328] width 561 height 16
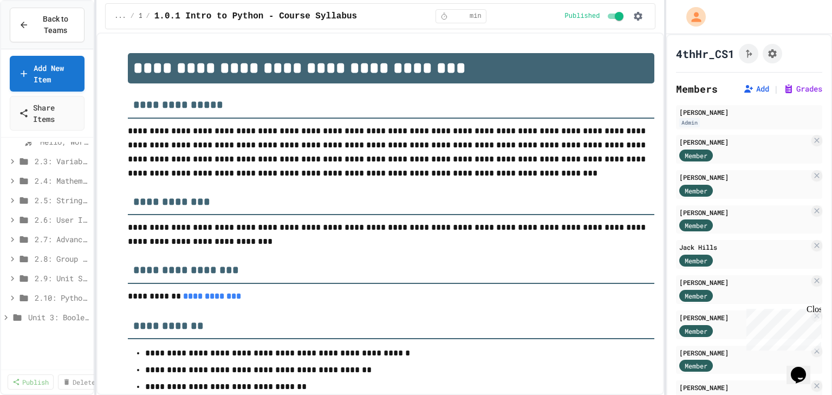
scroll to position [520, 0]
click at [27, 162] on icon at bounding box center [24, 161] width 8 height 6
click at [54, 180] on span "2.3.1: Variables and Data Types" at bounding box center [54, 179] width 28 height 11
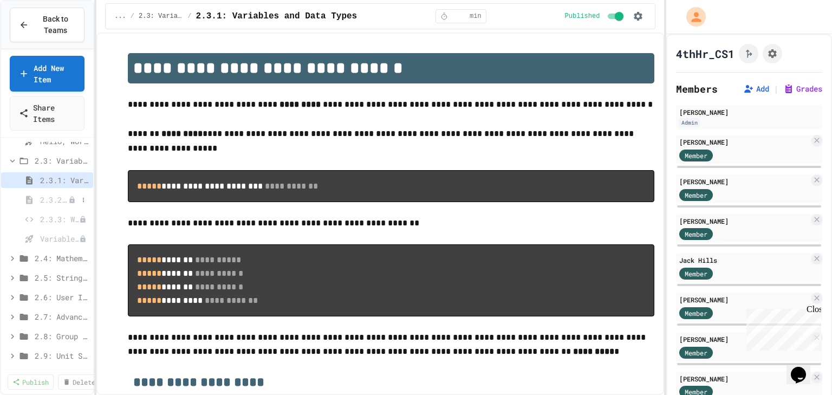
click at [54, 201] on span "2.3.2: Review - Variables and Data Types" at bounding box center [54, 199] width 28 height 11
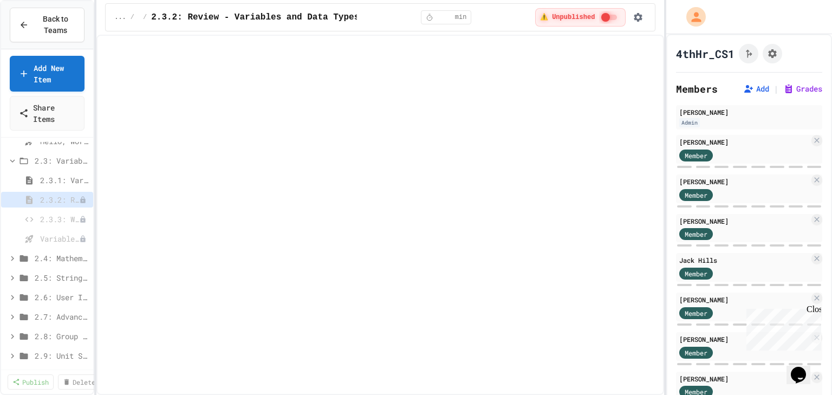
select select "***"
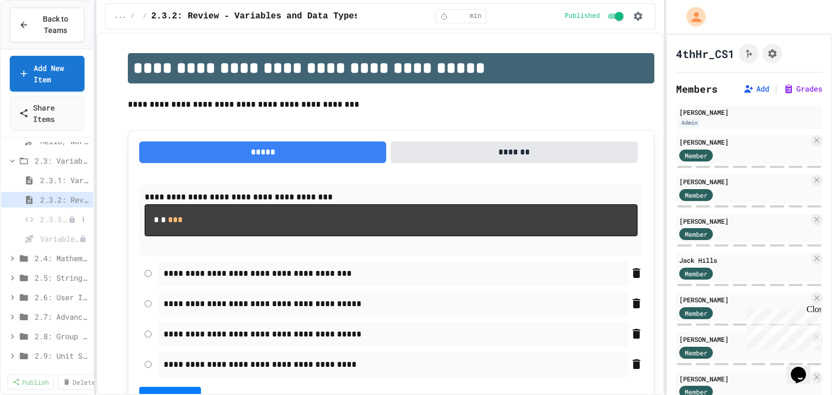
click at [58, 224] on div "2.3.3: What's the Type?" at bounding box center [47, 219] width 92 height 16
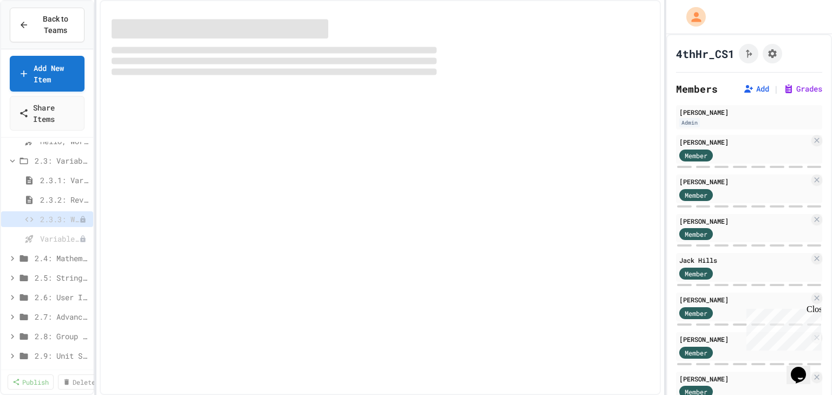
select select "*******"
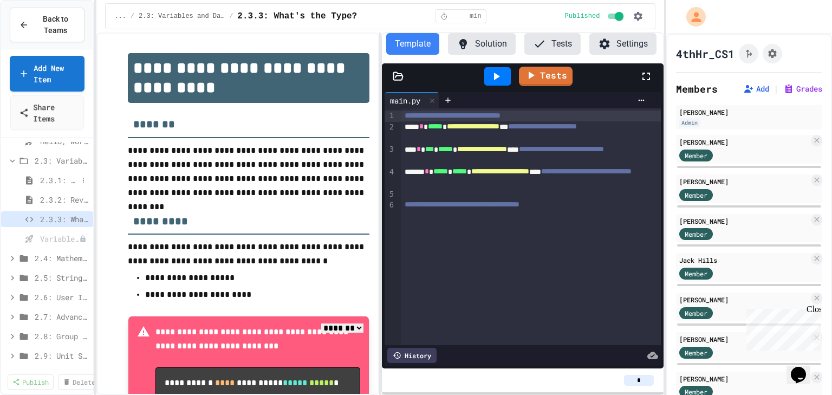
click at [48, 183] on span "2.3.1: Variables and Data Types" at bounding box center [59, 179] width 38 height 11
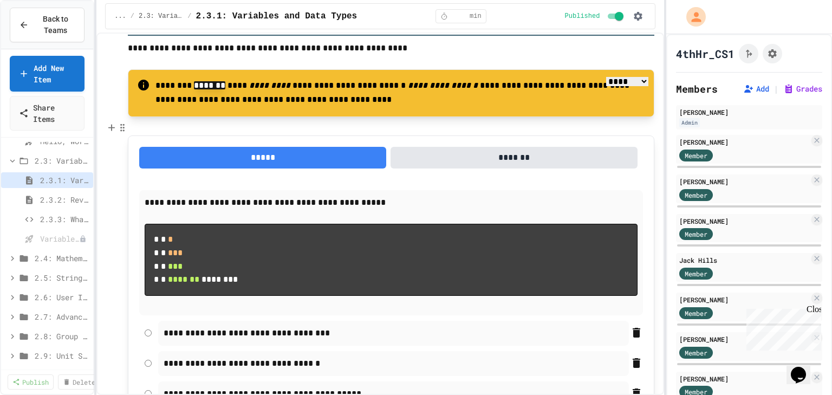
scroll to position [780, 0]
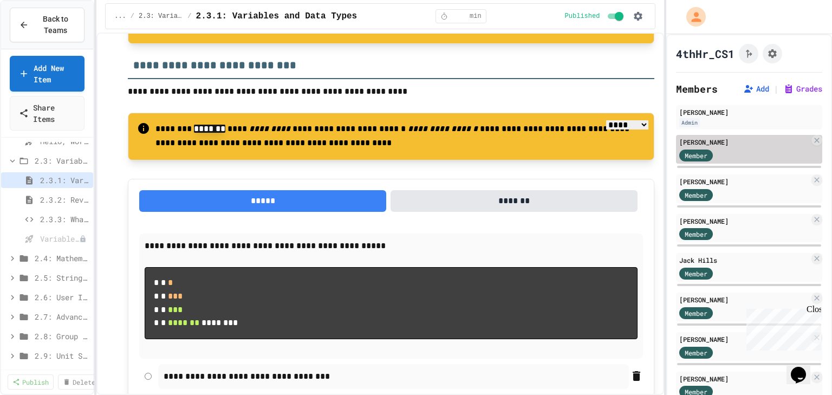
click at [767, 148] on div "Member" at bounding box center [744, 155] width 130 height 14
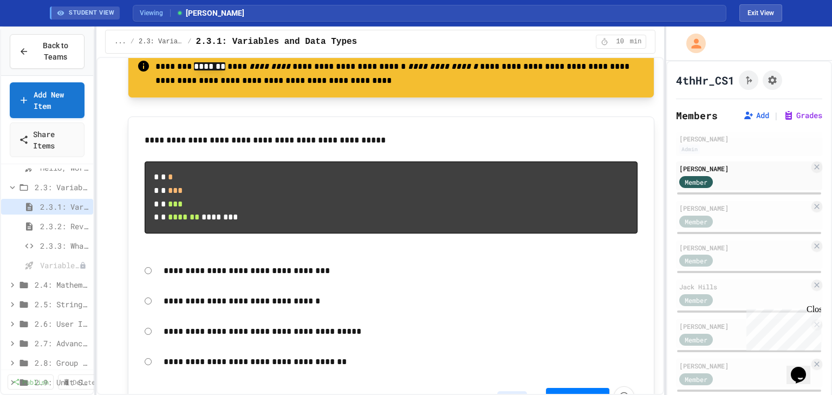
scroll to position [909, 0]
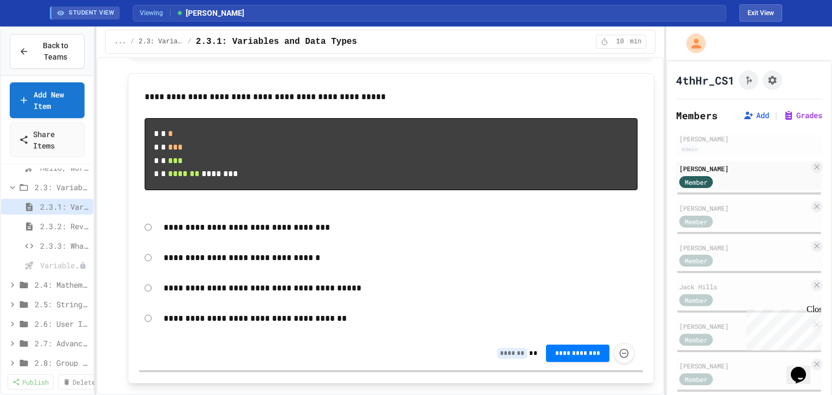
type input "*"
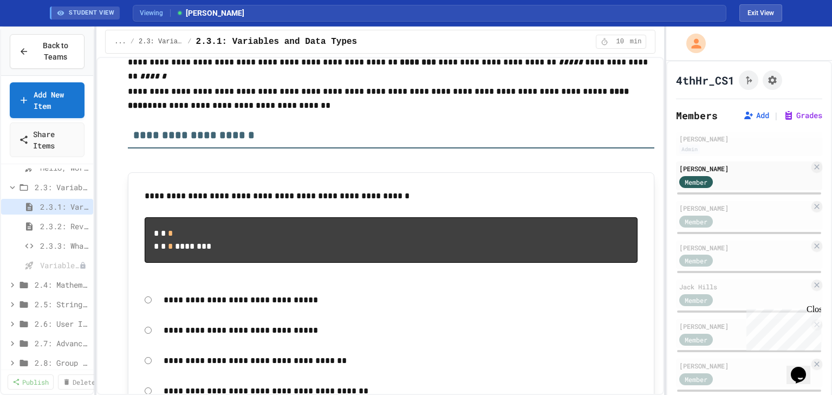
scroll to position [1213, 0]
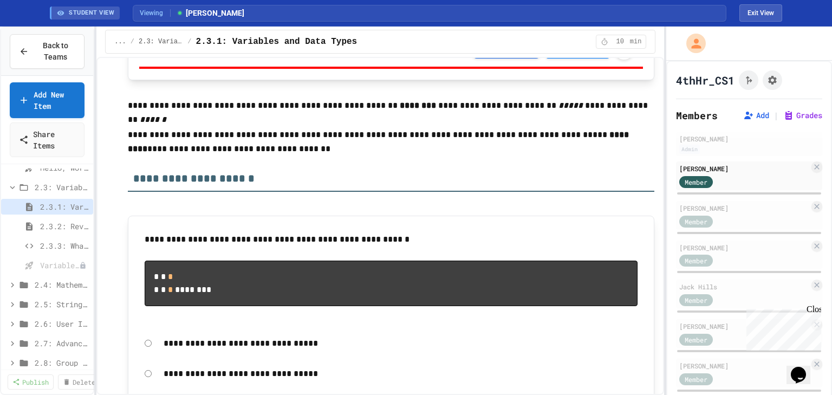
type input "*"
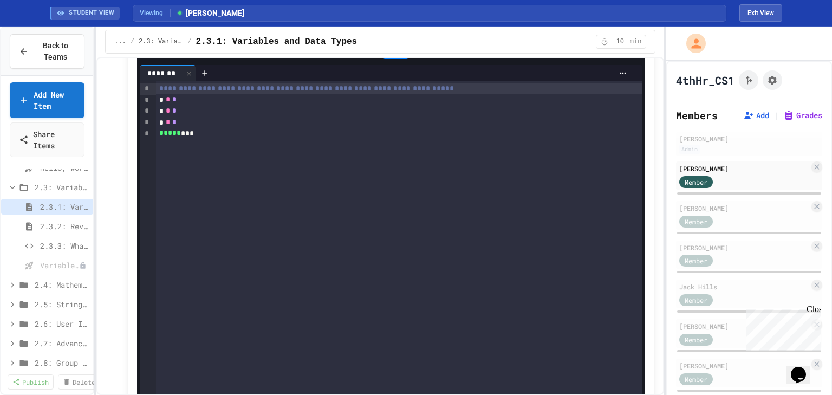
scroll to position [1819, 0]
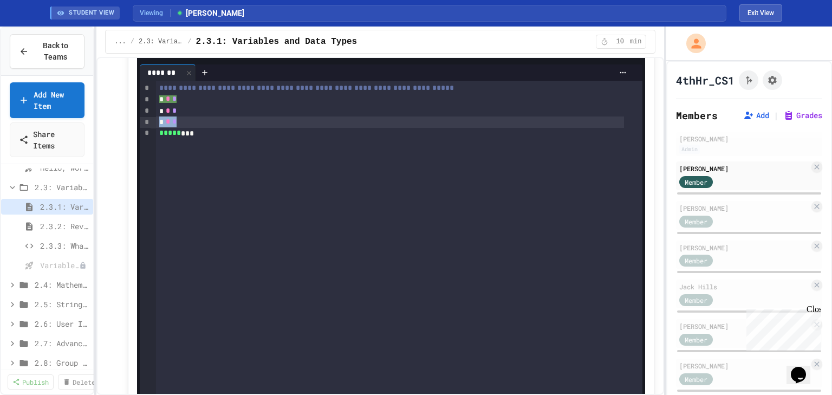
drag, startPoint x: 200, startPoint y: 153, endPoint x: 153, endPoint y: 152, distance: 47.7
click at [153, 152] on div "**********" at bounding box center [391, 251] width 502 height 341
click at [196, 105] on div "* * *" at bounding box center [390, 99] width 468 height 11
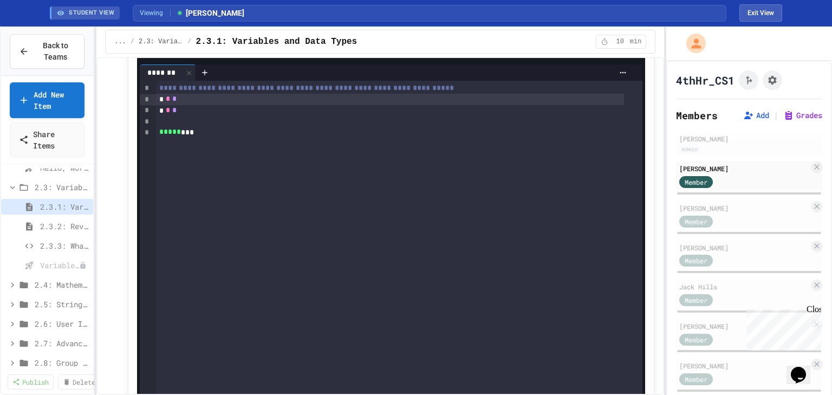
click at [400, 58] on div at bounding box center [395, 49] width 27 height 18
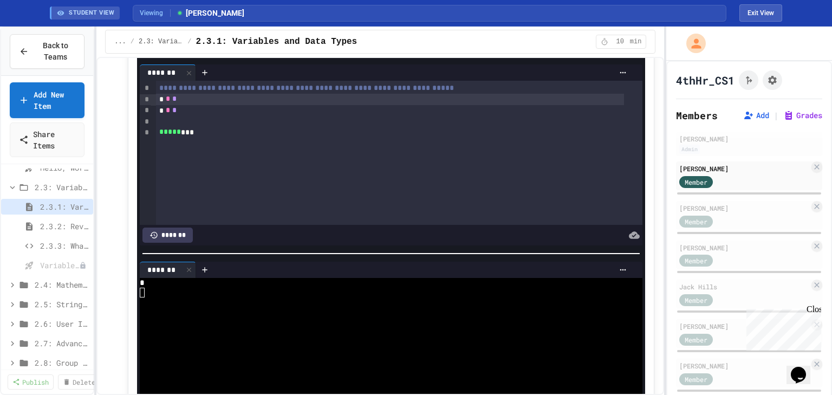
click at [193, 105] on div "* * *" at bounding box center [390, 99] width 468 height 11
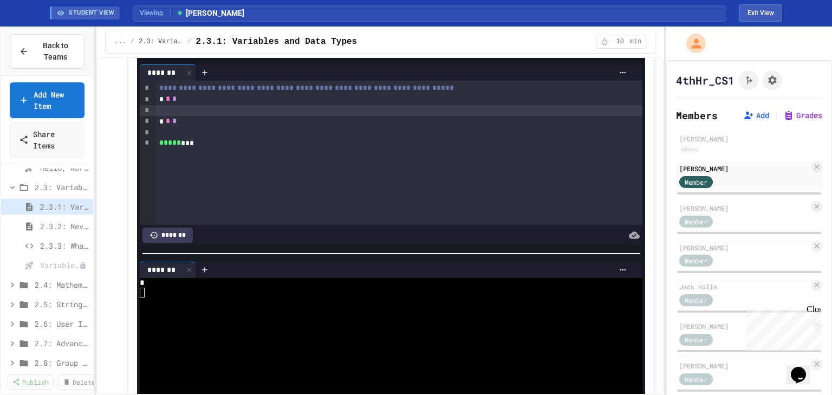
drag, startPoint x: 159, startPoint y: 142, endPoint x: 195, endPoint y: 145, distance: 36.4
click at [195, 116] on div at bounding box center [399, 110] width 486 height 11
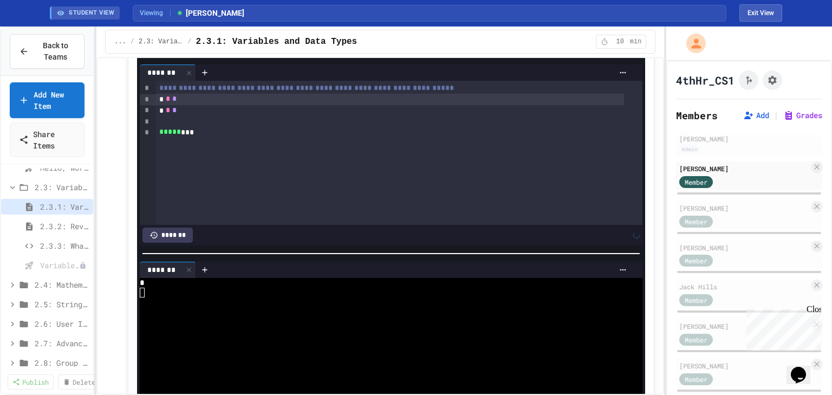
click at [186, 127] on div at bounding box center [390, 121] width 468 height 11
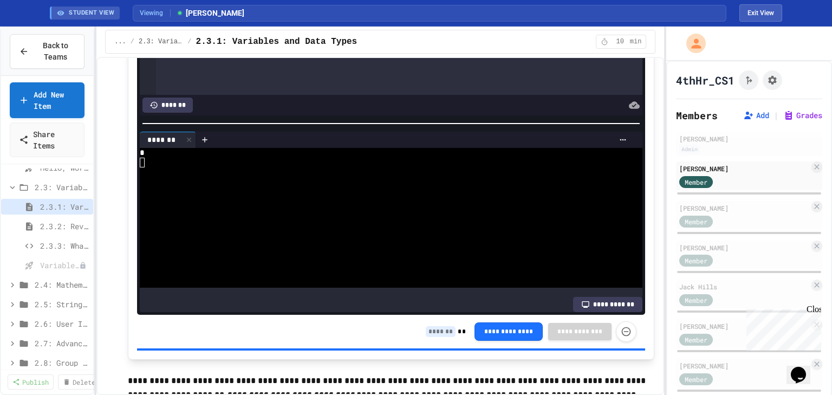
scroll to position [2079, 0]
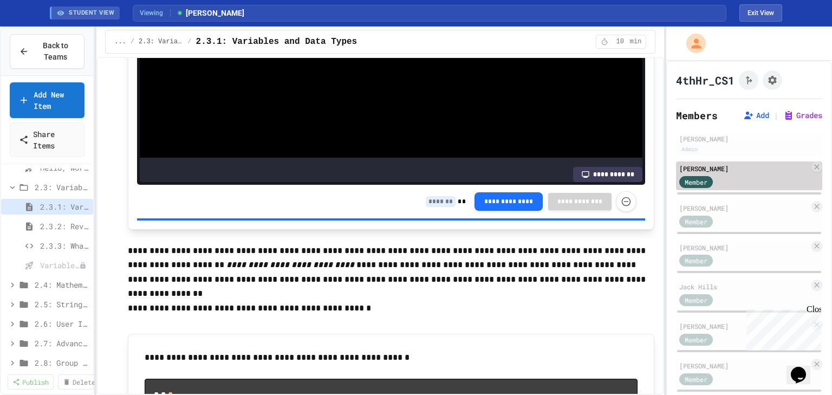
click at [745, 180] on div "Member" at bounding box center [744, 181] width 130 height 14
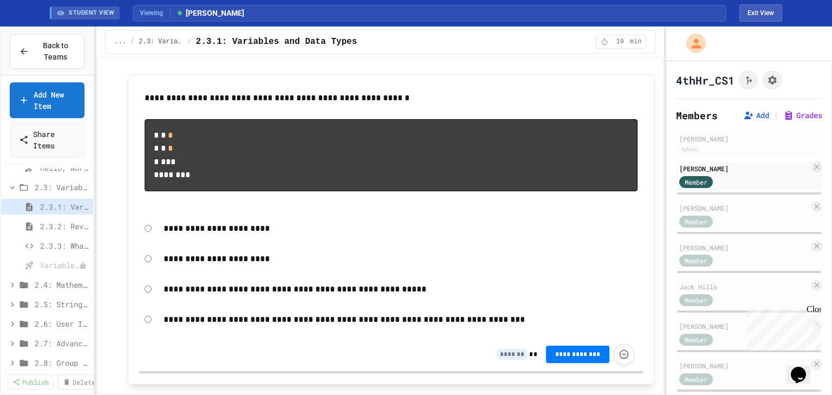
scroll to position [2339, 0]
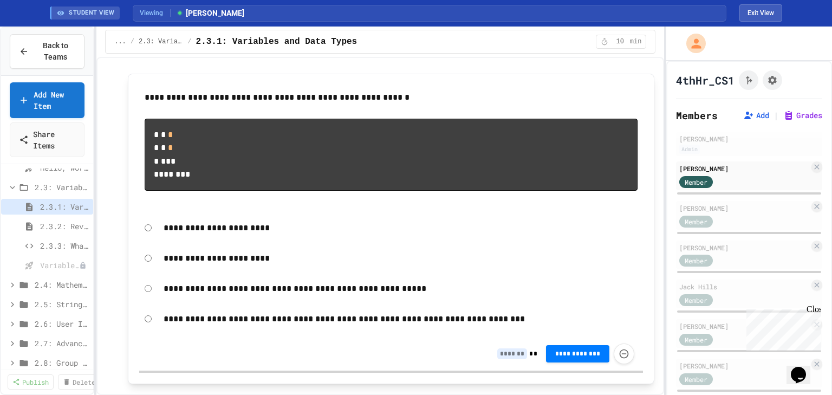
type input "*"
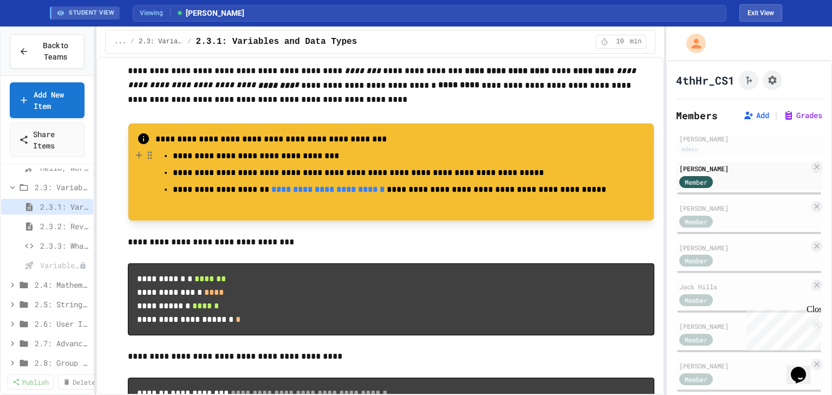
scroll to position [2706, 0]
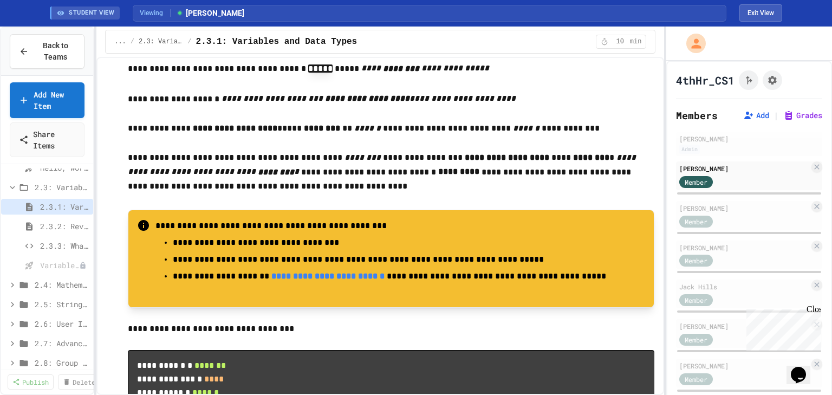
drag, startPoint x: 171, startPoint y: 271, endPoint x: 300, endPoint y: 303, distance: 132.7
click at [300, 284] on ul "**********" at bounding box center [399, 259] width 489 height 50
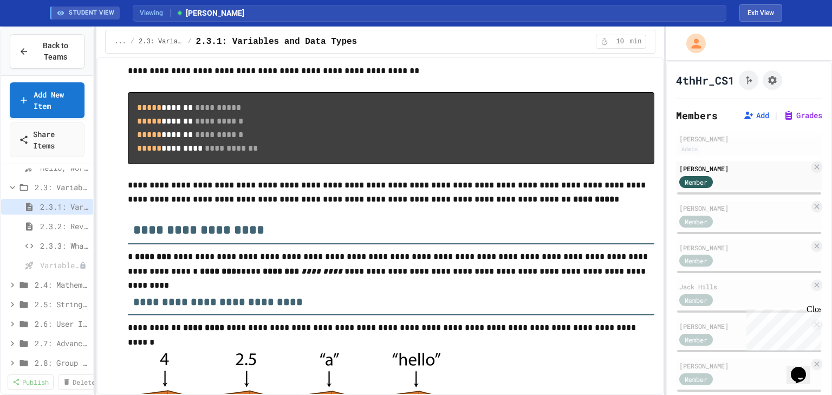
scroll to position [0, 0]
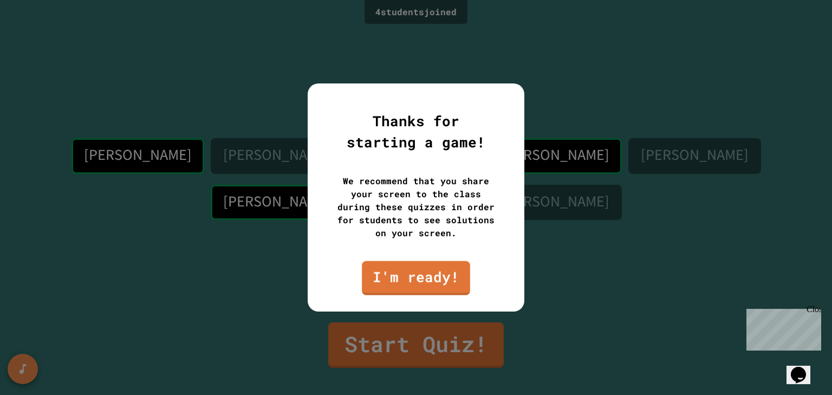
click at [625, 232] on div at bounding box center [416, 197] width 832 height 395
click at [444, 279] on link "I'm ready!" at bounding box center [416, 277] width 108 height 36
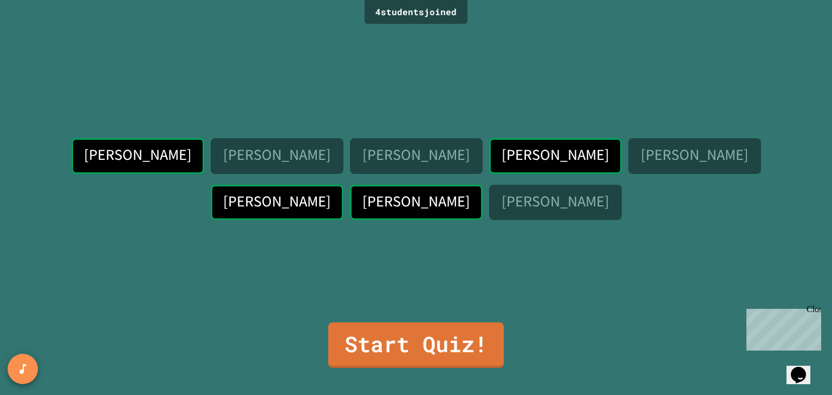
click at [405, 15] on div "4 student s joined" at bounding box center [415, 12] width 103 height 24
